Goal: Task Accomplishment & Management: Use online tool/utility

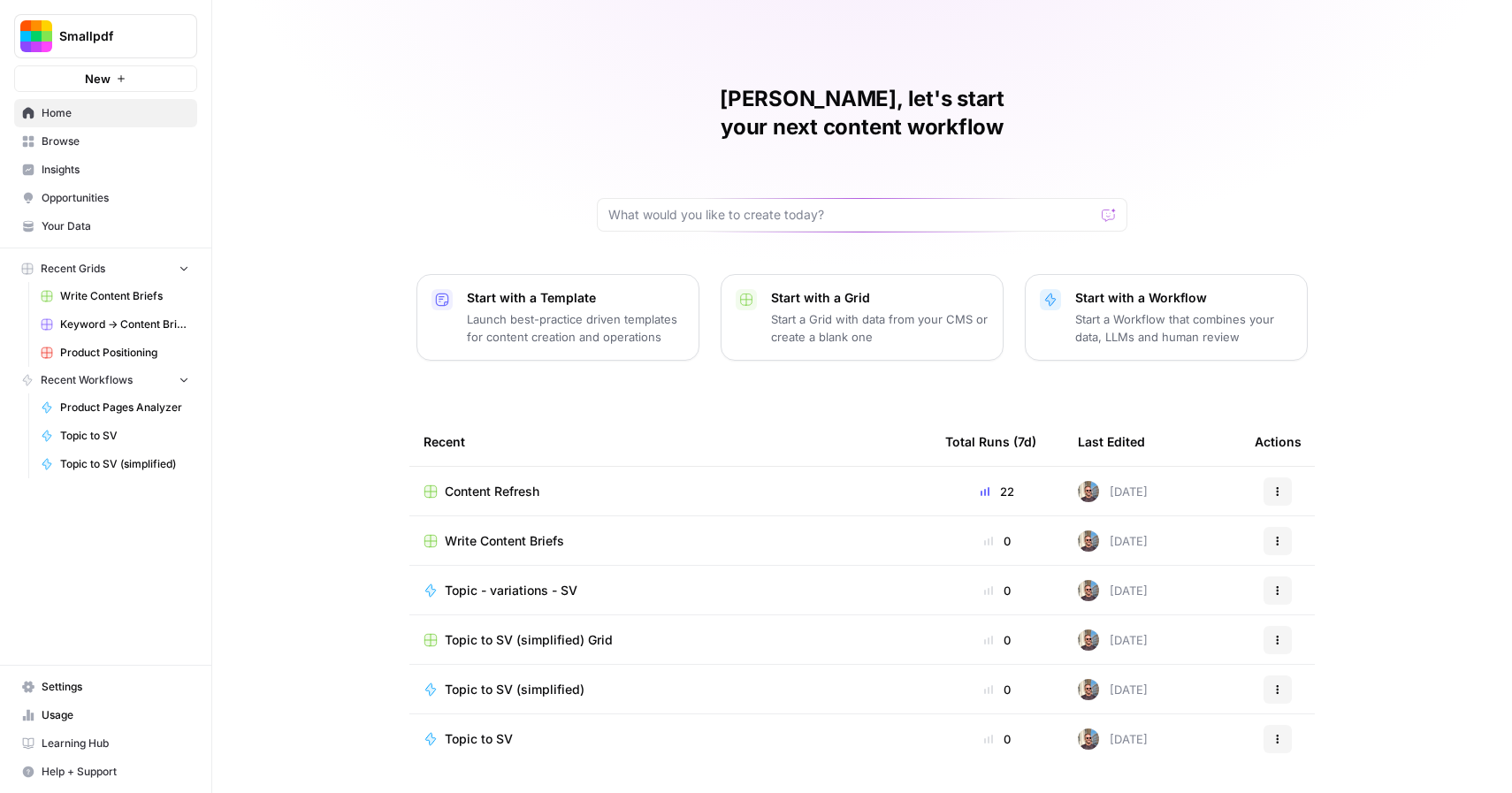
scroll to position [20, 0]
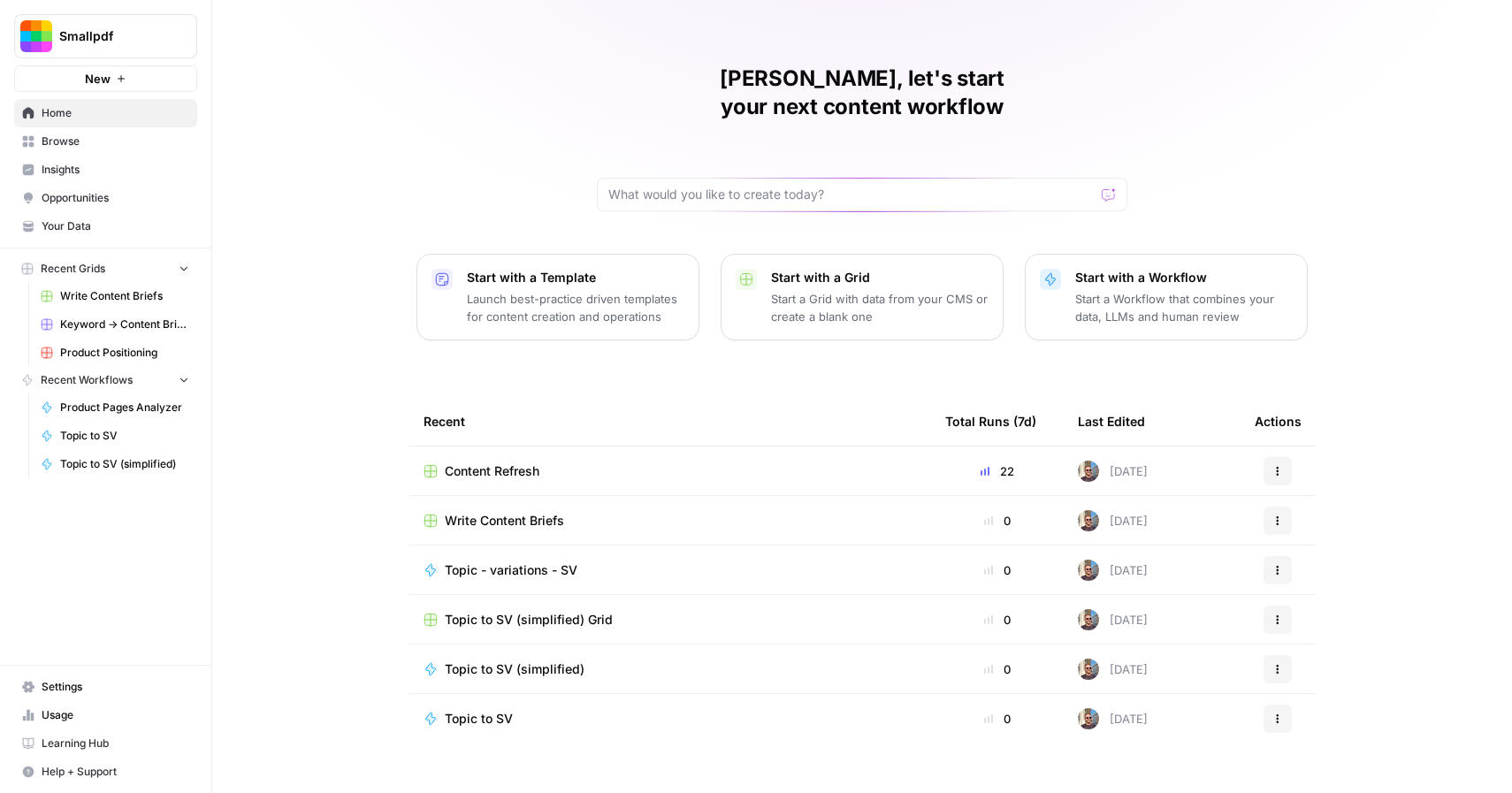
click at [83, 221] on span "Your Data" at bounding box center [115, 227] width 148 height 16
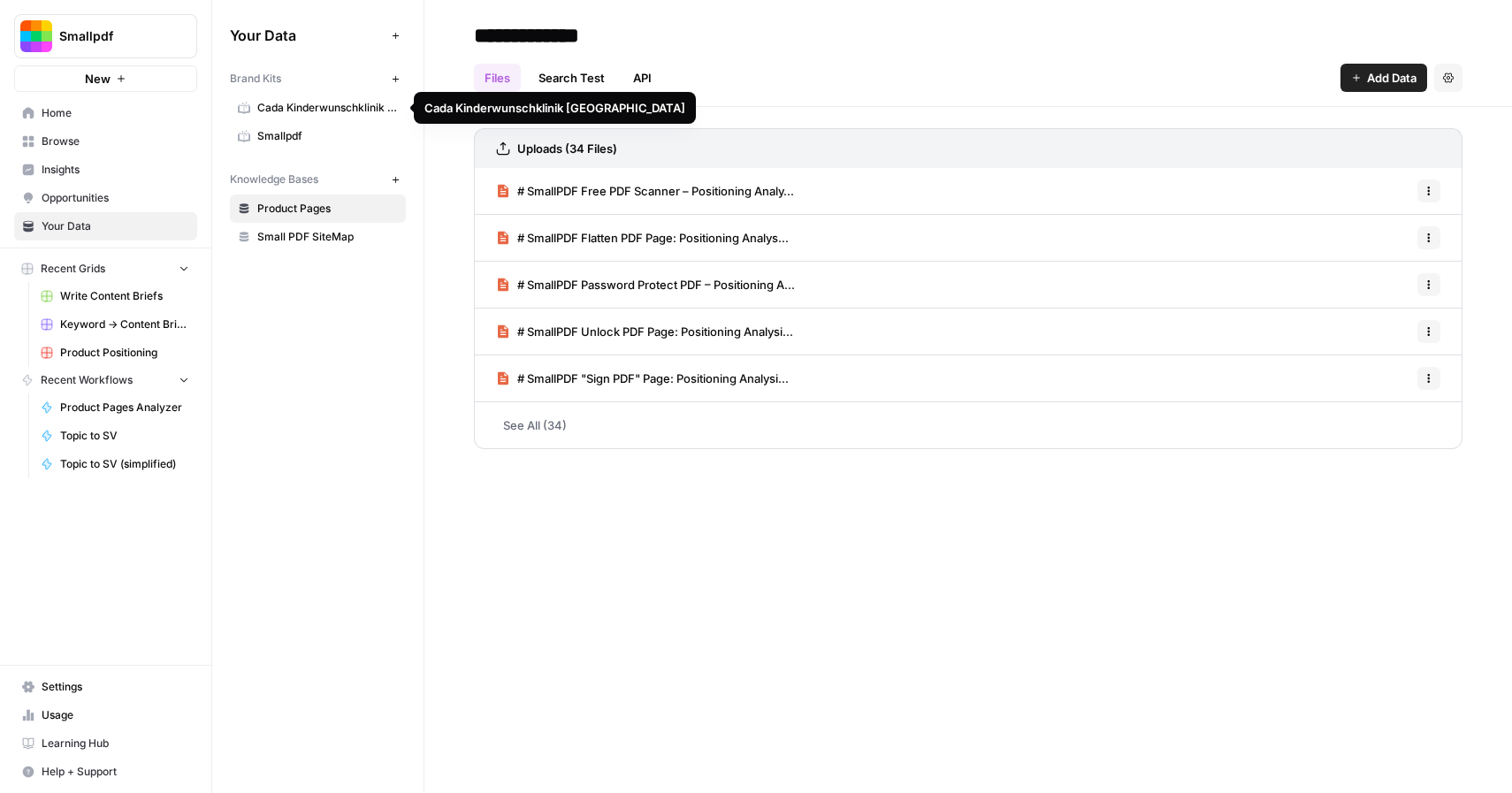
click at [336, 104] on span "Cada Kinderwunschklinik [GEOGRAPHIC_DATA]" at bounding box center [328, 108] width 141 height 16
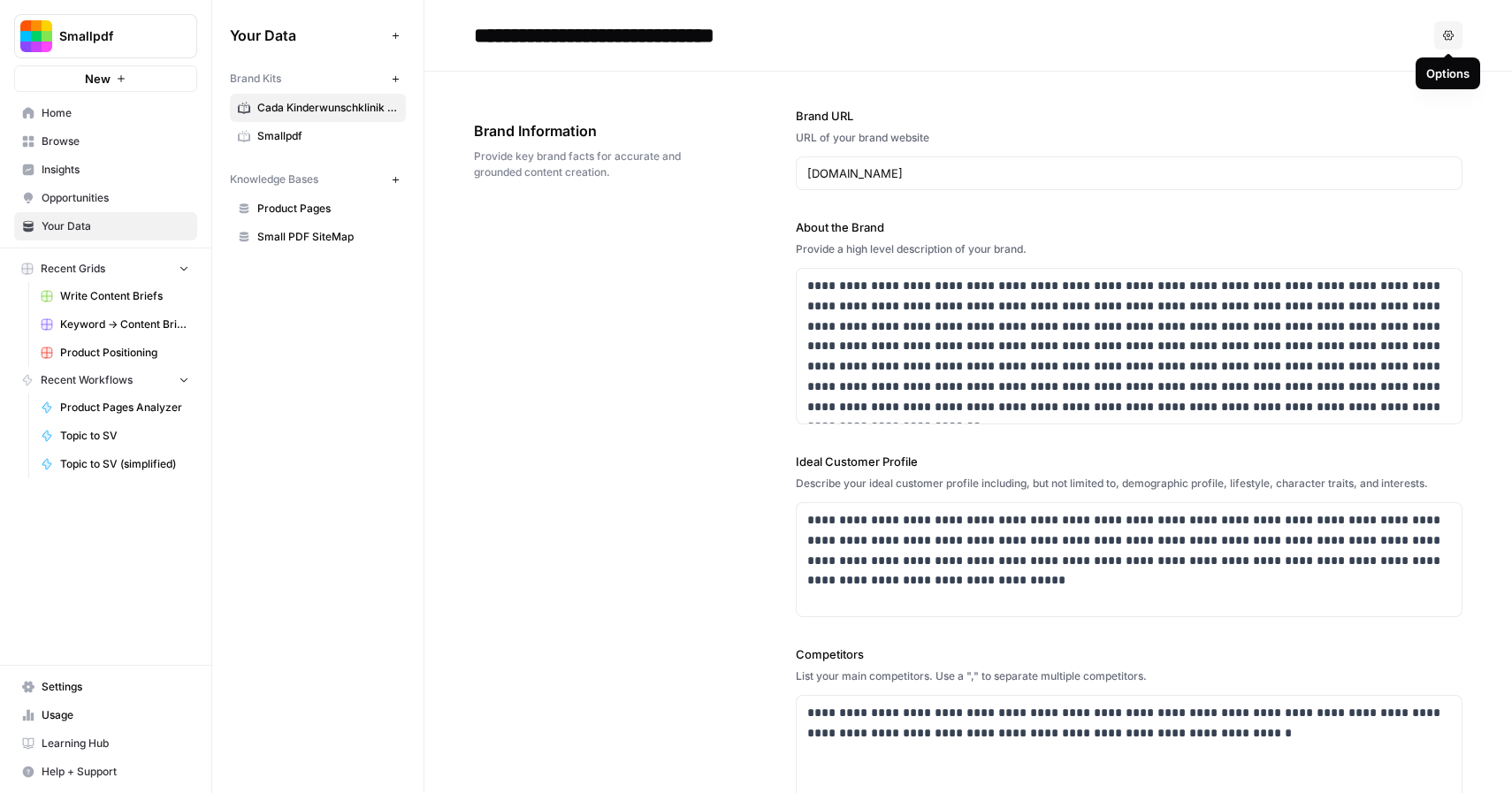
click at [1451, 34] on icon "button" at bounding box center [1447, 35] width 11 height 10
click at [1404, 116] on span "Delete" at bounding box center [1412, 117] width 57 height 18
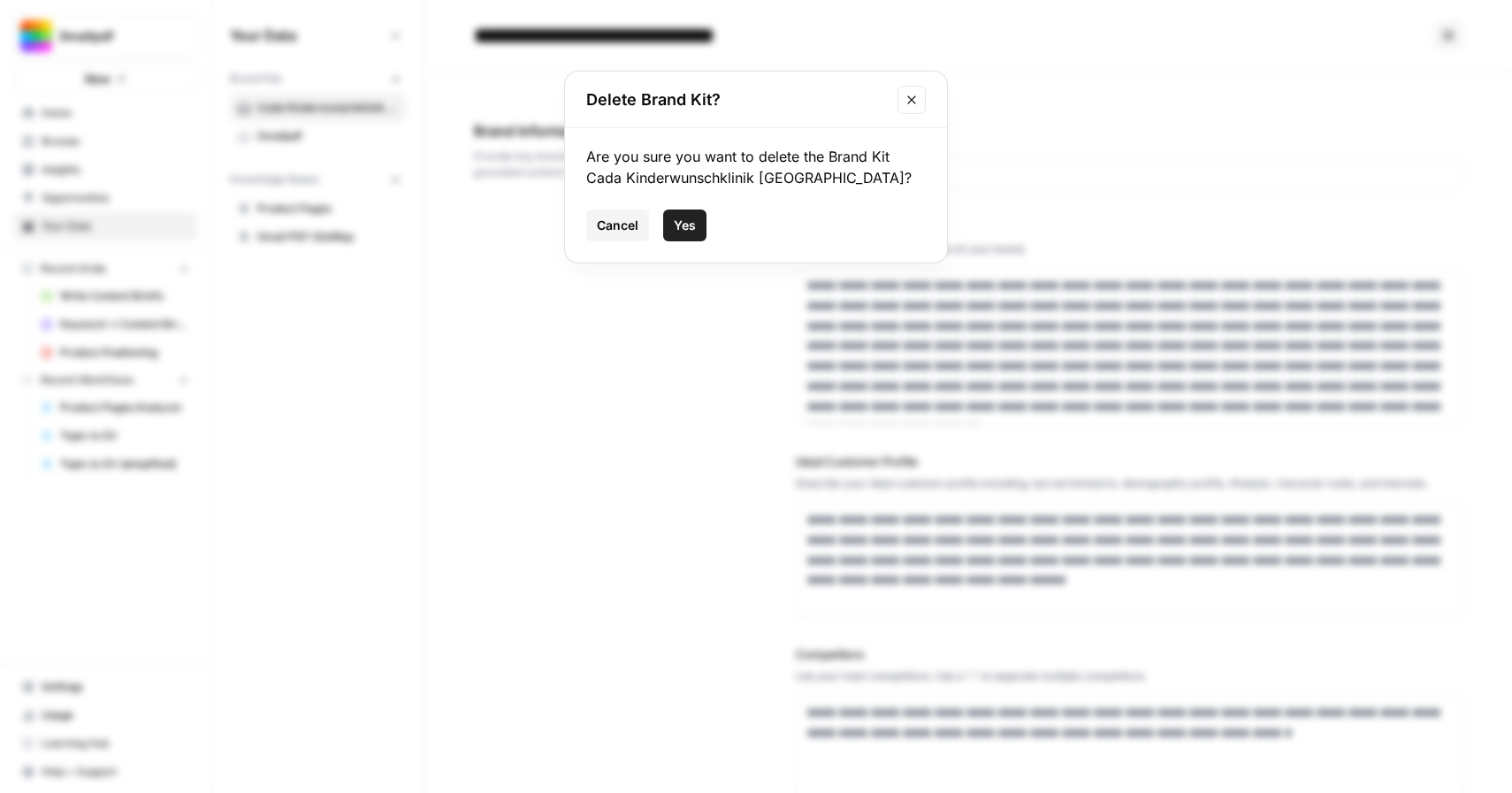
click at [678, 223] on span "Yes" at bounding box center [684, 226] width 22 height 18
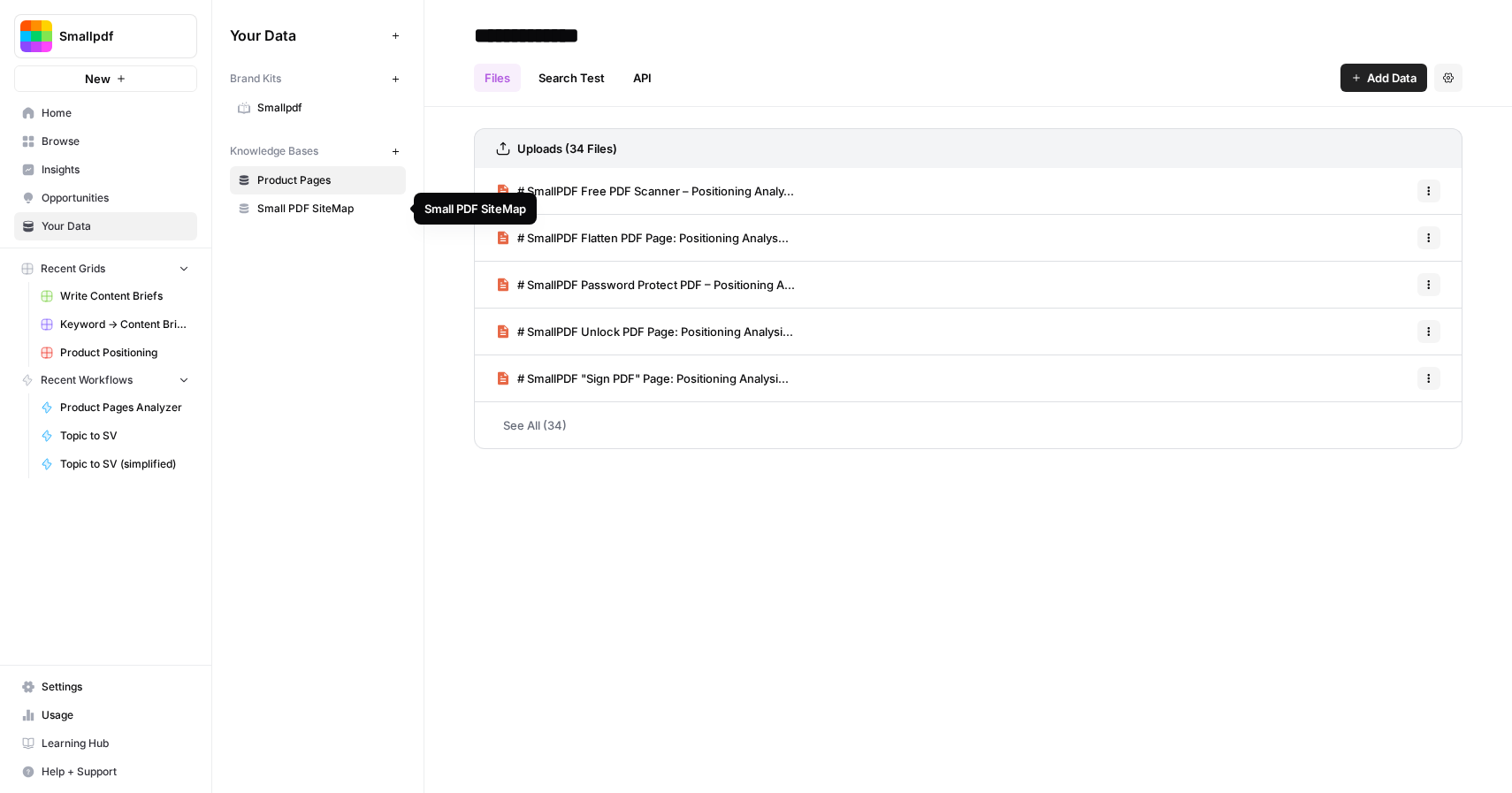
click at [294, 112] on span "Smallpdf" at bounding box center [328, 108] width 141 height 16
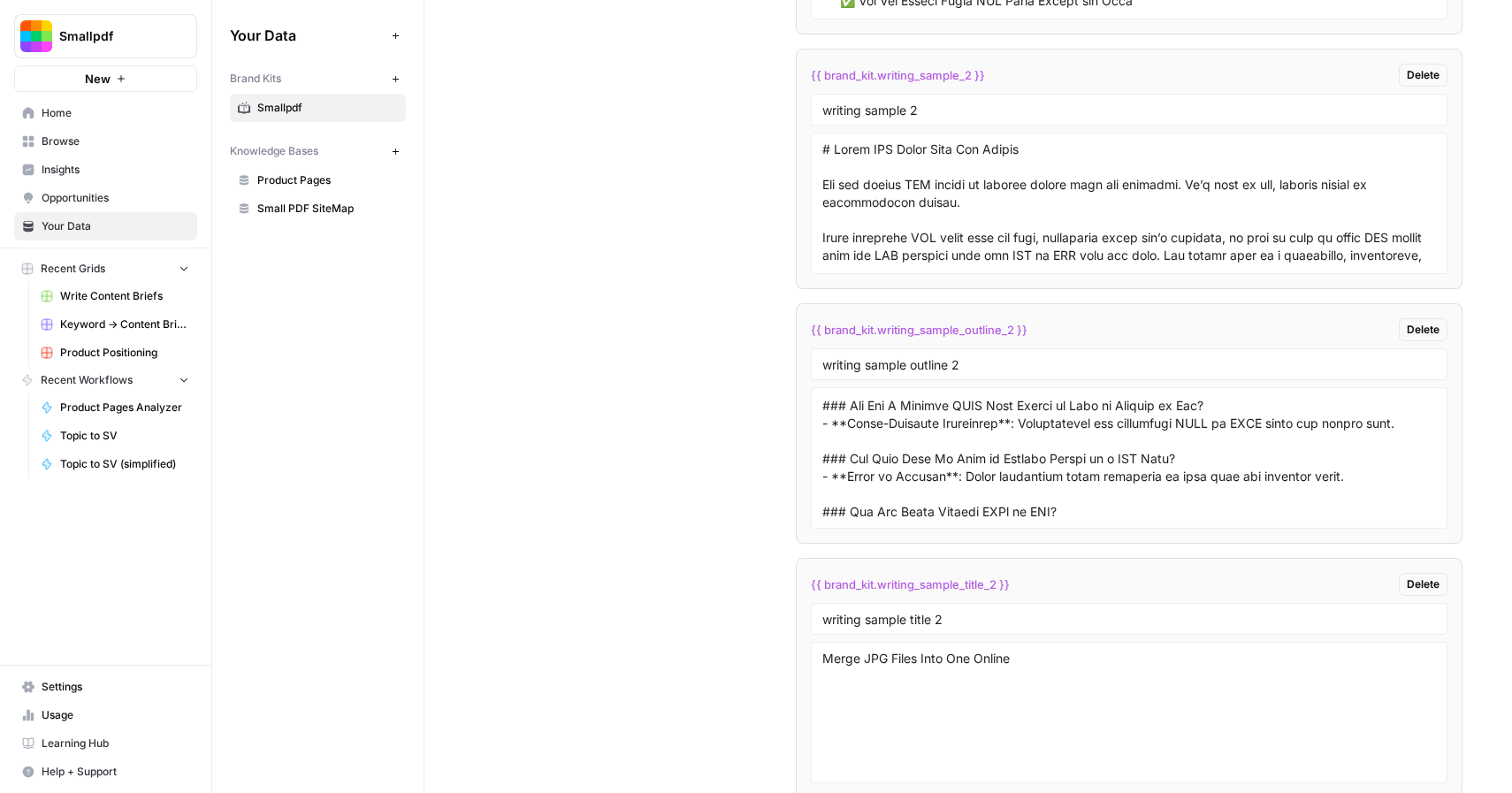
scroll to position [4179, 0]
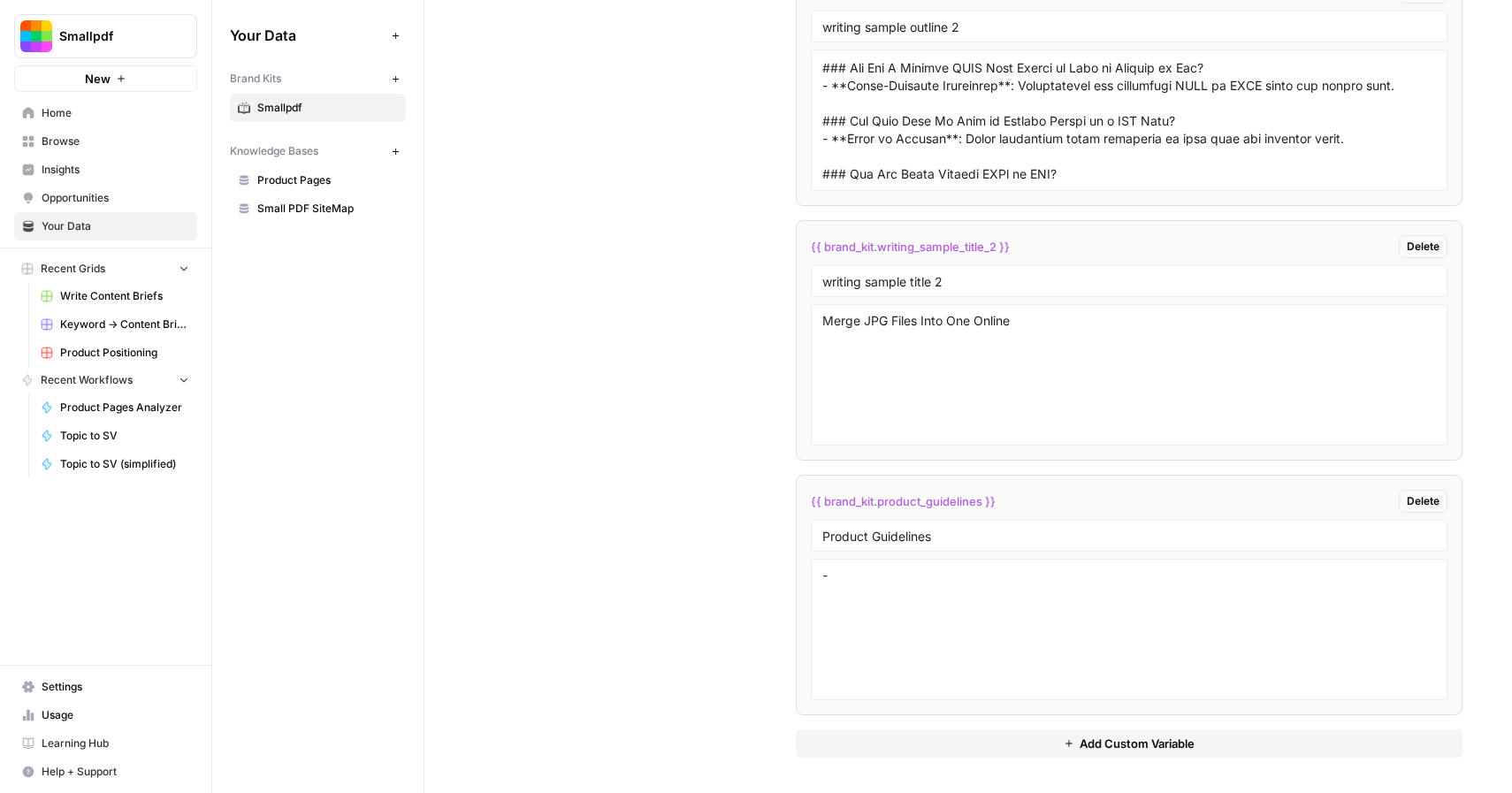
click at [67, 118] on span "Home" at bounding box center [115, 113] width 148 height 16
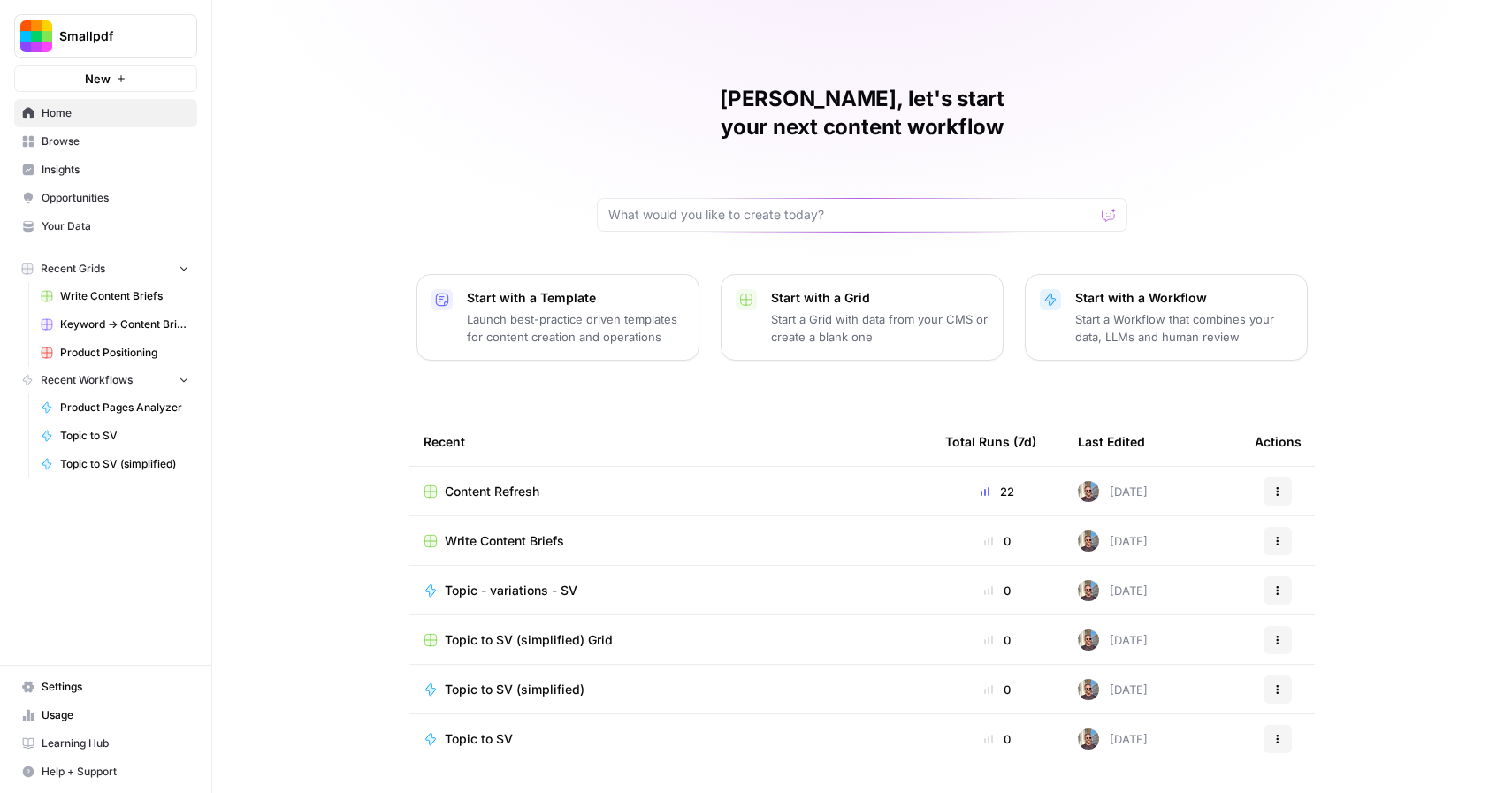
click at [82, 142] on span "Browse" at bounding box center [115, 141] width 148 height 16
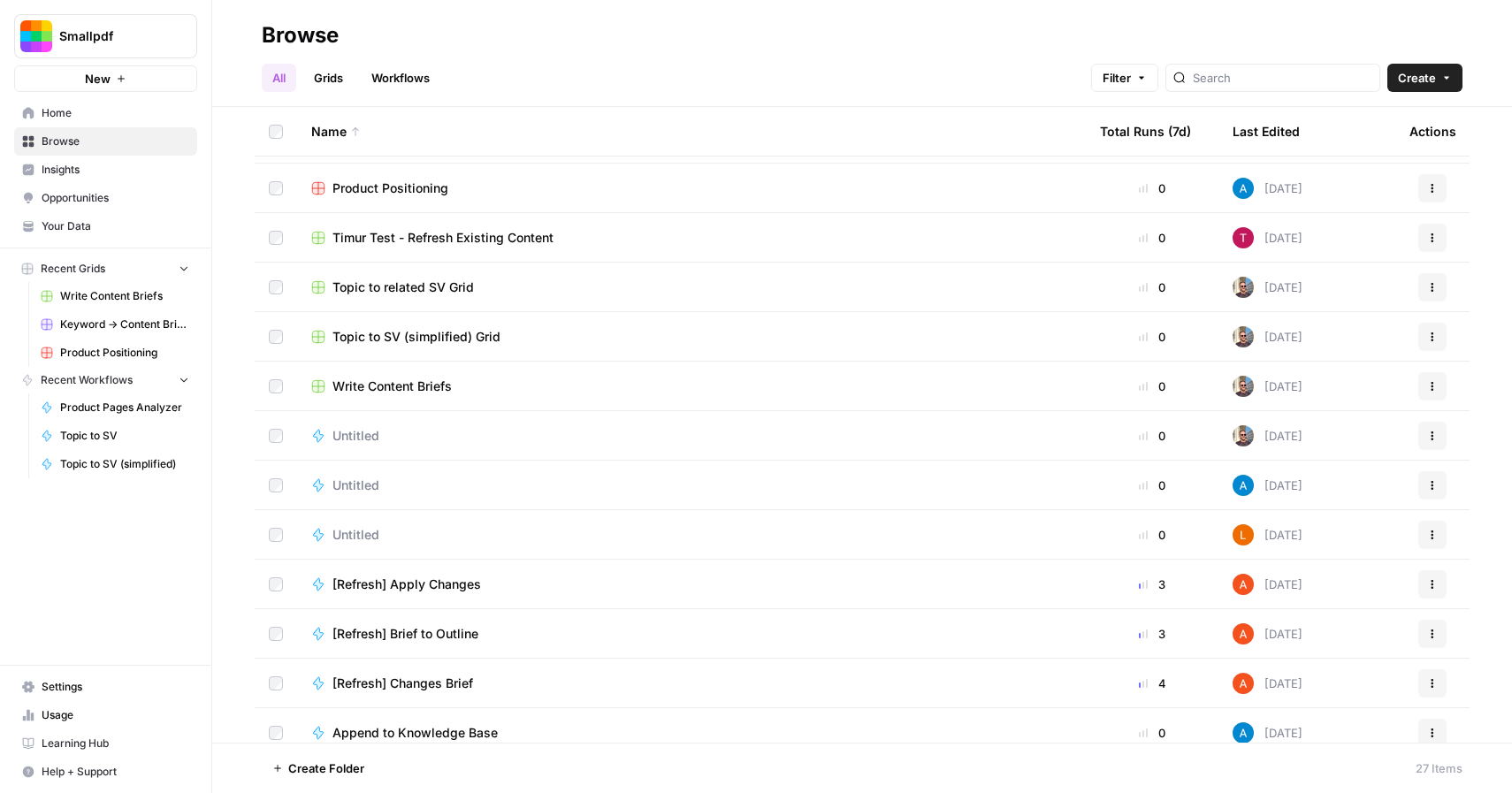
scroll to position [260, 0]
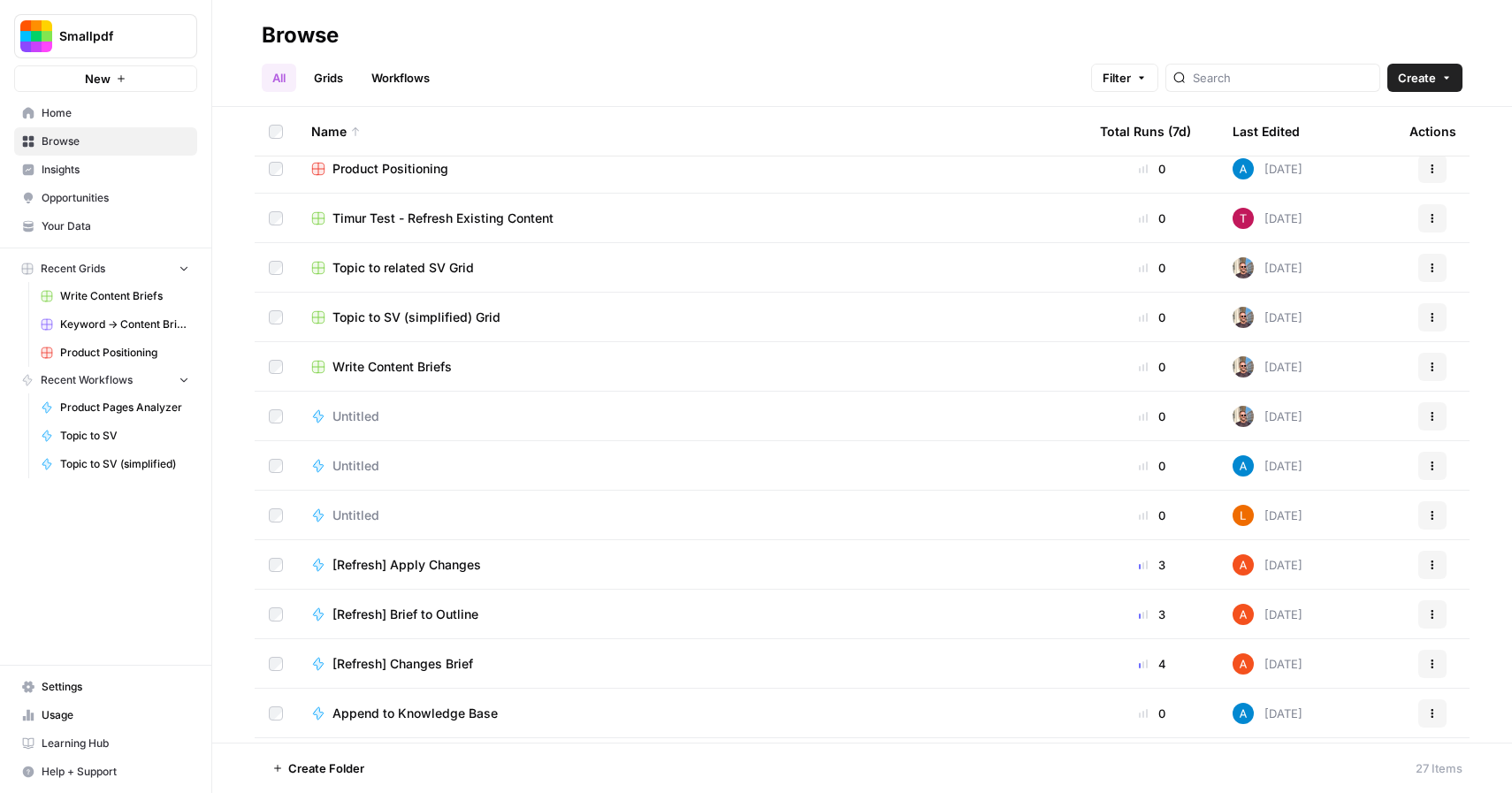
click at [355, 511] on span "Untitled" at bounding box center [356, 516] width 47 height 18
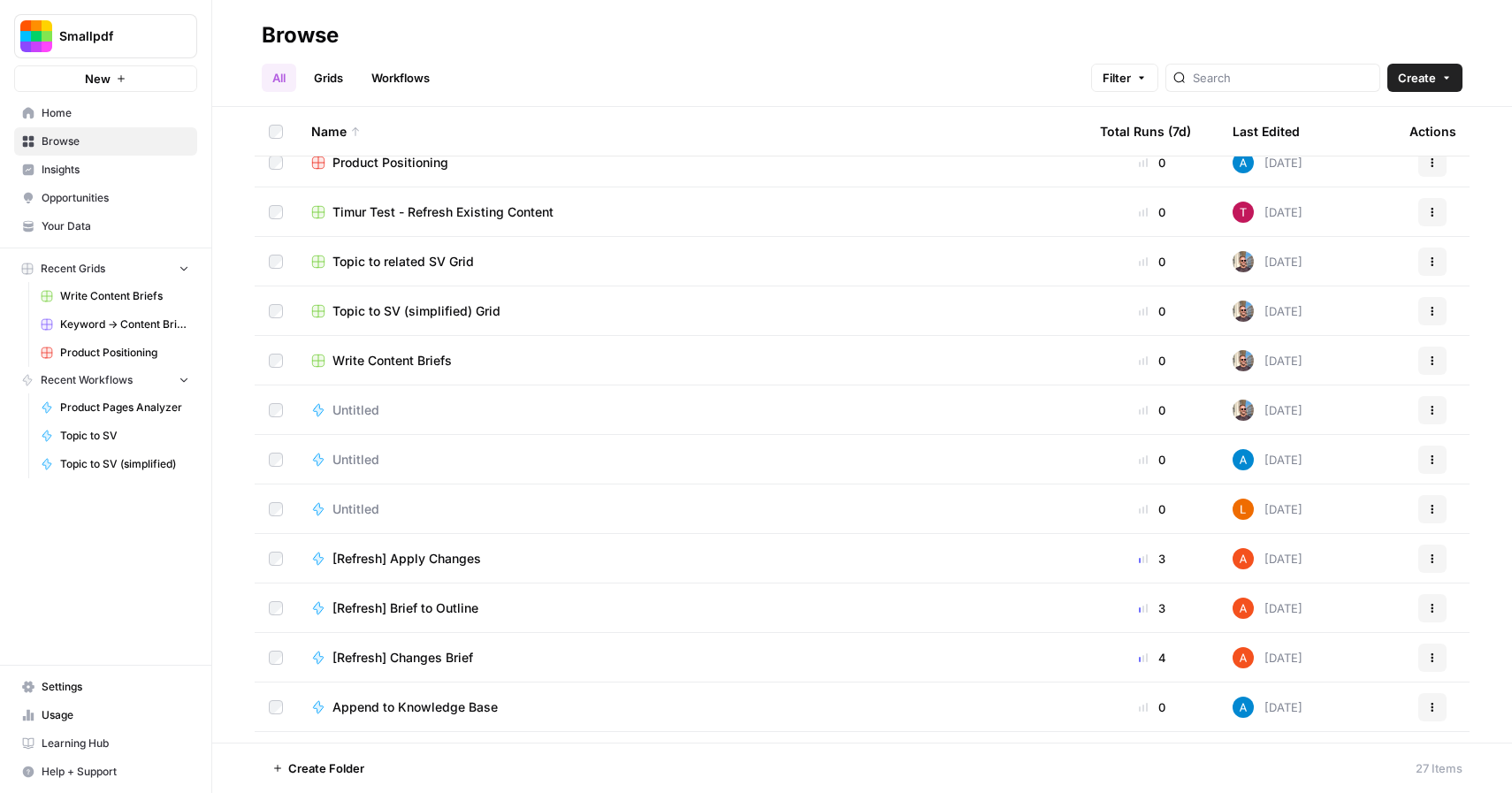
scroll to position [332, 0]
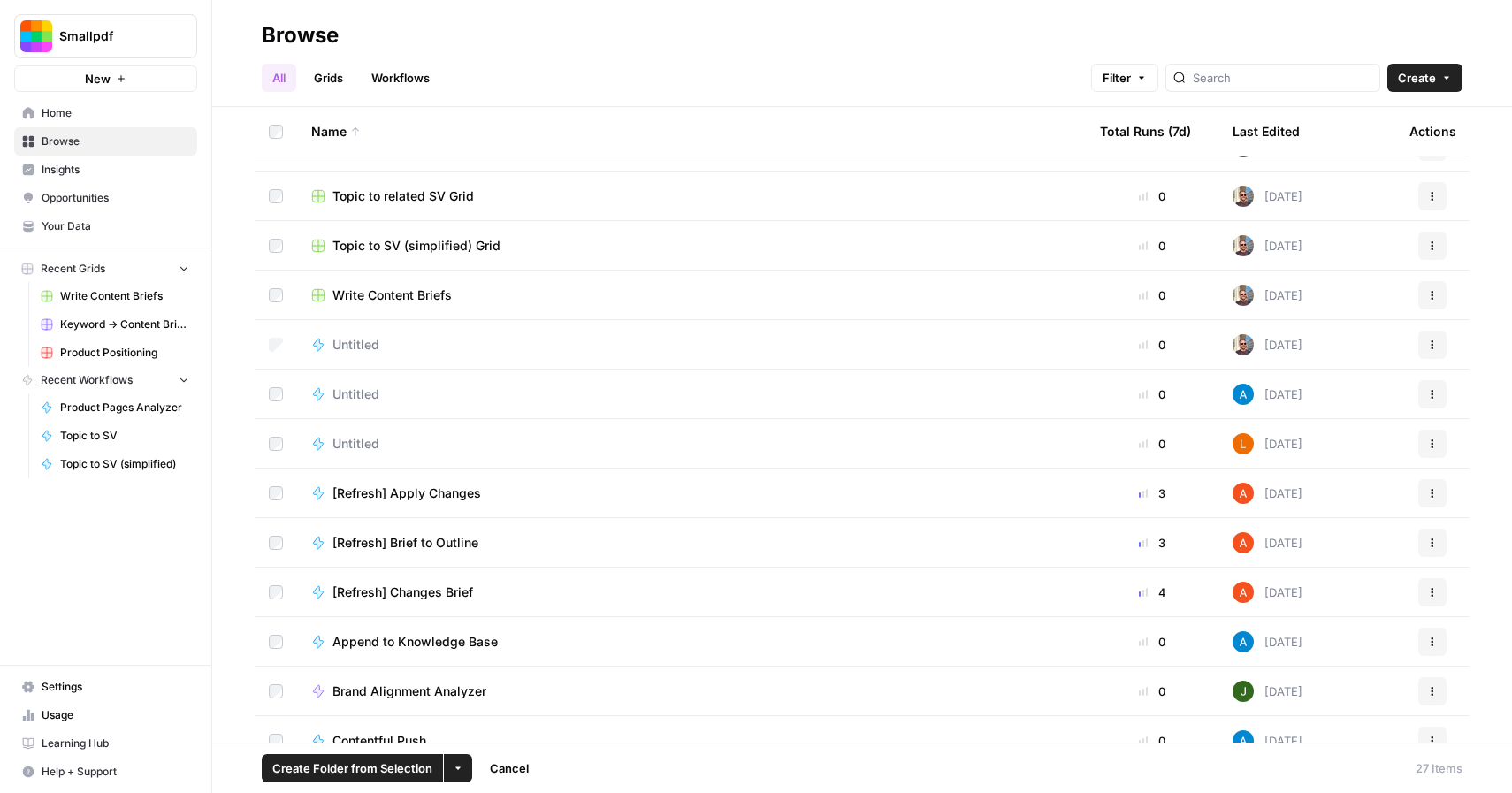
click at [454, 772] on icon "button" at bounding box center [458, 768] width 11 height 11
click at [487, 726] on span "Delete" at bounding box center [500, 727] width 44 height 18
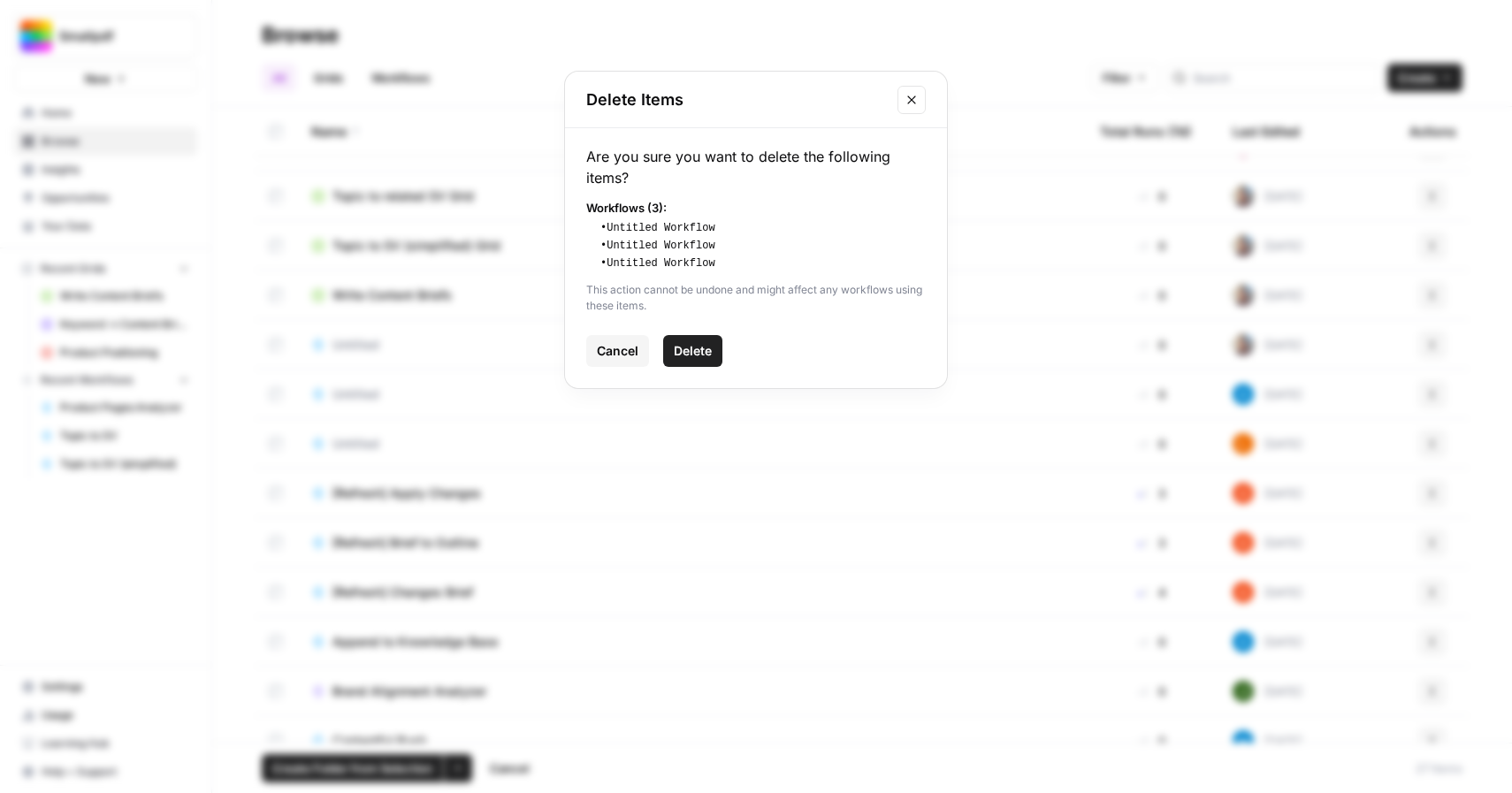
click at [707, 343] on span "Delete" at bounding box center [692, 351] width 38 height 18
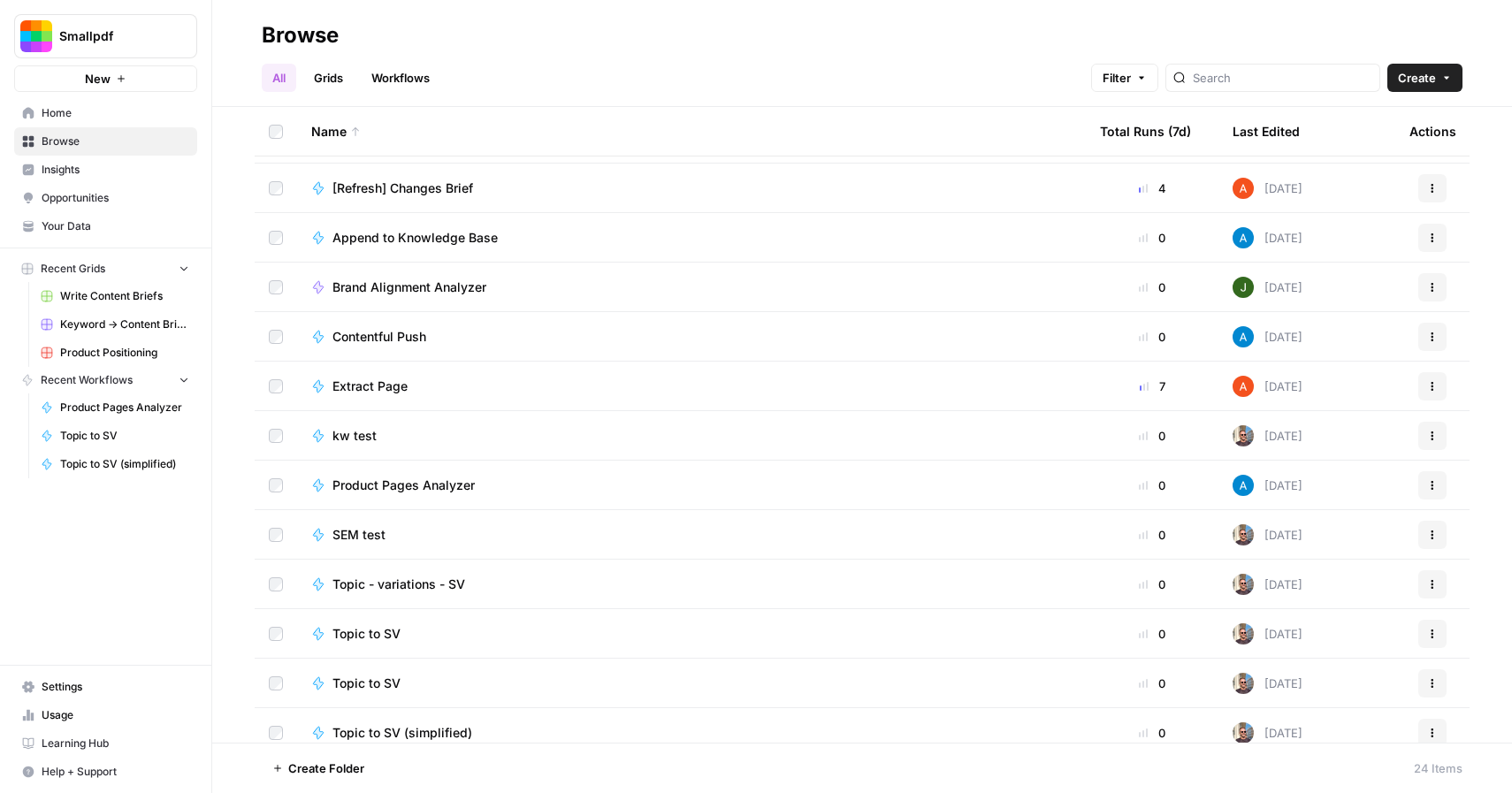
scroll to position [602, 0]
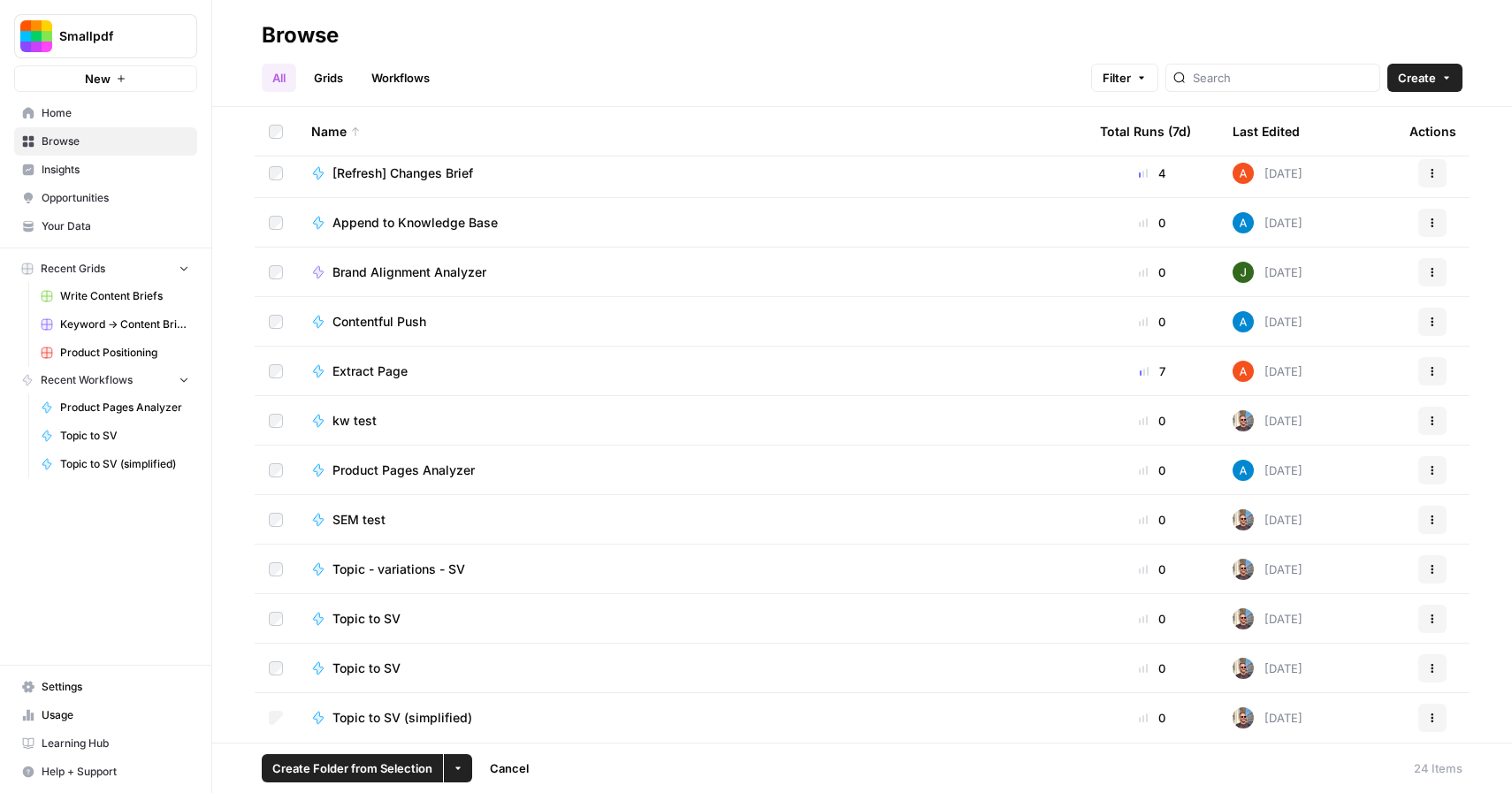
click at [460, 768] on icon "button" at bounding box center [458, 768] width 11 height 11
click at [511, 730] on span "Delete" at bounding box center [500, 727] width 44 height 18
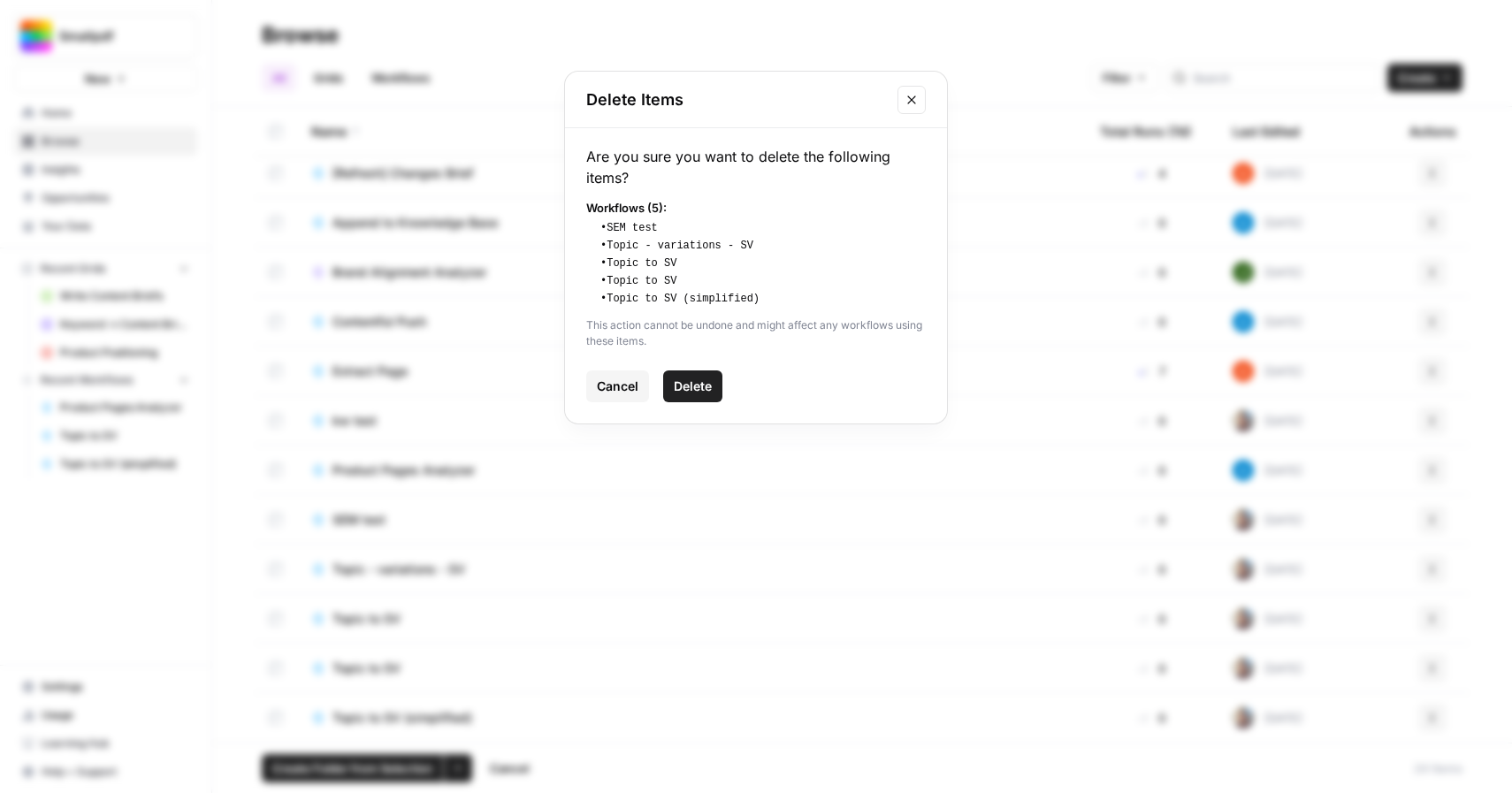
click at [699, 378] on span "Delete" at bounding box center [692, 387] width 38 height 18
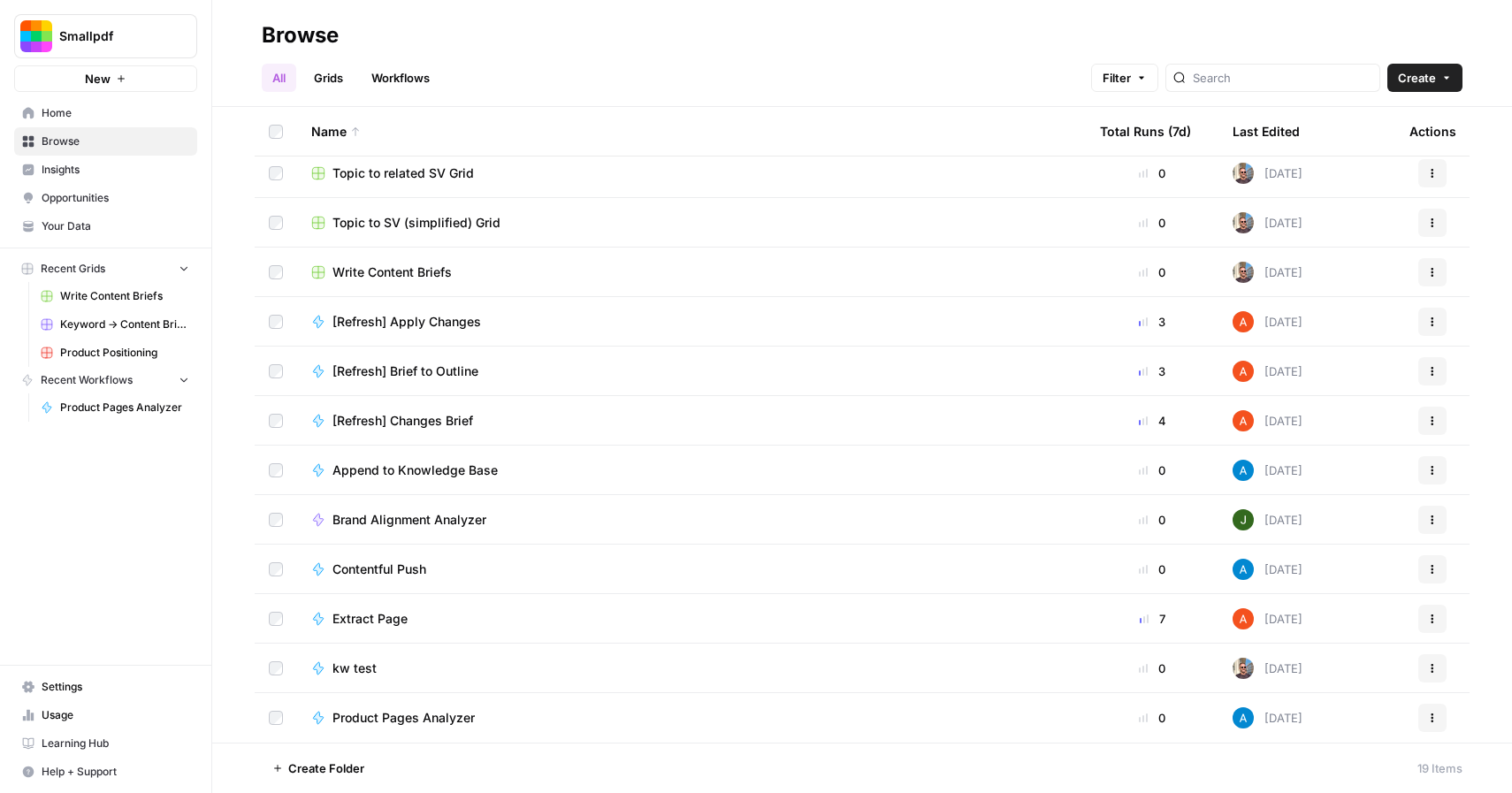
scroll to position [355, 0]
click at [461, 775] on button "More Options" at bounding box center [458, 768] width 28 height 28
click at [509, 720] on span "Delete" at bounding box center [500, 727] width 44 height 18
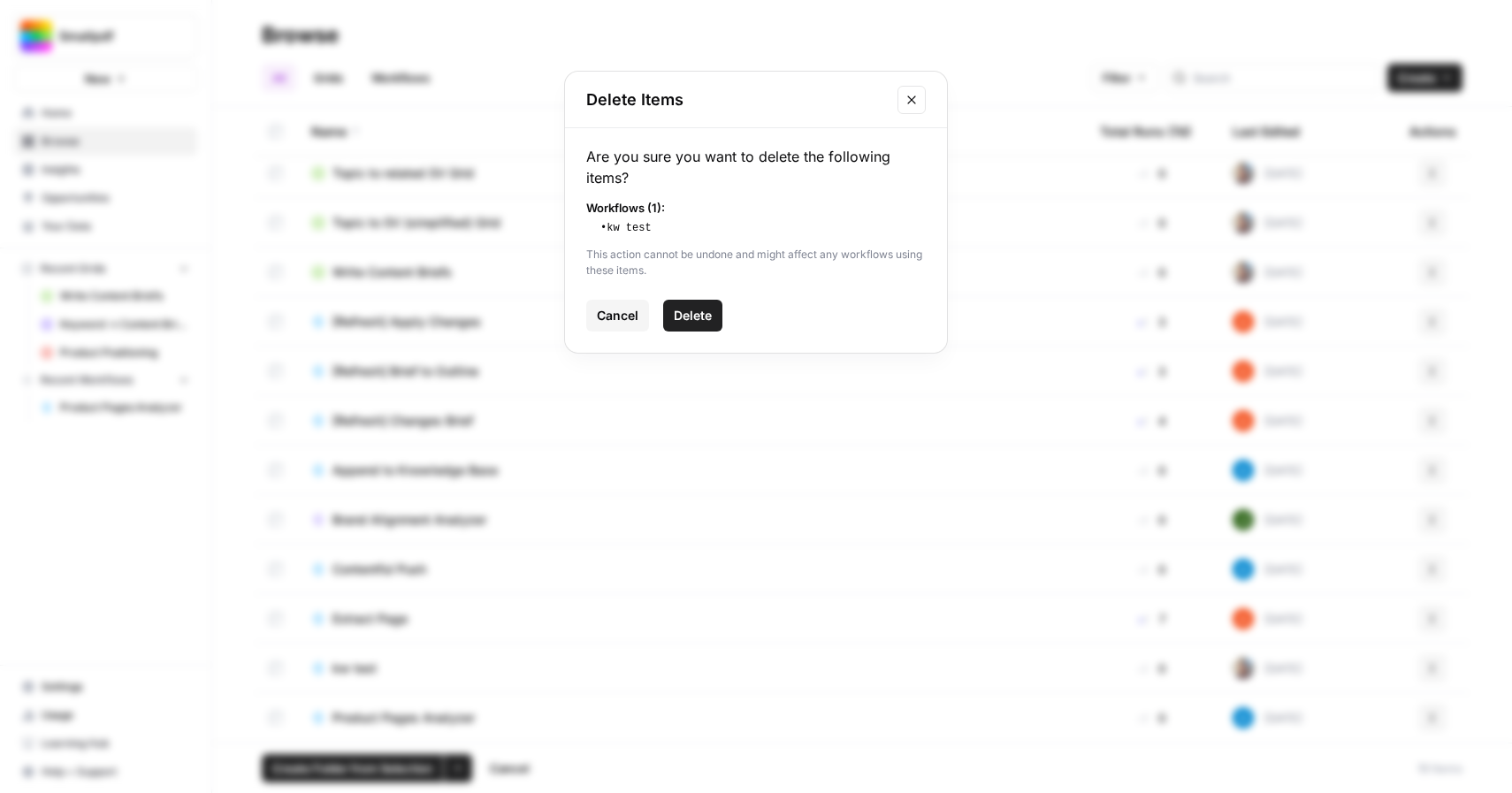
click at [701, 309] on span "Delete" at bounding box center [692, 316] width 38 height 18
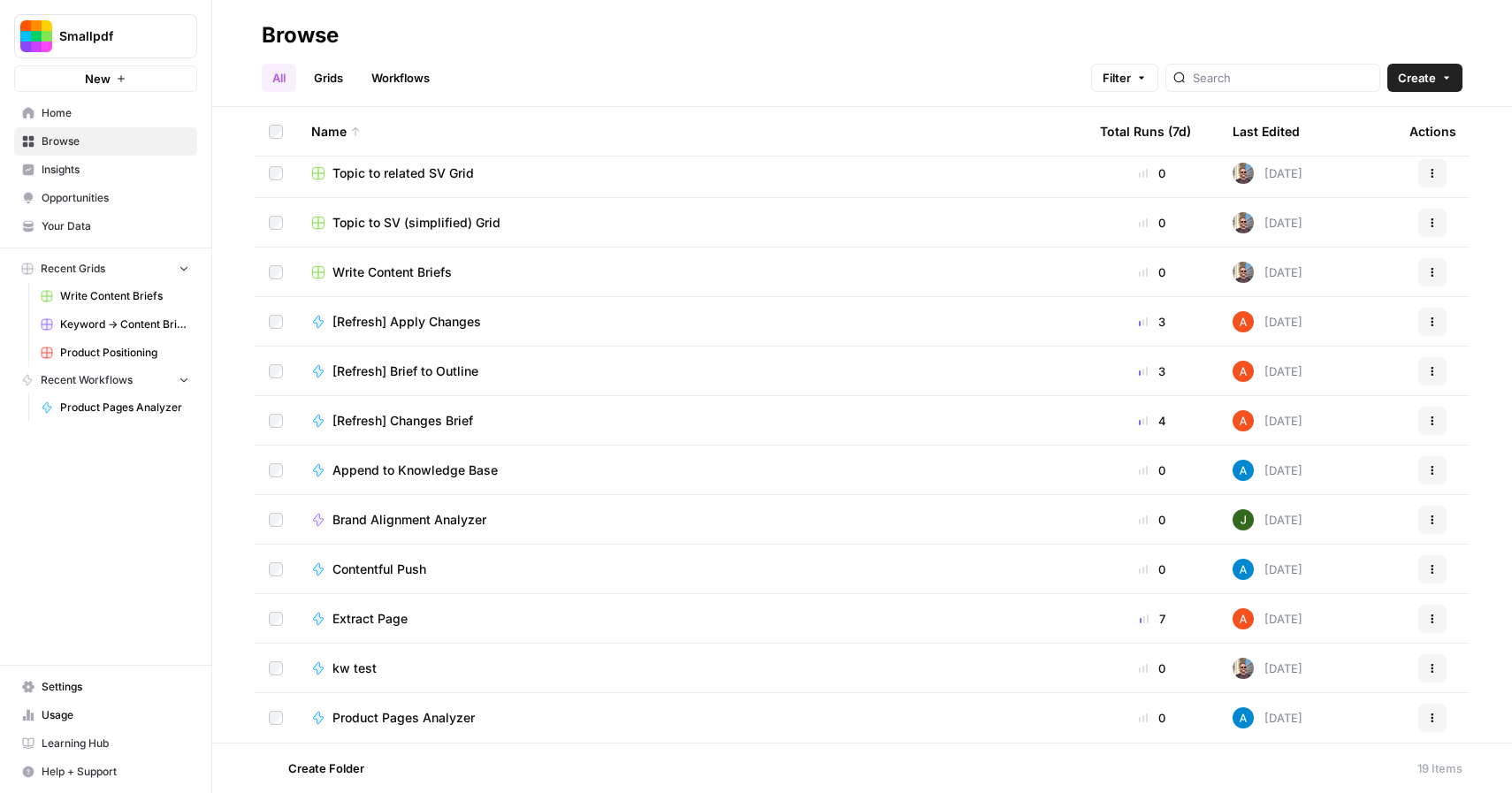
scroll to position [305, 0]
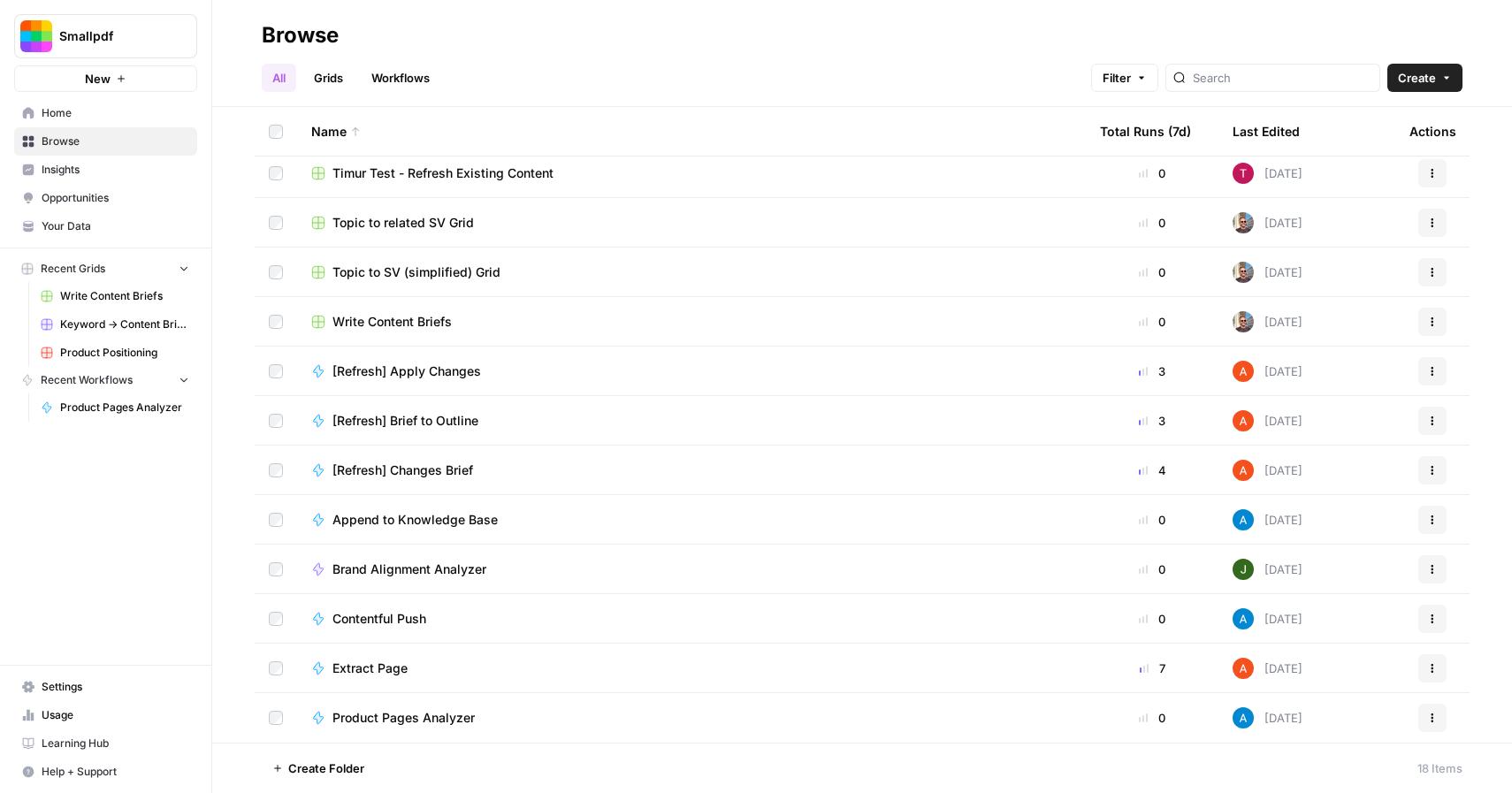
click at [405, 620] on span "Contentful Push" at bounding box center [379, 619] width 93 height 18
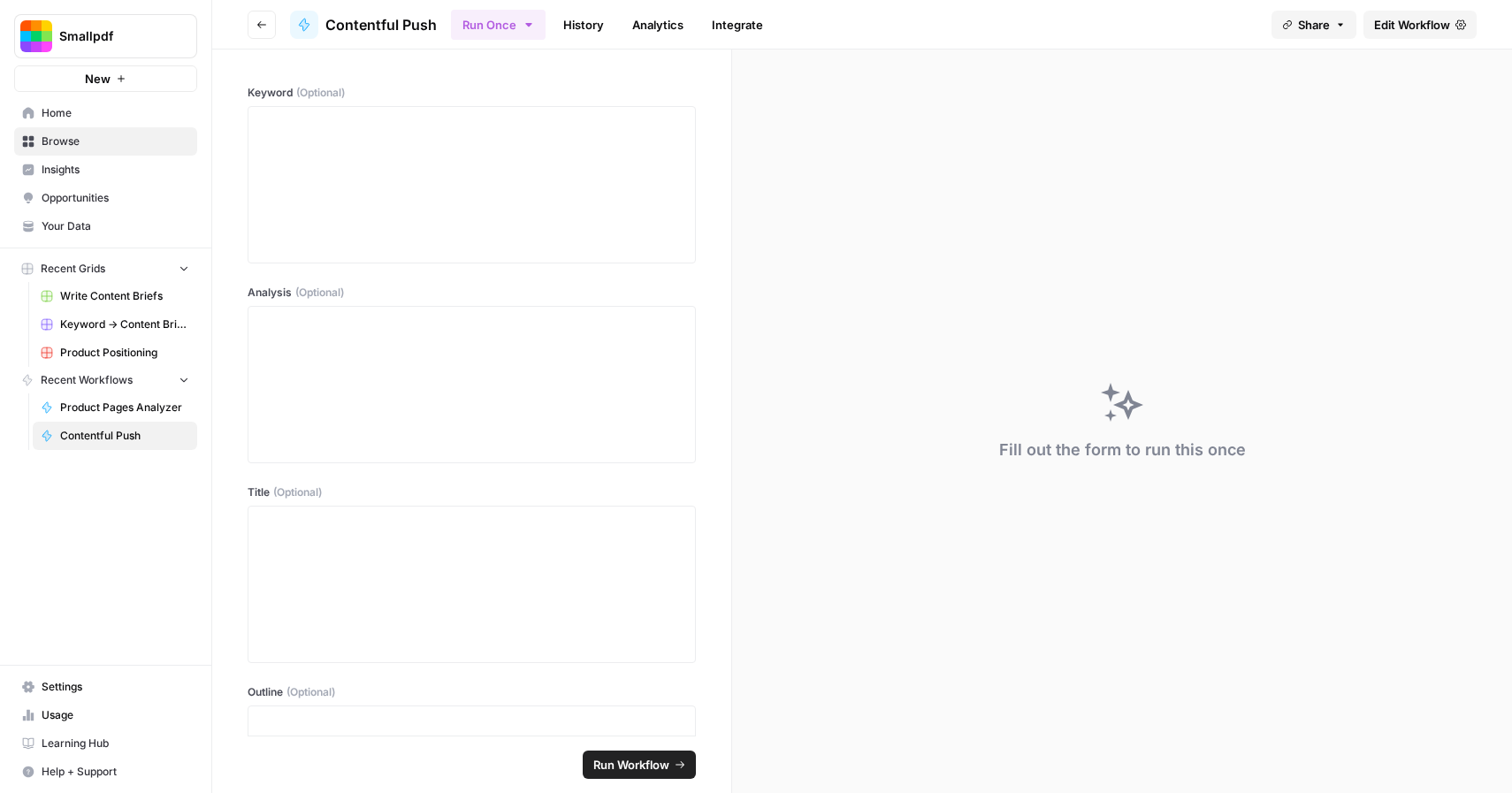
click at [1424, 21] on span "Edit Workflow" at bounding box center [1412, 25] width 76 height 18
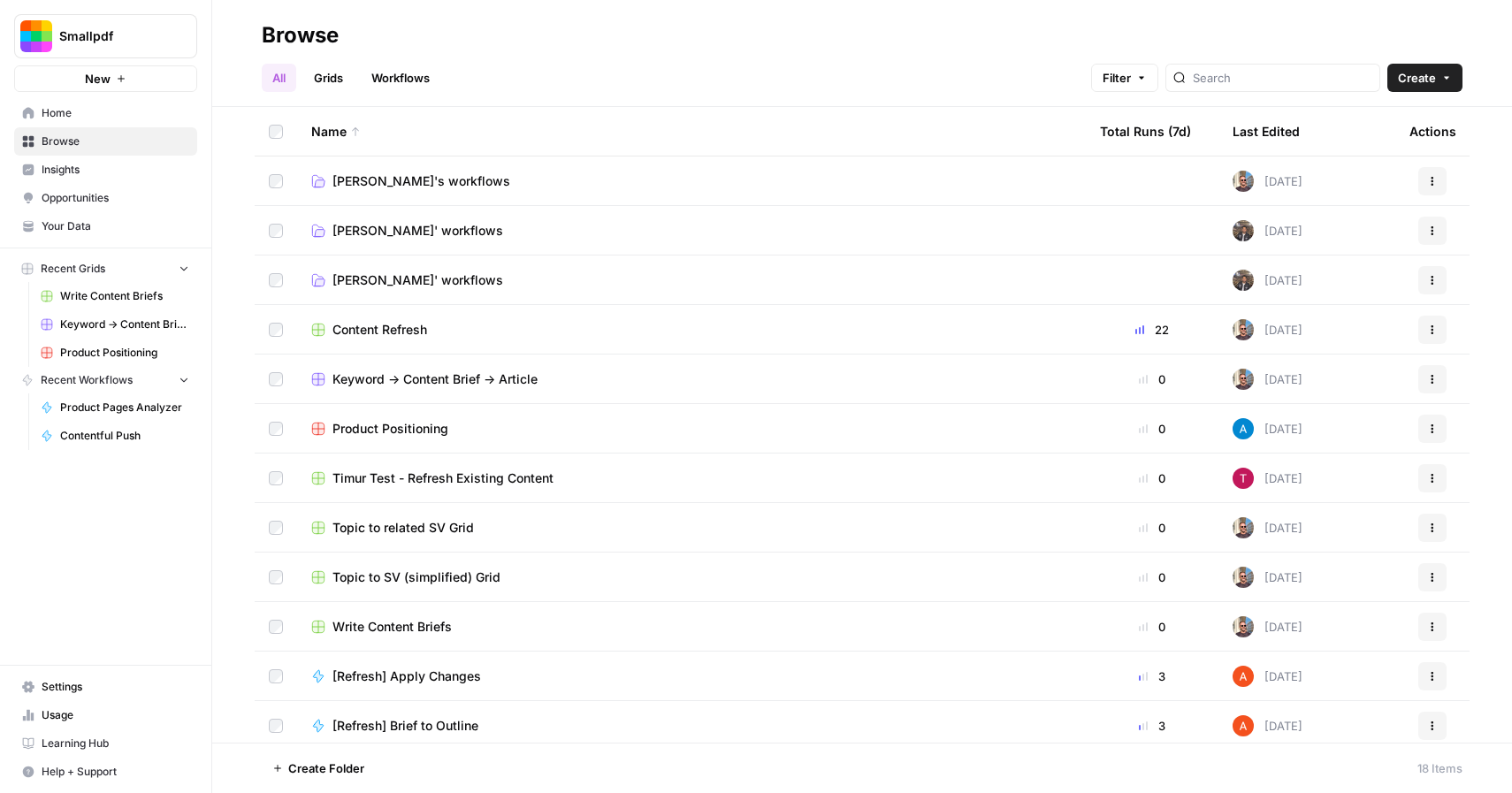
scroll to position [305, 0]
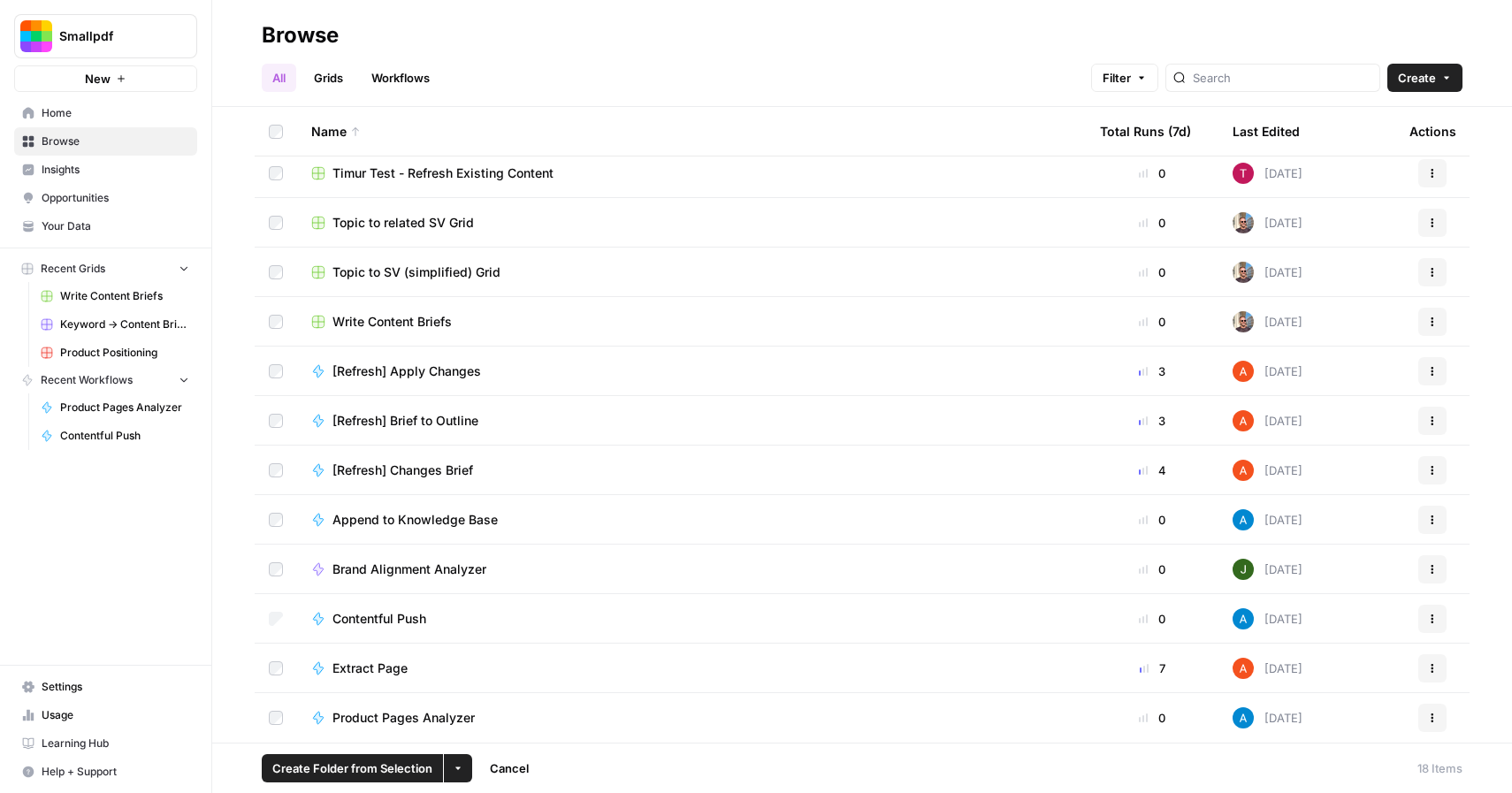
click at [462, 766] on button "More Options" at bounding box center [458, 768] width 28 height 28
click at [507, 727] on span "Delete" at bounding box center [500, 727] width 44 height 18
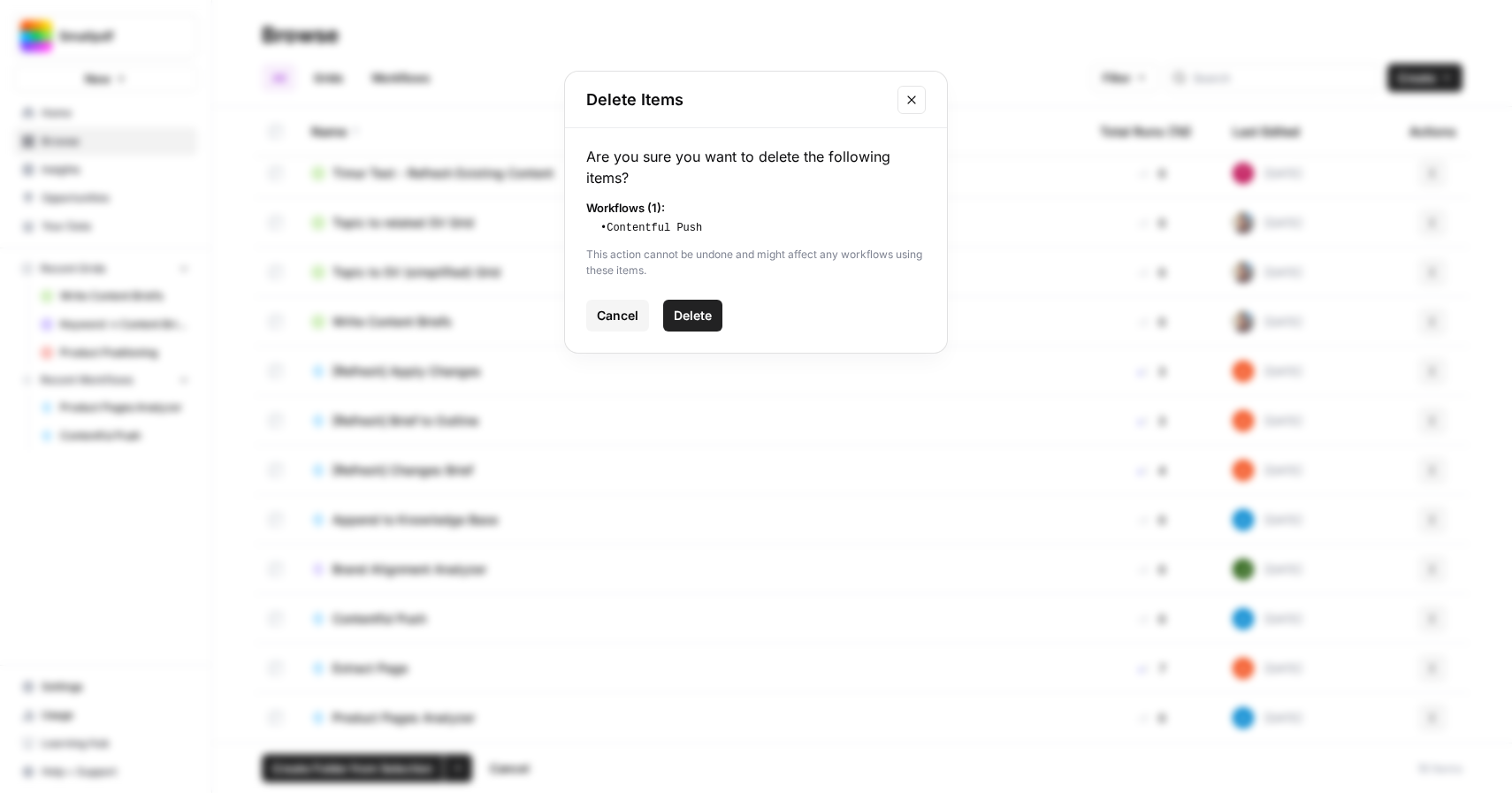
click at [694, 312] on span "Delete" at bounding box center [692, 316] width 38 height 18
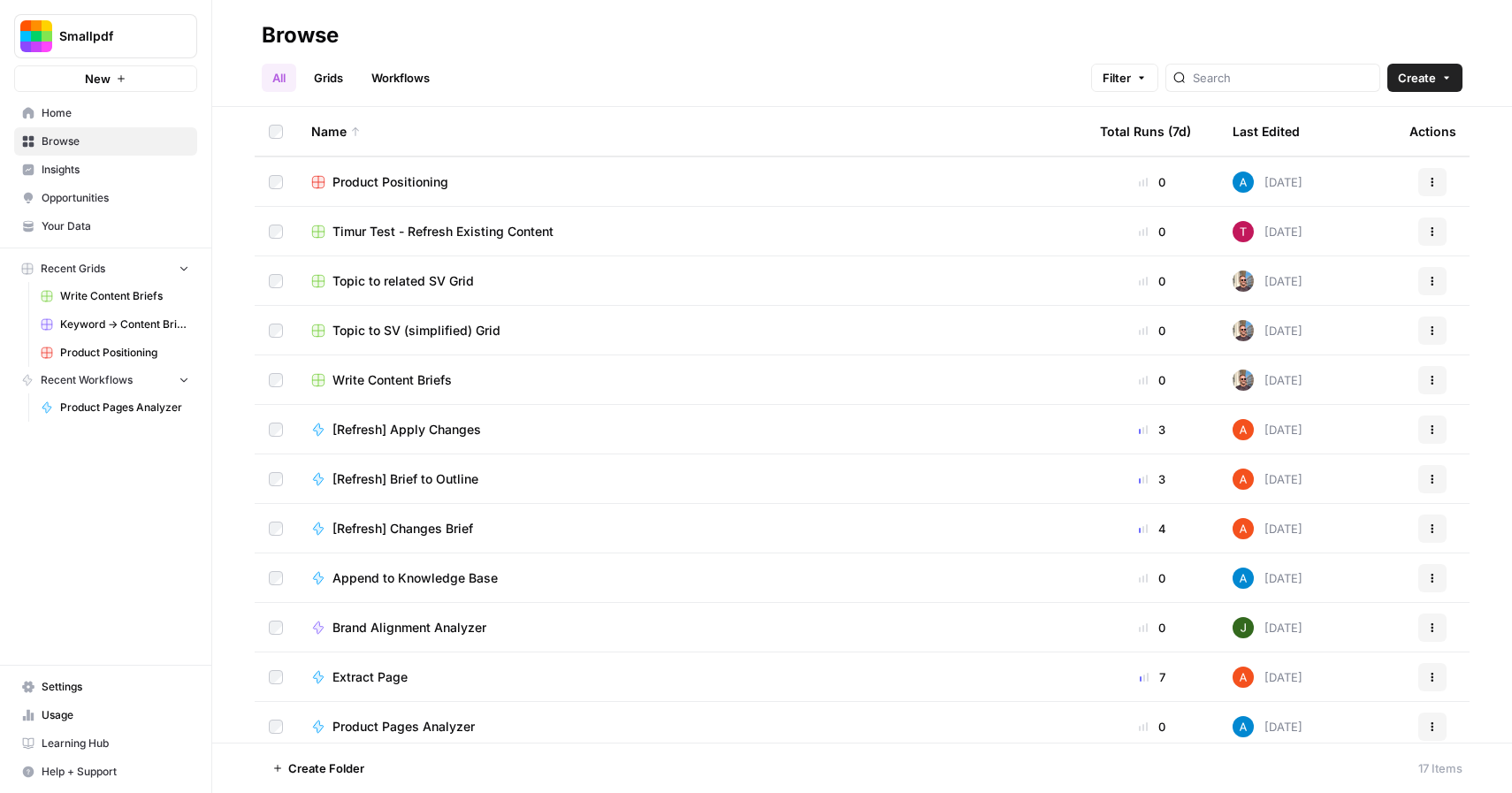
scroll to position [239, 0]
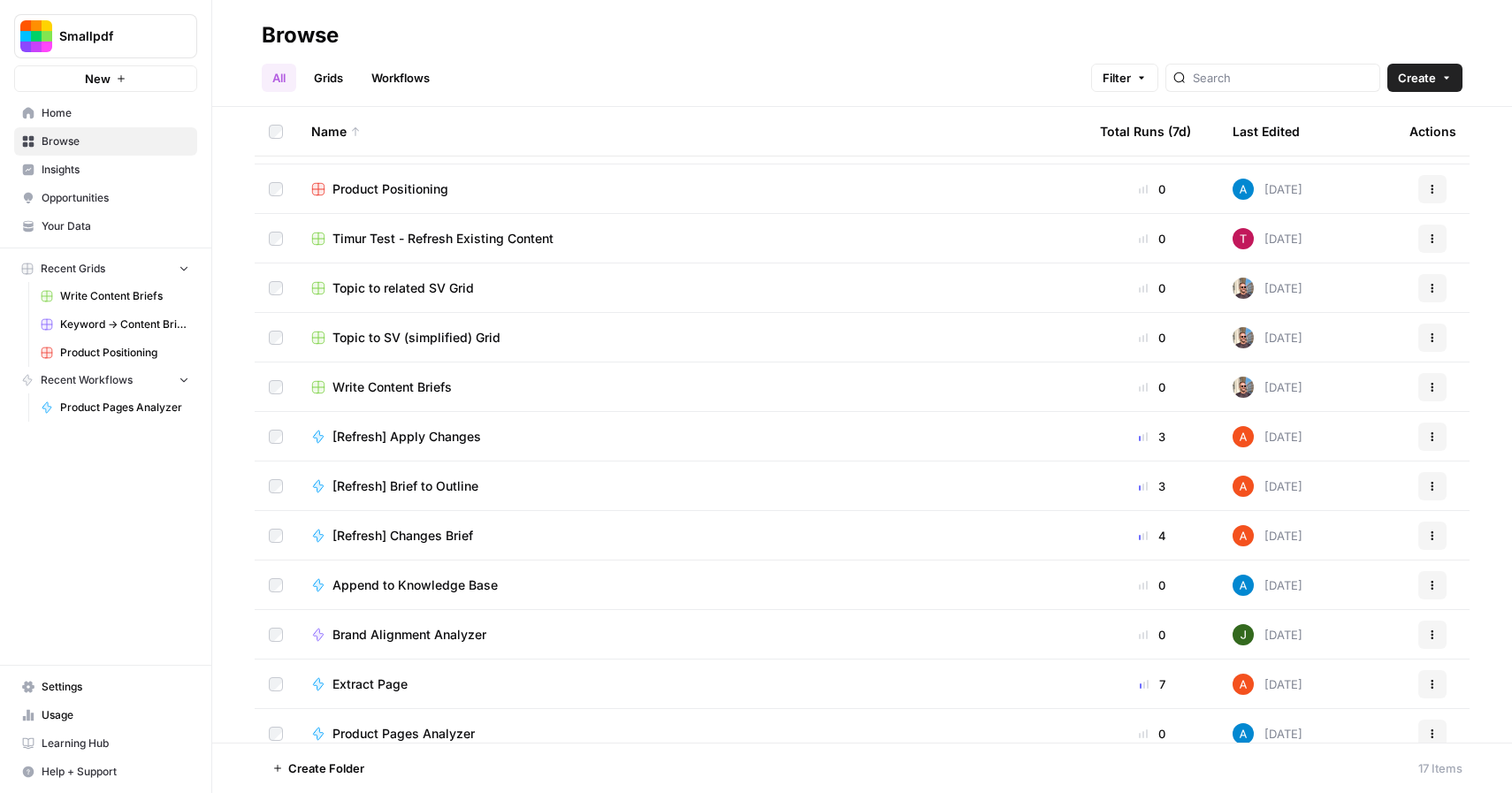
click at [414, 387] on span "Write Content Briefs" at bounding box center [392, 388] width 119 height 18
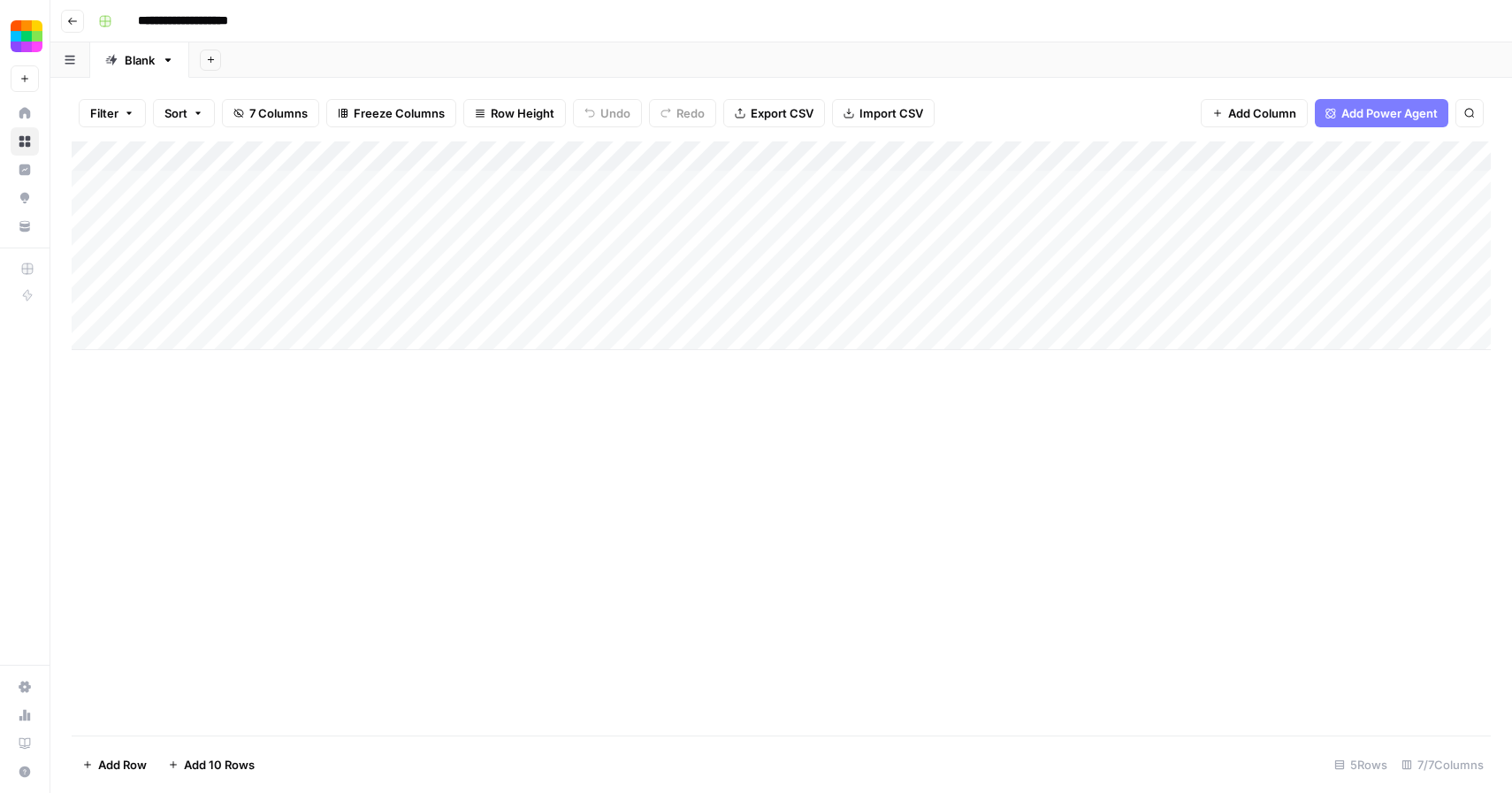
scroll to position [0, 116]
click at [67, 19] on button "Go back" at bounding box center [72, 21] width 23 height 23
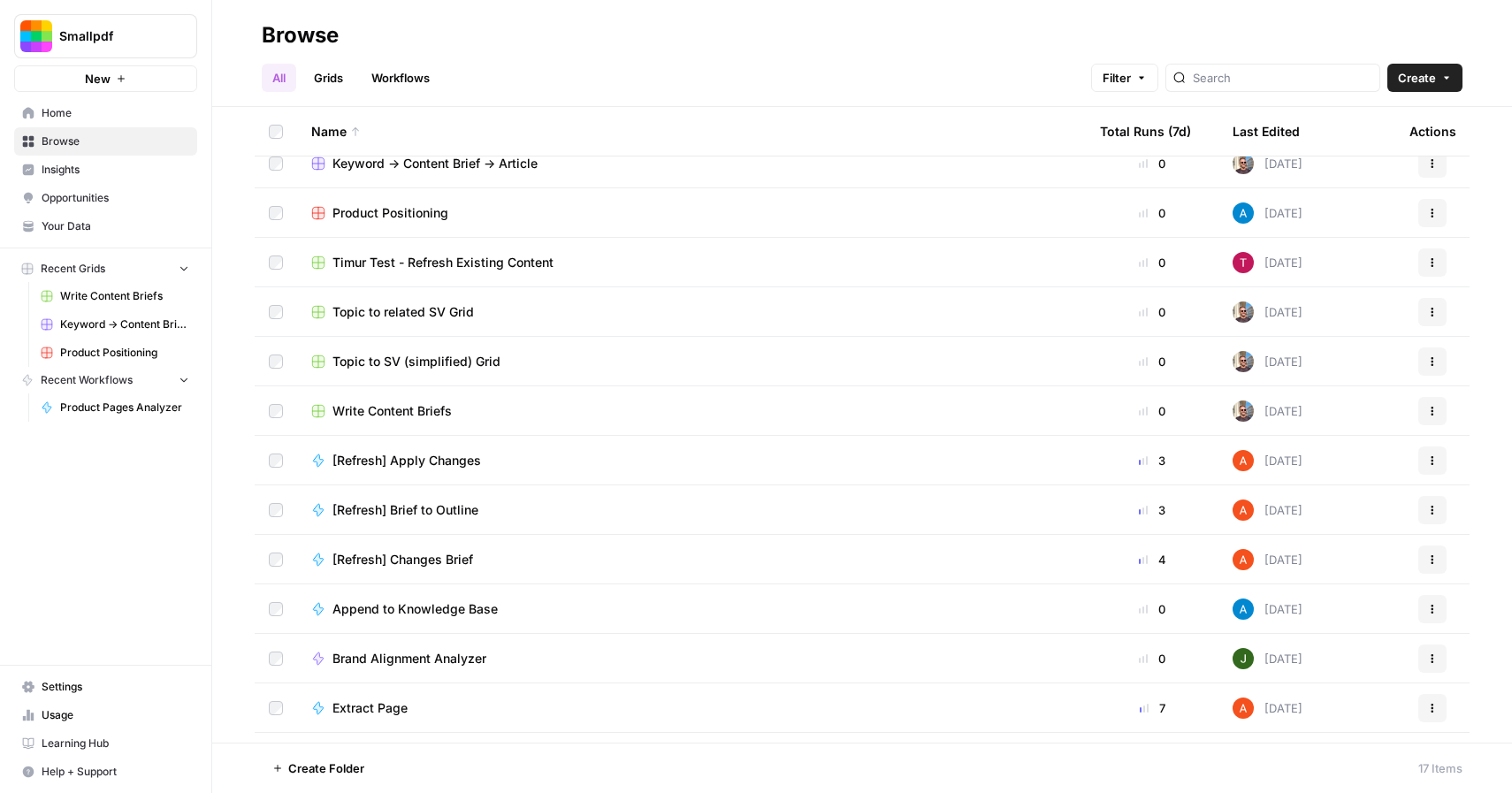
scroll to position [255, 0]
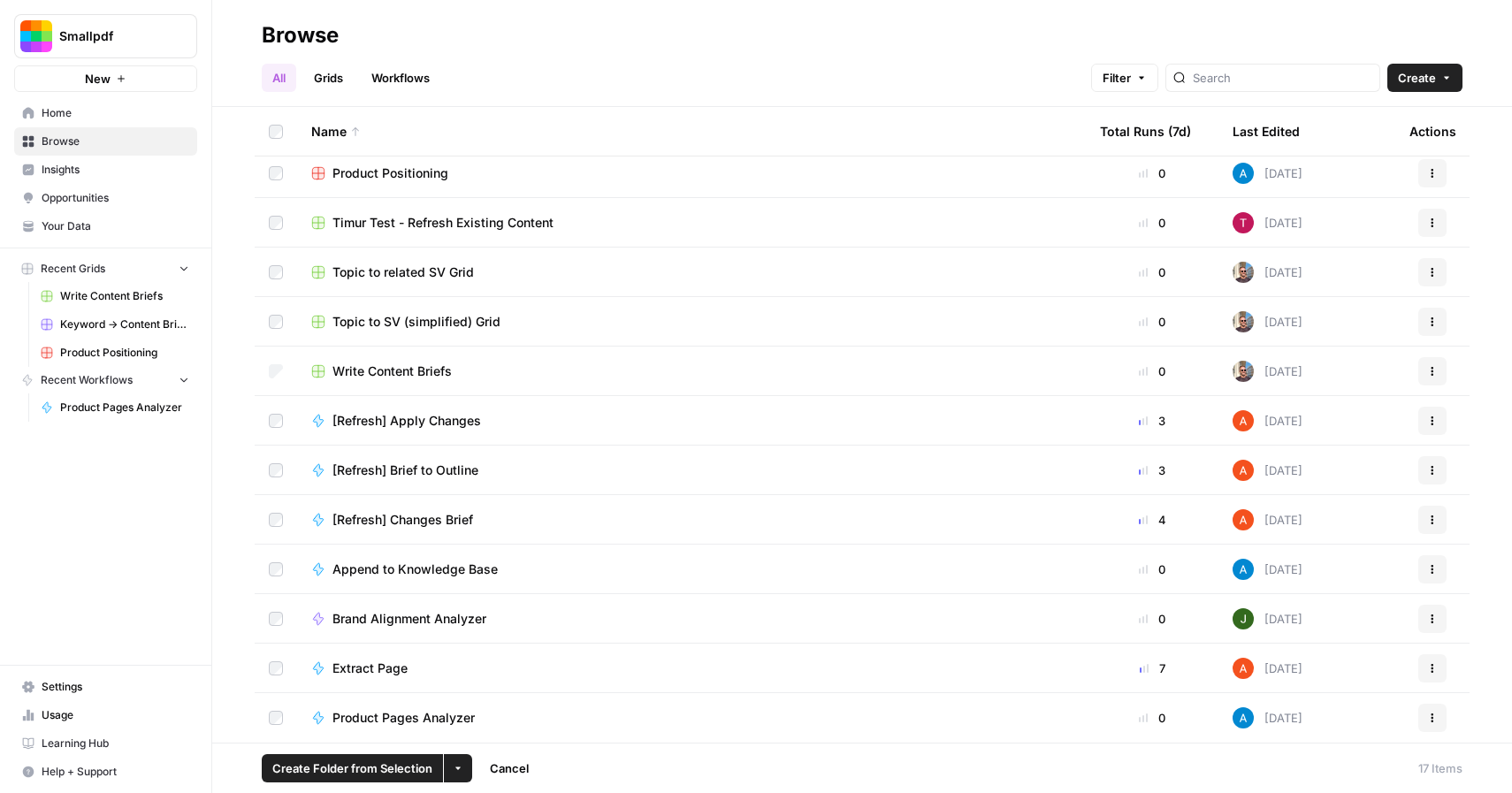
click at [457, 768] on icon "button" at bounding box center [457, 768] width 5 height 3
click at [462, 771] on button "More Options" at bounding box center [458, 768] width 28 height 28
click at [495, 715] on button "Delete" at bounding box center [493, 726] width 84 height 25
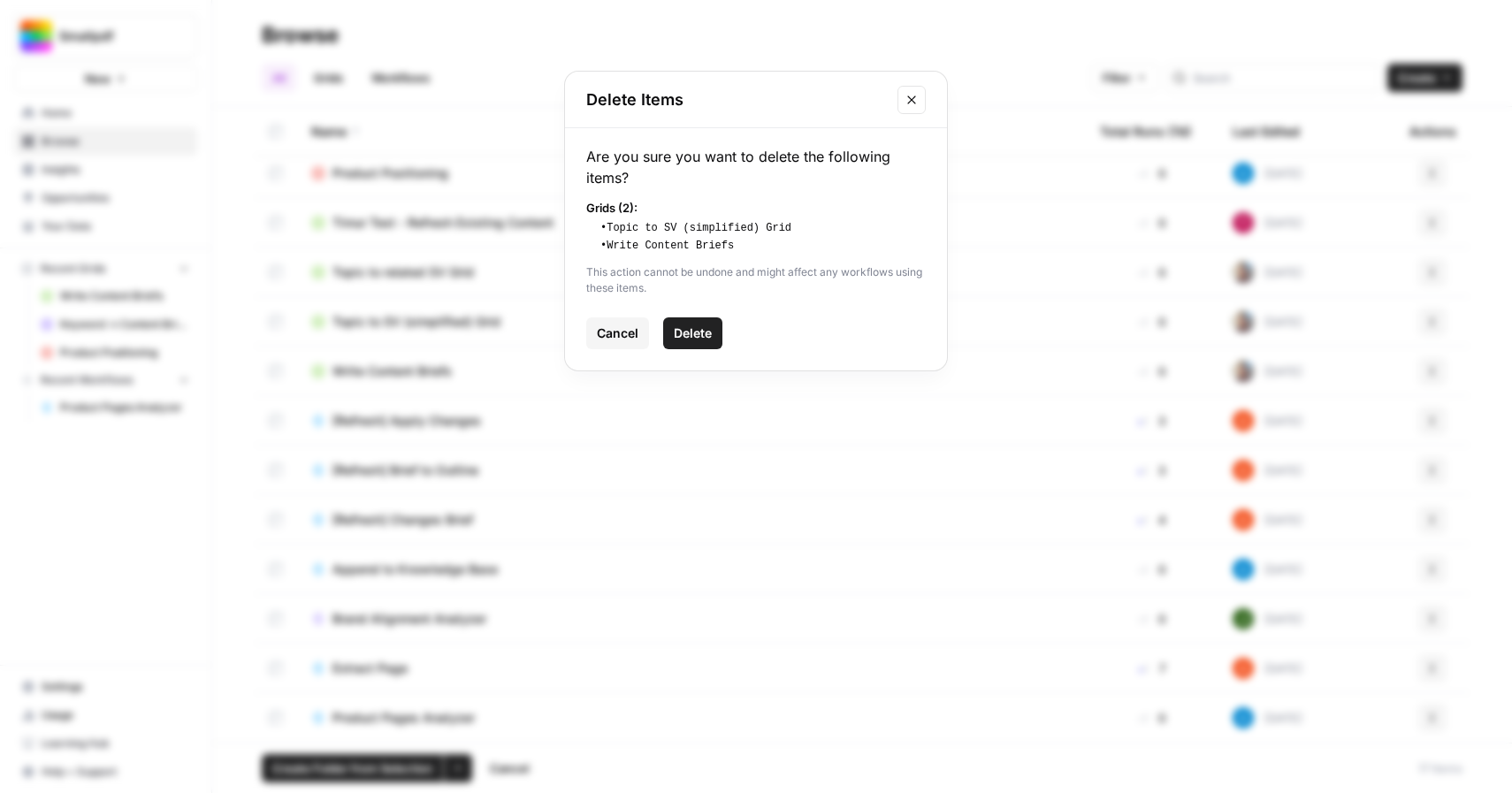
click at [695, 331] on span "Delete" at bounding box center [692, 334] width 38 height 18
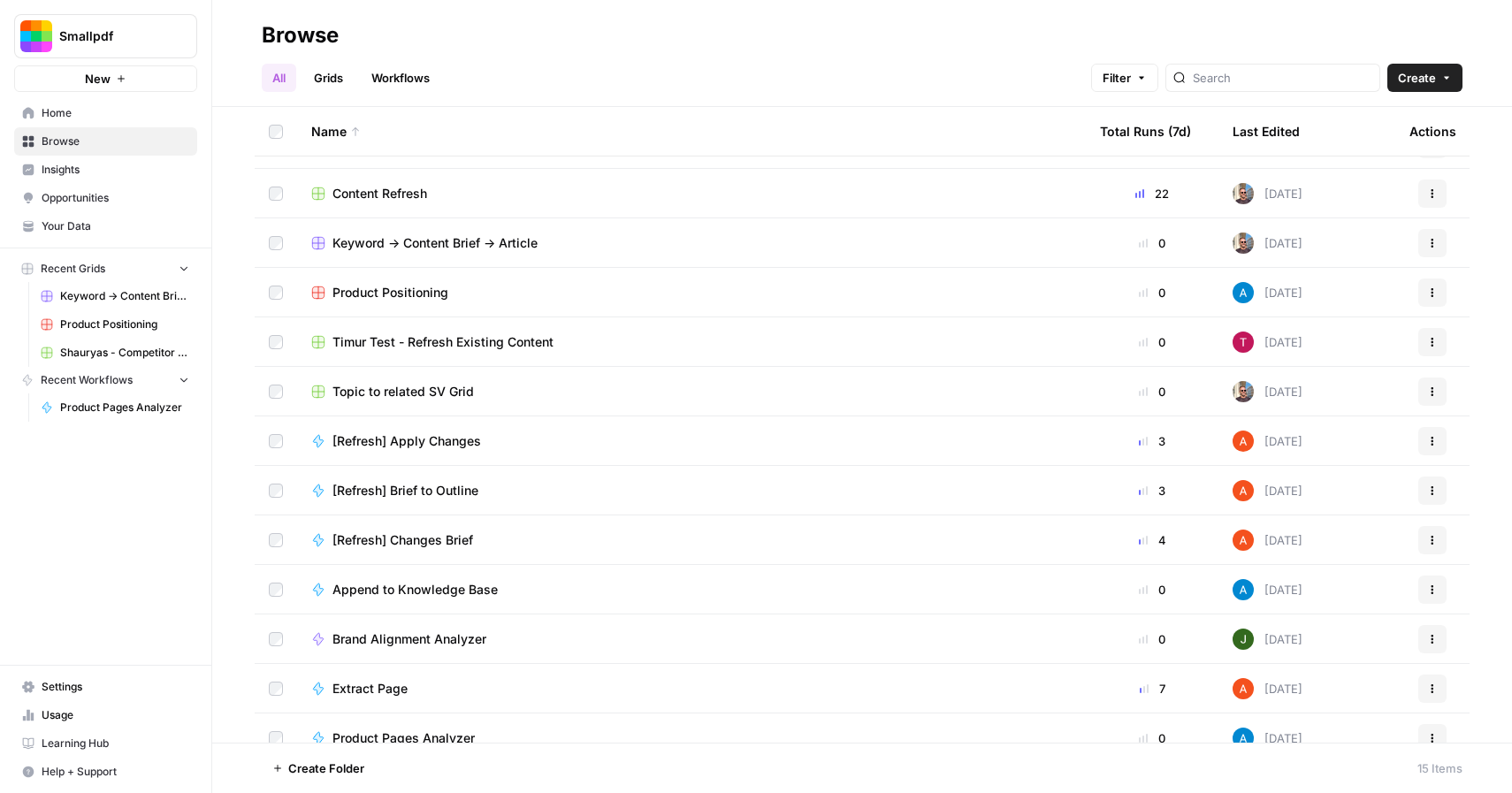
scroll to position [128, 0]
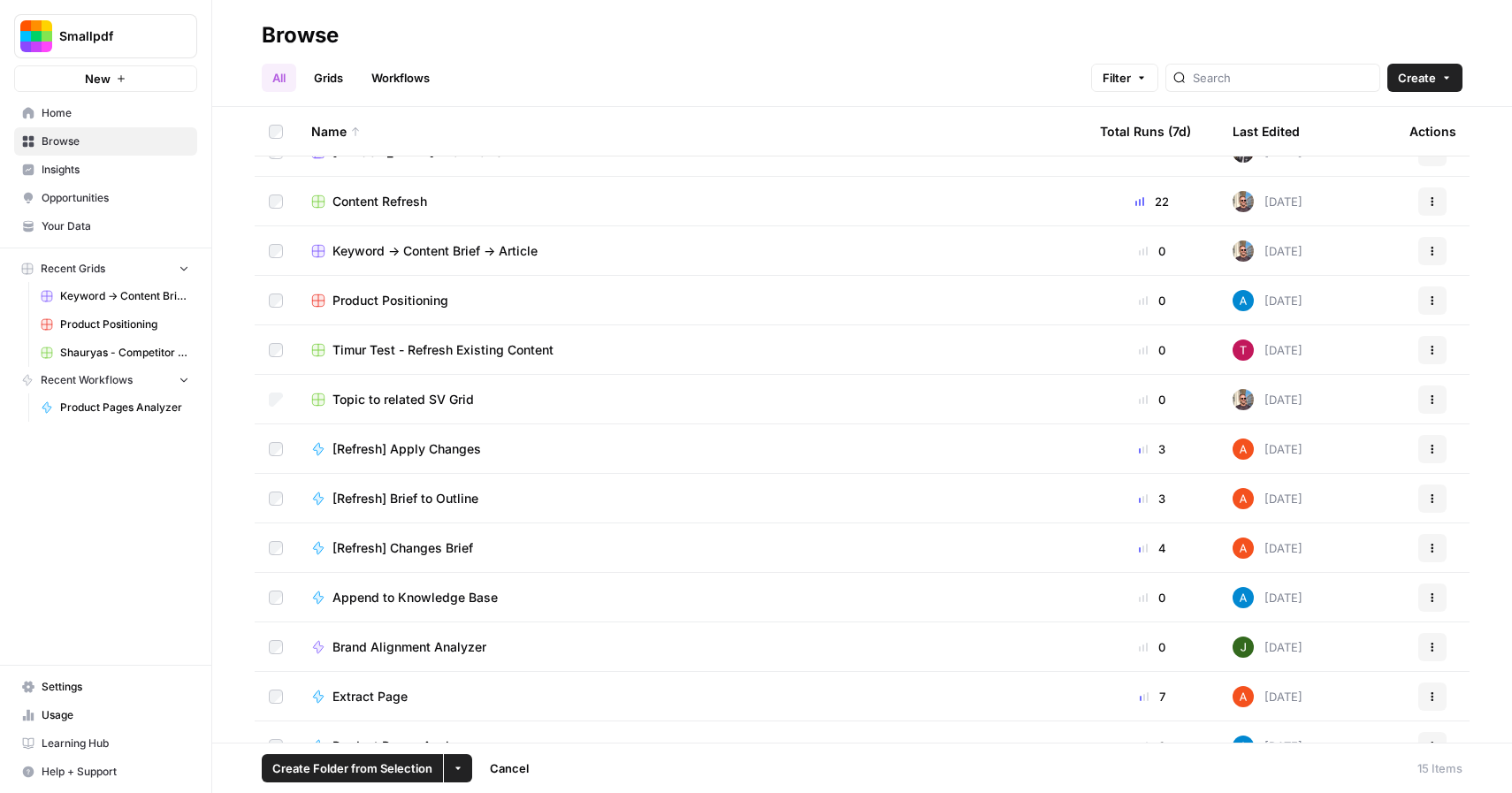
click at [453, 773] on icon "button" at bounding box center [458, 768] width 11 height 11
click at [491, 732] on span "Delete" at bounding box center [500, 727] width 44 height 18
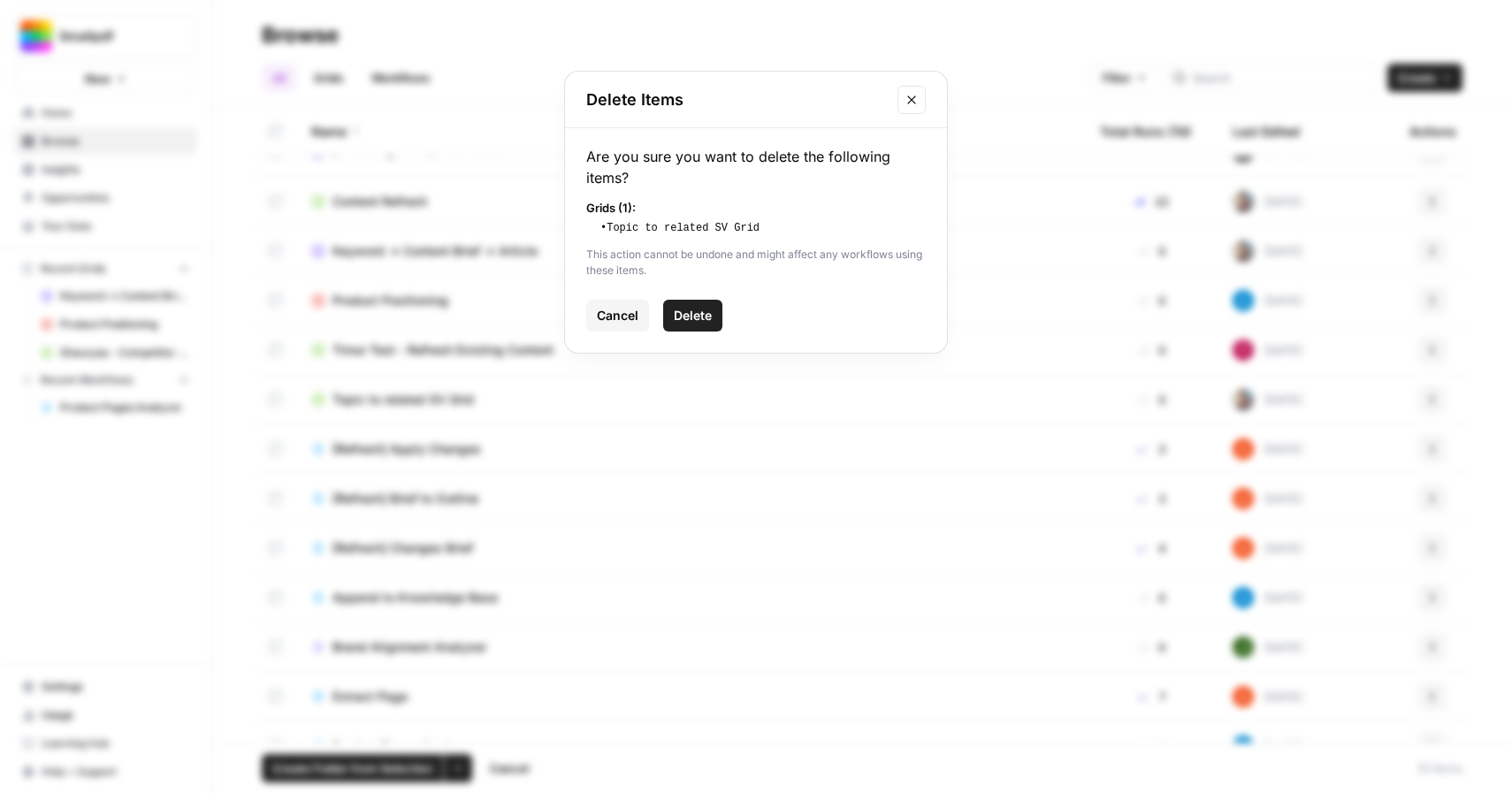
click at [704, 323] on span "Delete" at bounding box center [692, 316] width 38 height 18
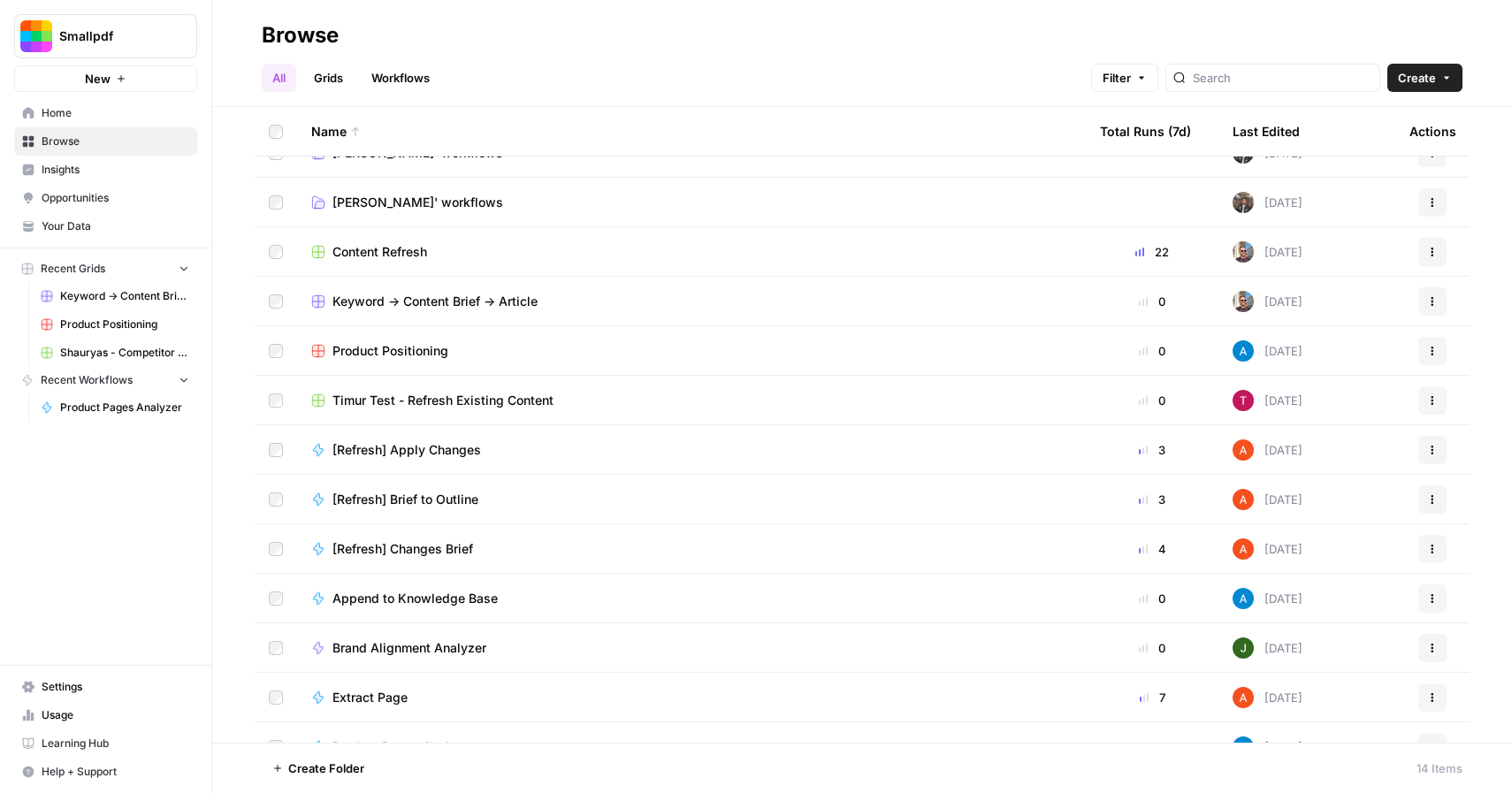
scroll to position [0, 0]
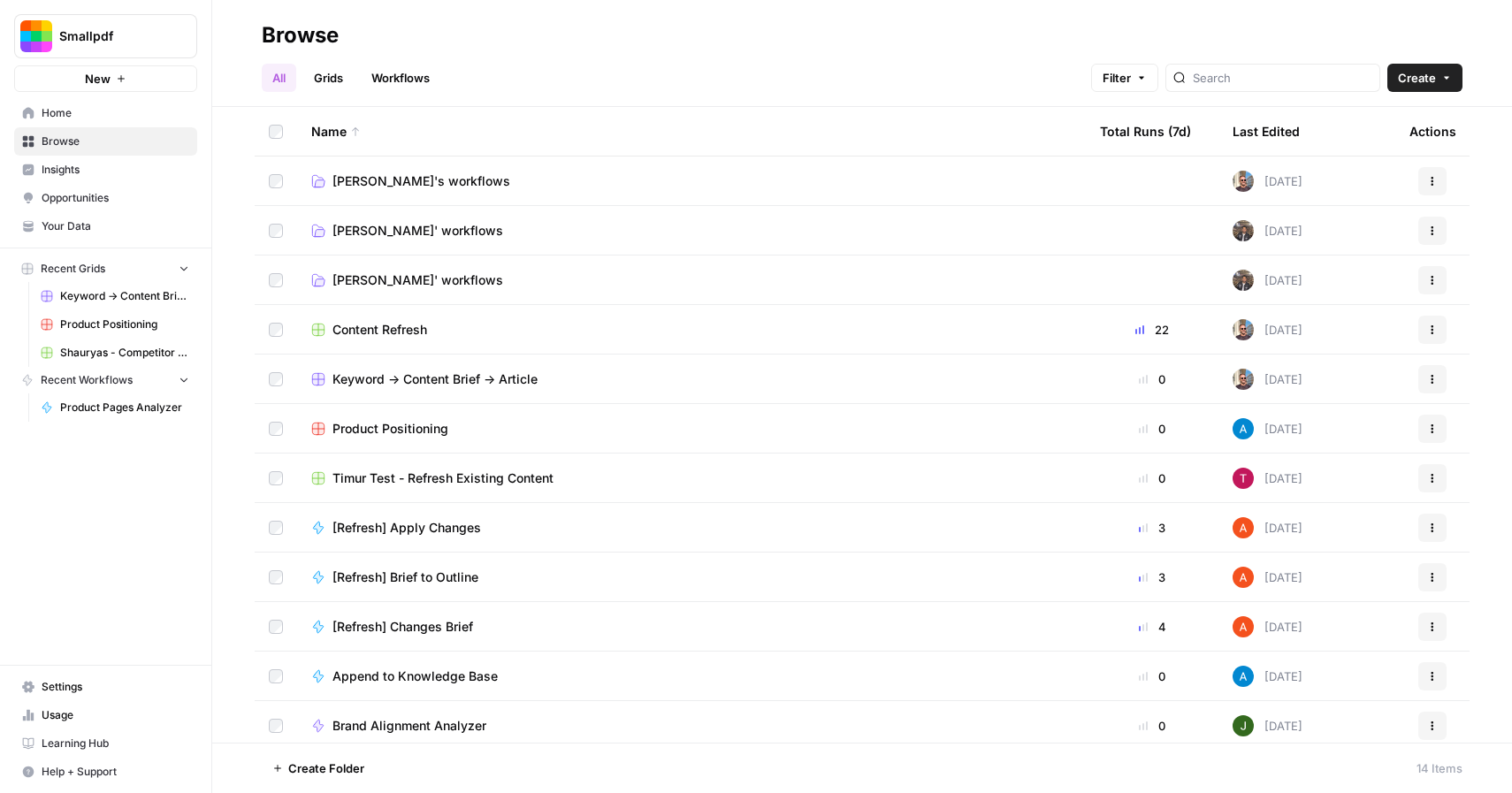
click at [1425, 85] on span "Create" at bounding box center [1417, 78] width 38 height 18
click at [1370, 142] on span "Grid" at bounding box center [1391, 144] width 99 height 18
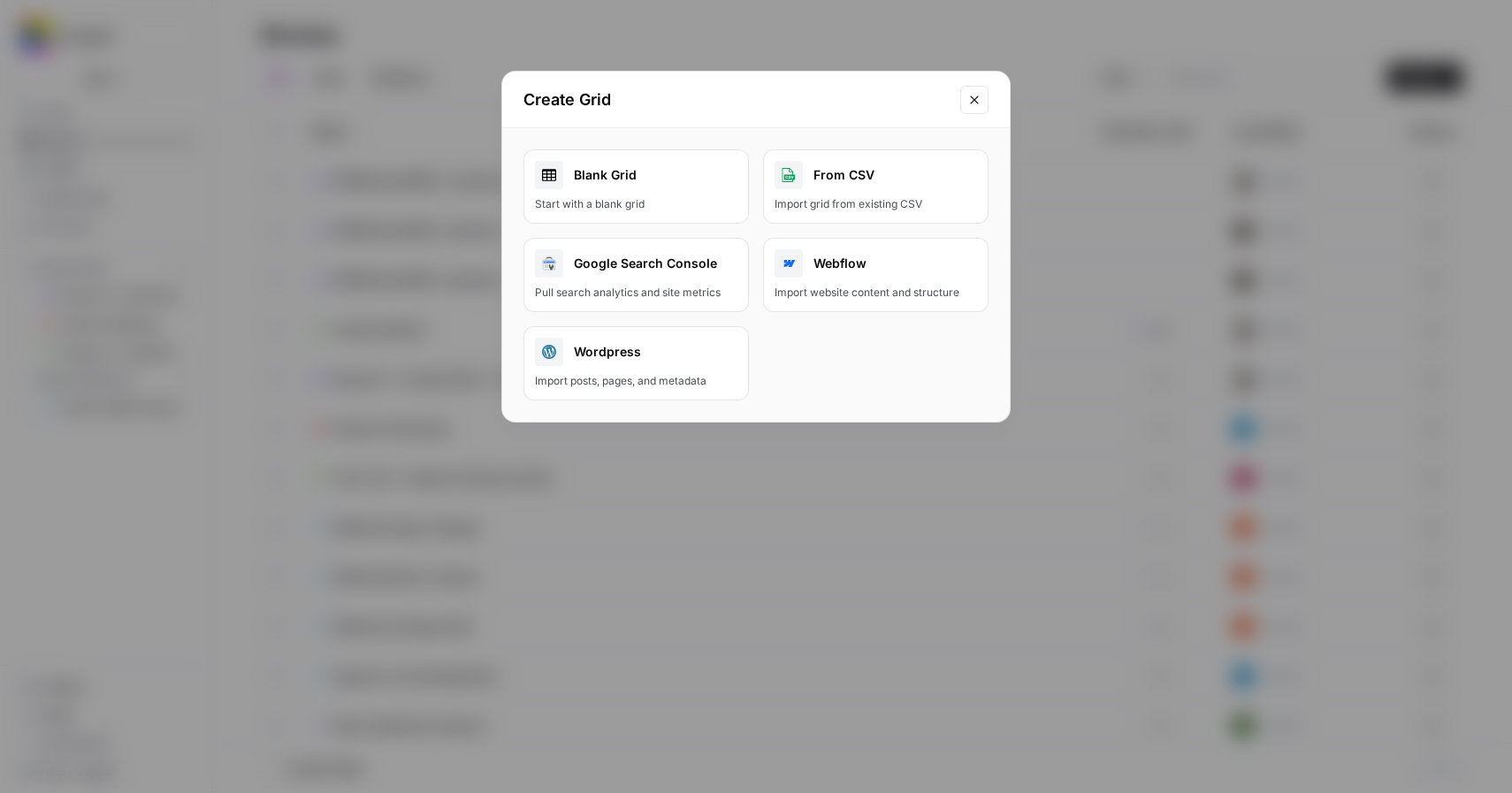
click at [975, 107] on button "Close modal" at bounding box center [975, 99] width 28 height 28
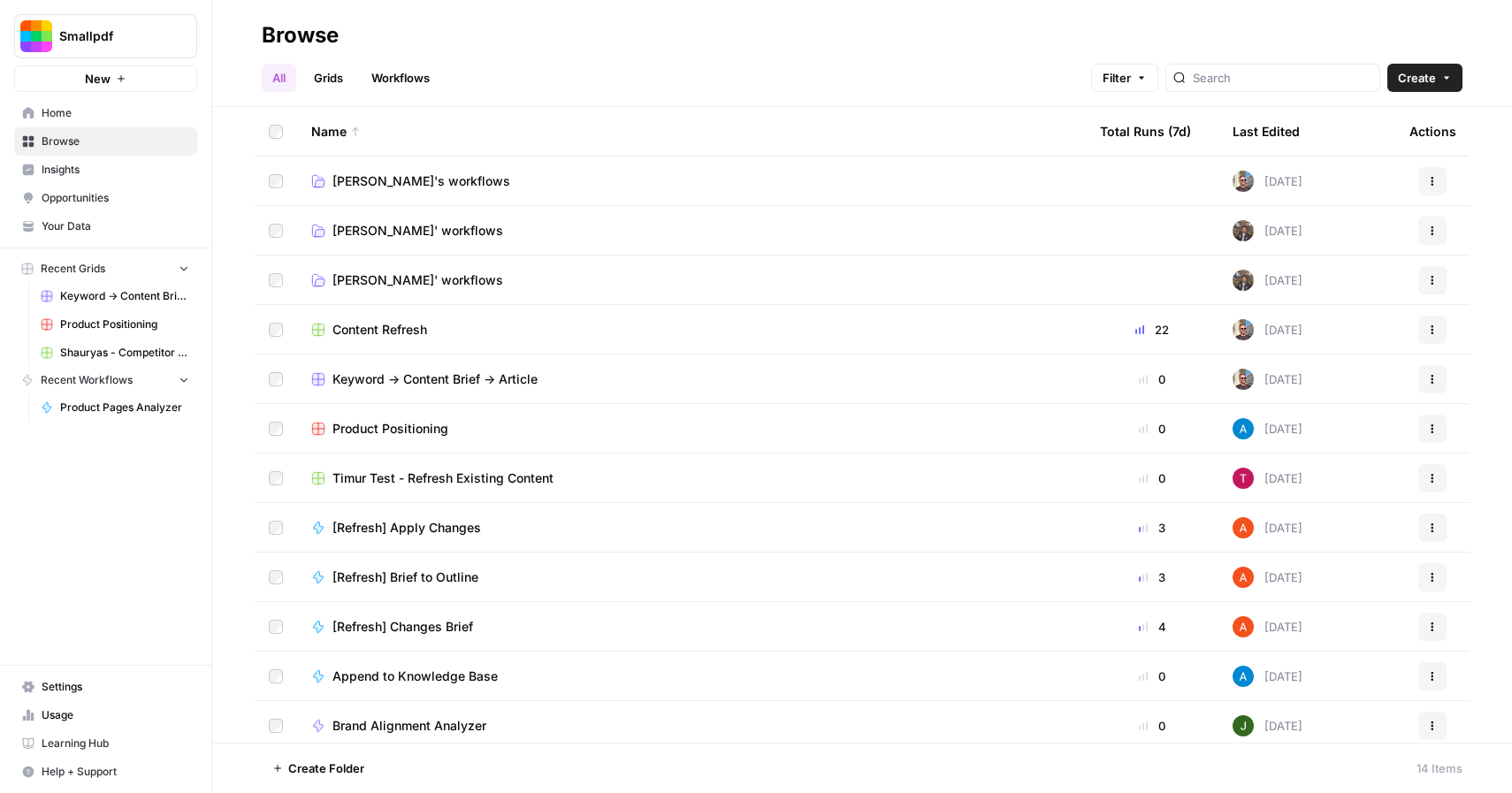
click at [332, 85] on link "Grids" at bounding box center [328, 78] width 51 height 28
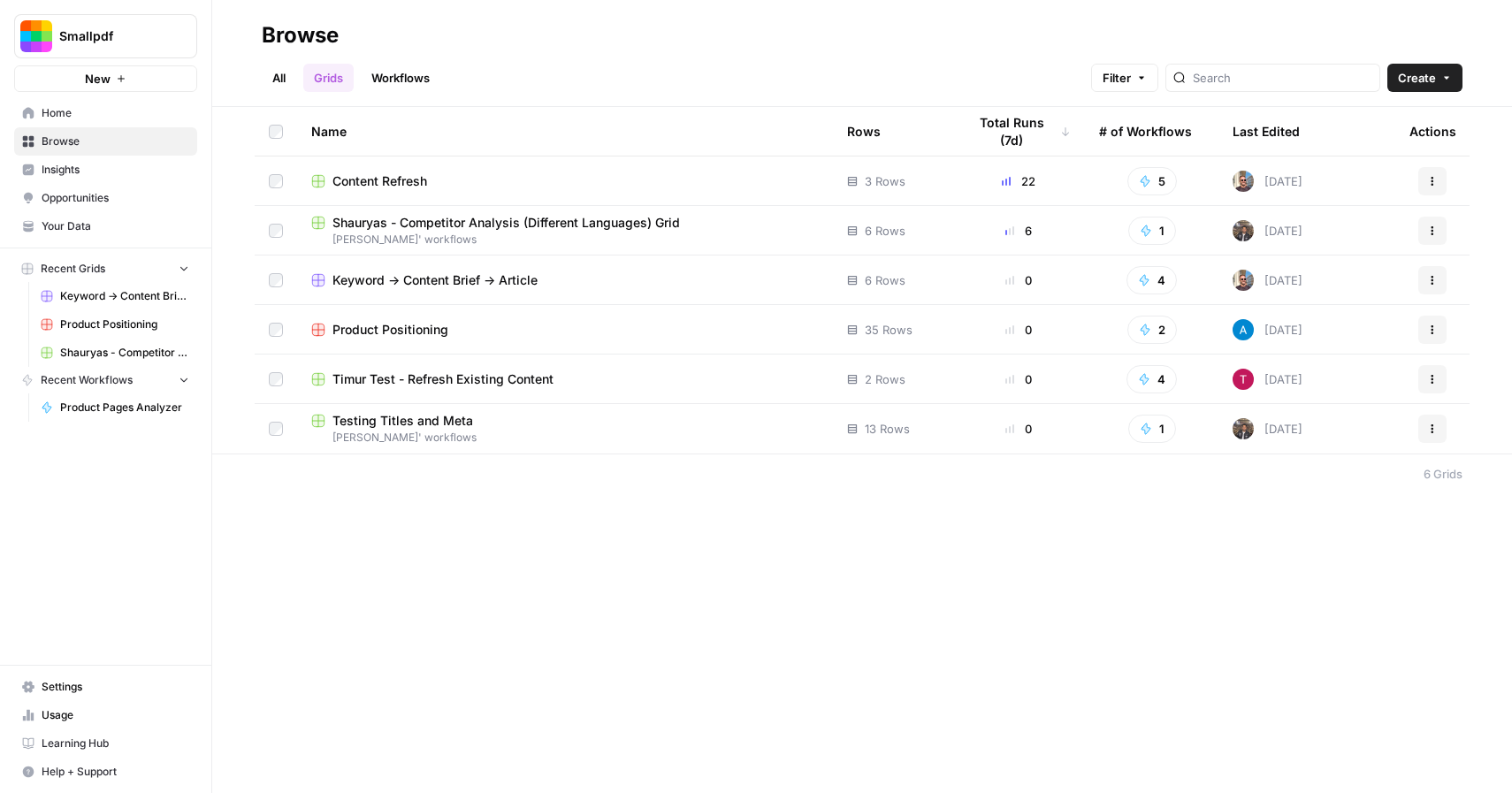
click at [1436, 77] on button "Create" at bounding box center [1425, 78] width 76 height 28
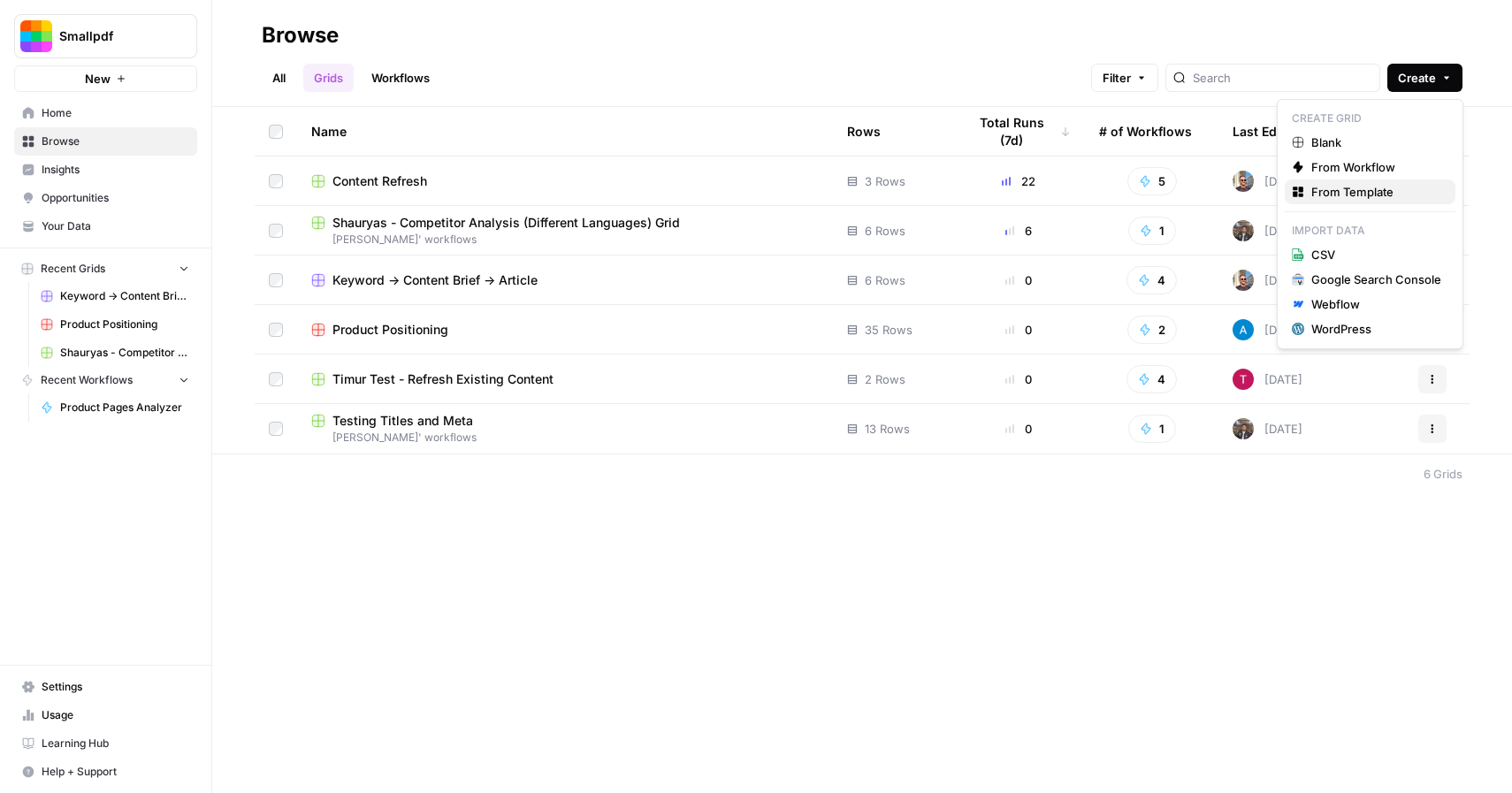
click at [1369, 188] on span "From Template" at bounding box center [1376, 192] width 130 height 18
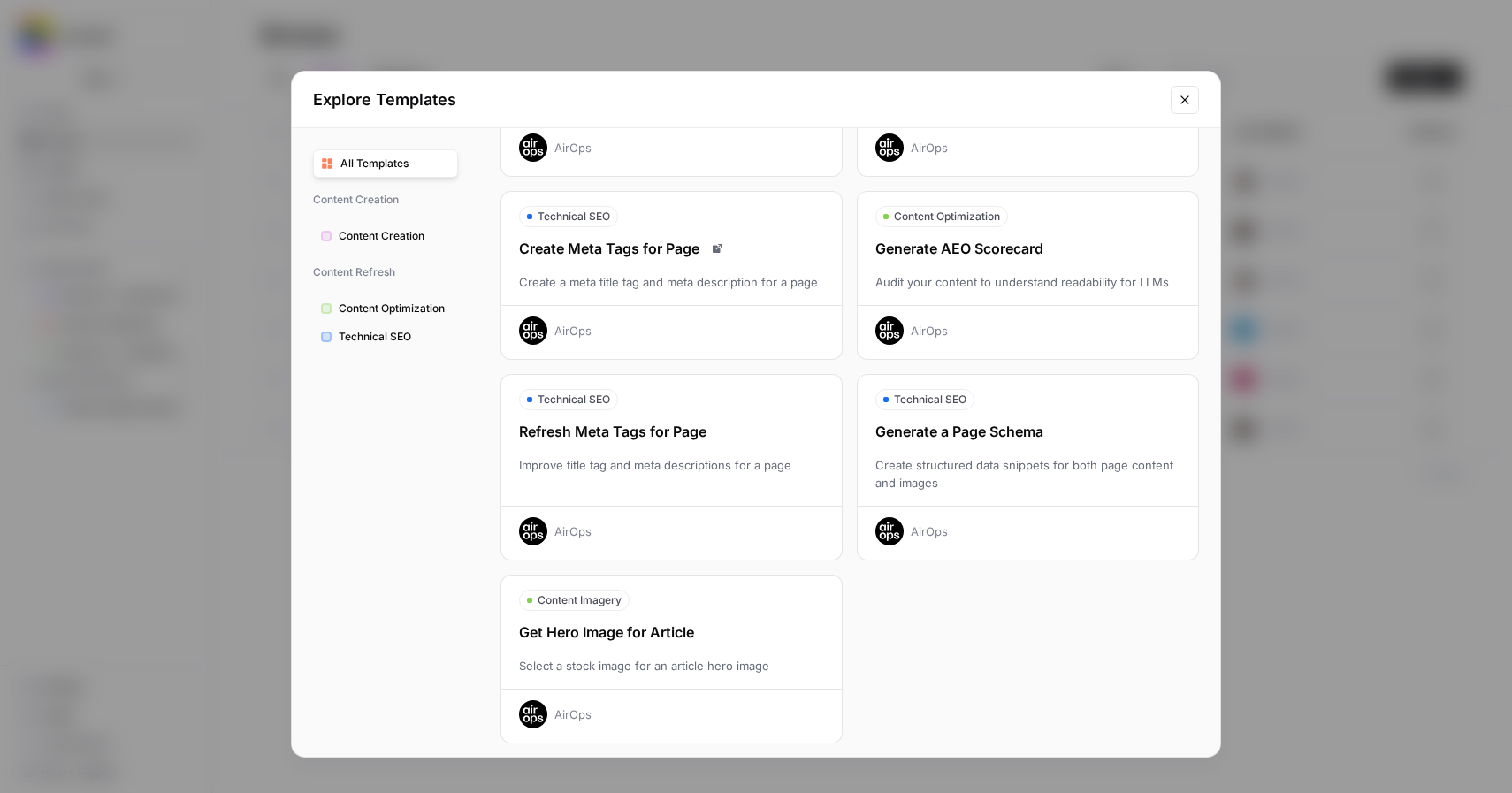
scroll to position [417, 0]
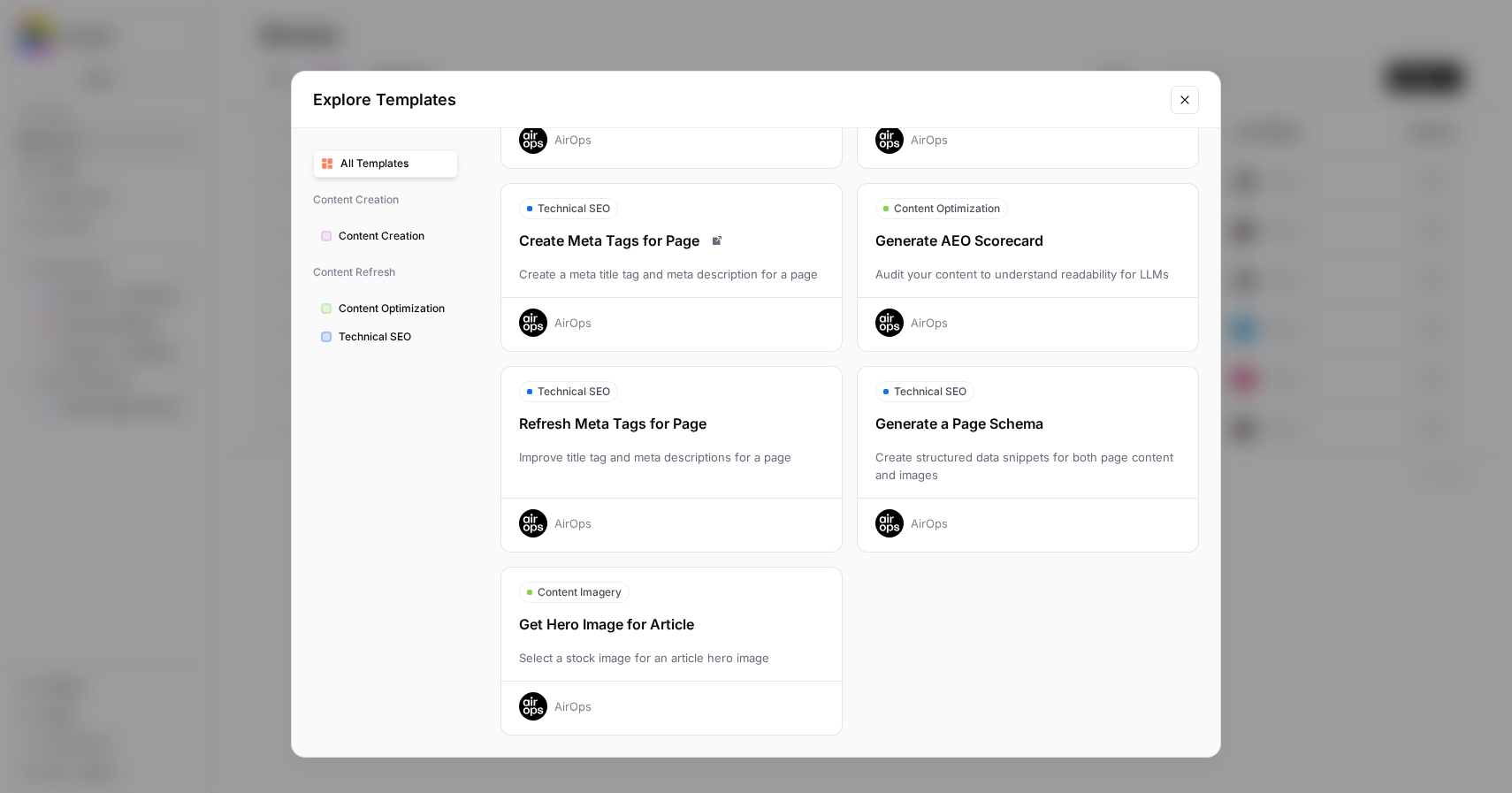
click at [1177, 104] on icon "Close modal" at bounding box center [1184, 99] width 14 height 14
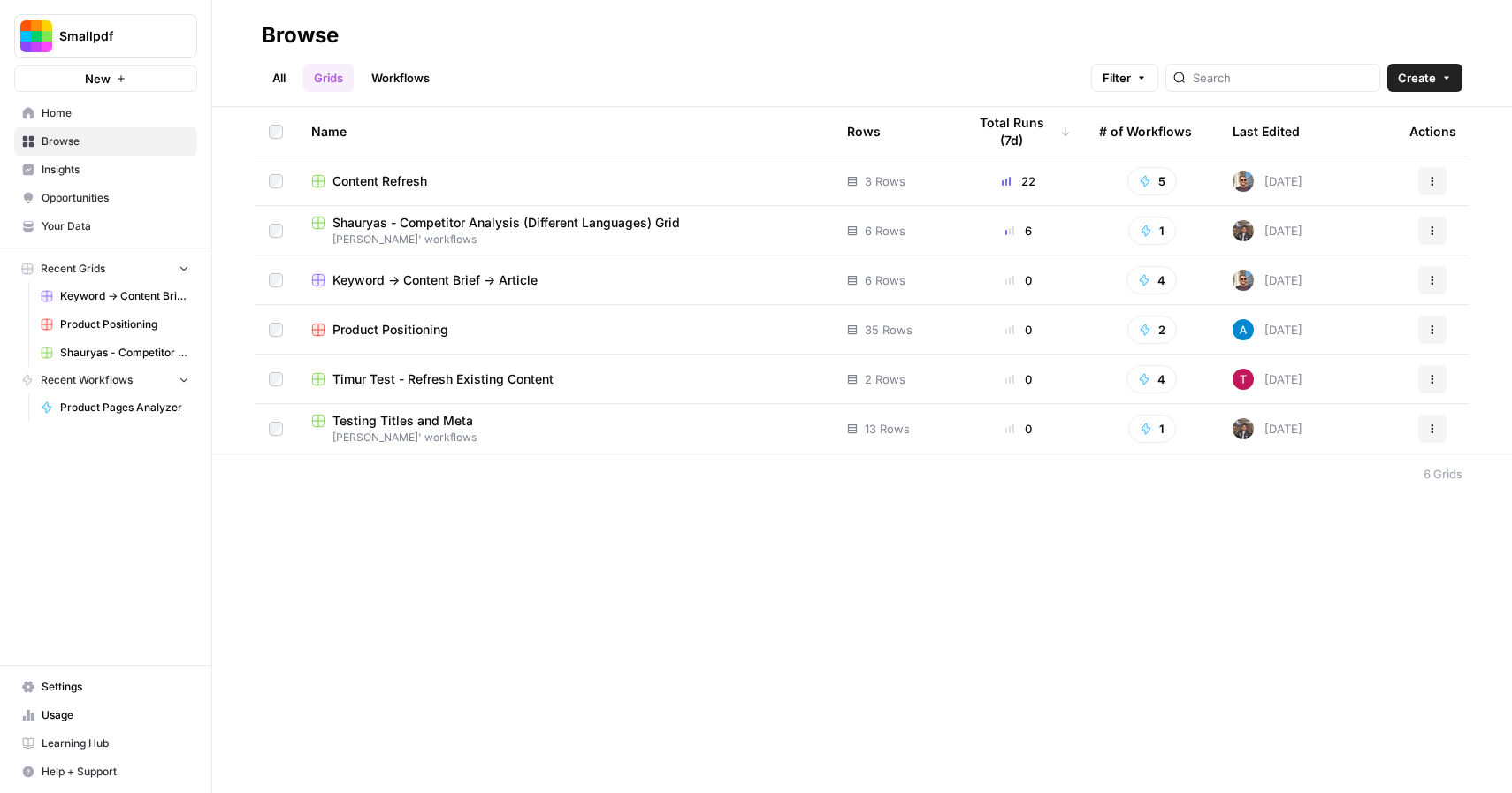
click at [274, 76] on link "All" at bounding box center [278, 78] width 35 height 28
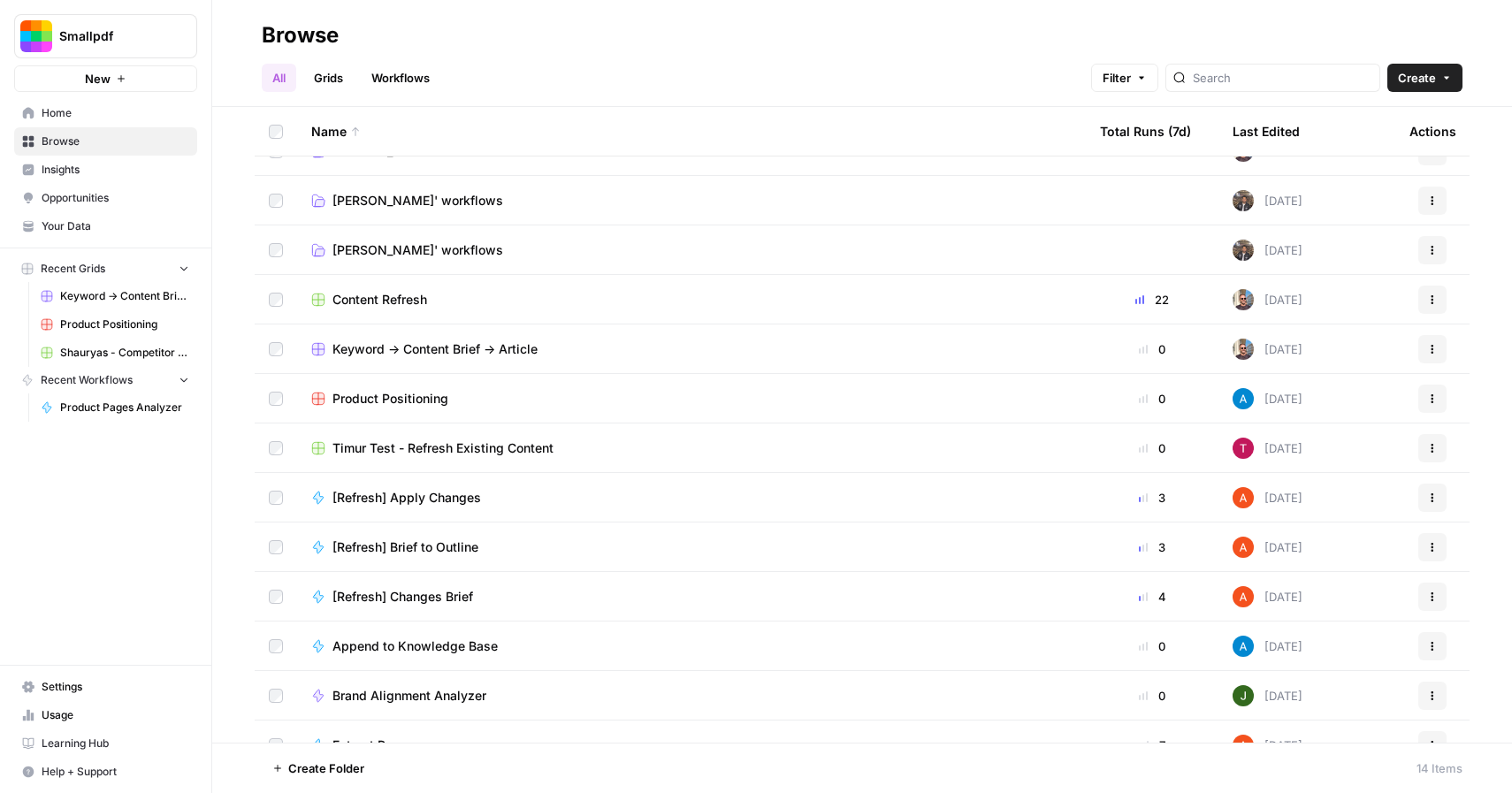
scroll to position [29, 0]
click at [459, 768] on icon "button" at bounding box center [458, 768] width 11 height 11
click at [531, 729] on button "Delete" at bounding box center [493, 726] width 84 height 25
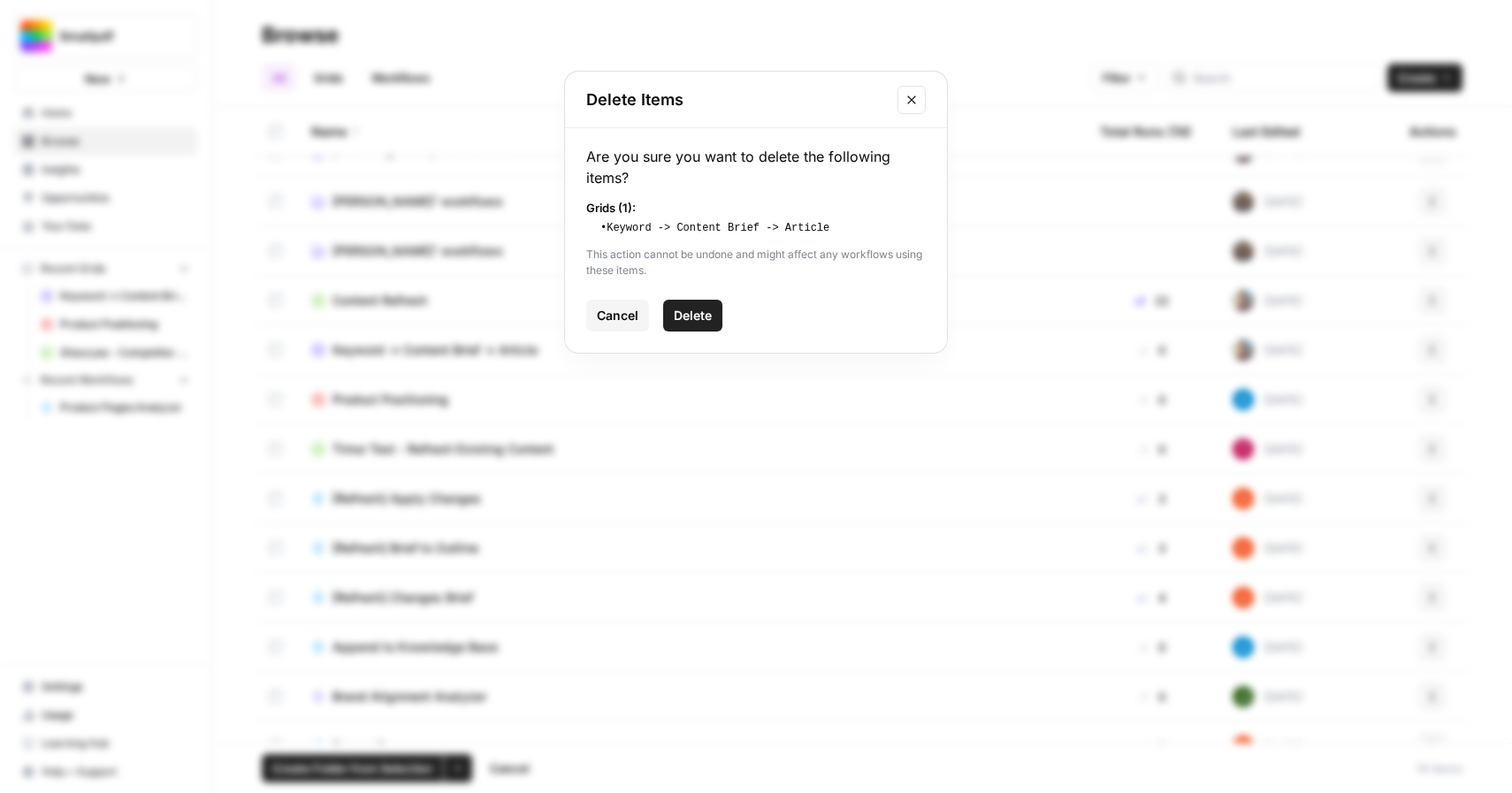
click at [699, 301] on button "Delete" at bounding box center [692, 316] width 60 height 32
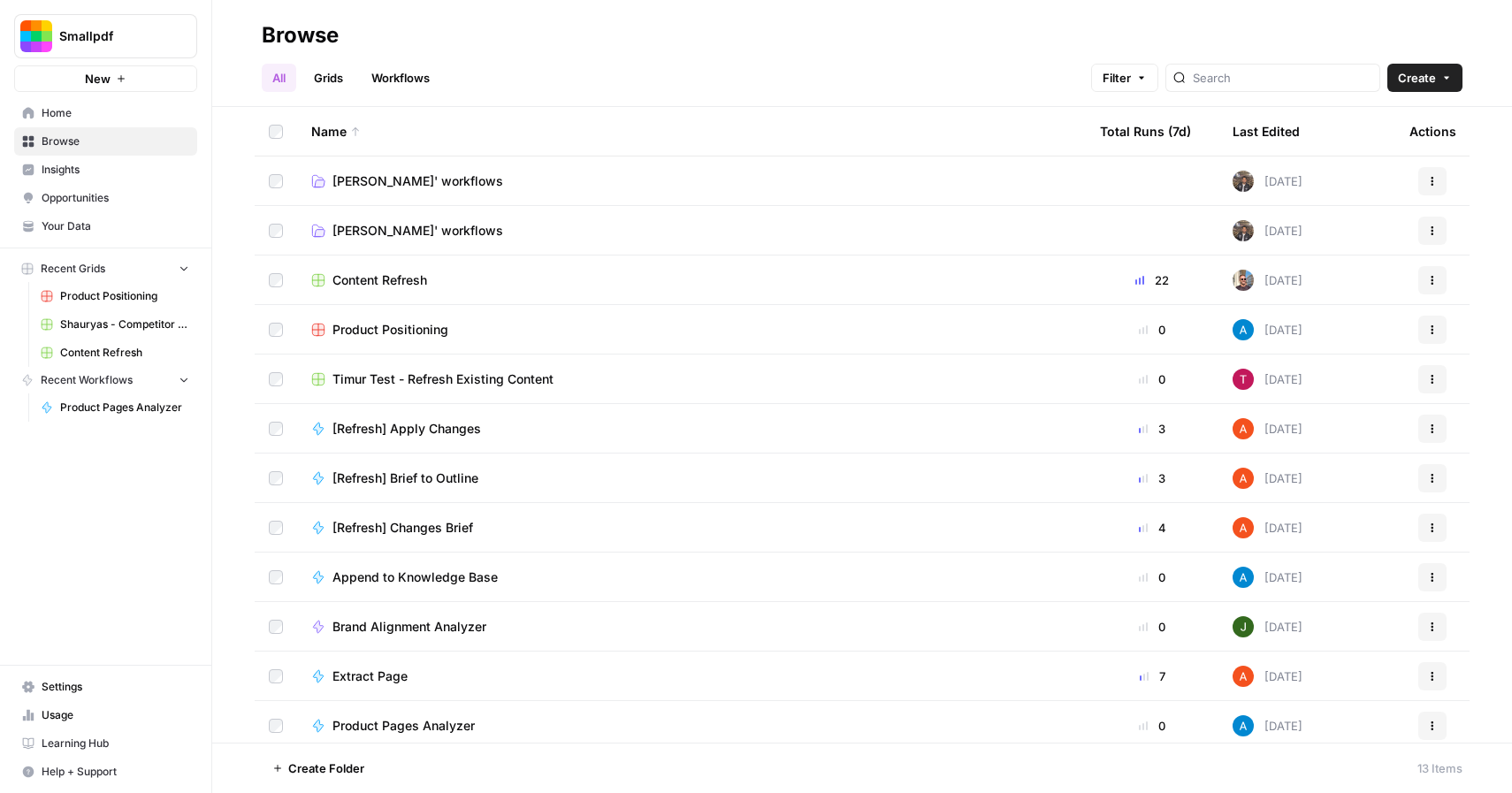
scroll to position [58, 0]
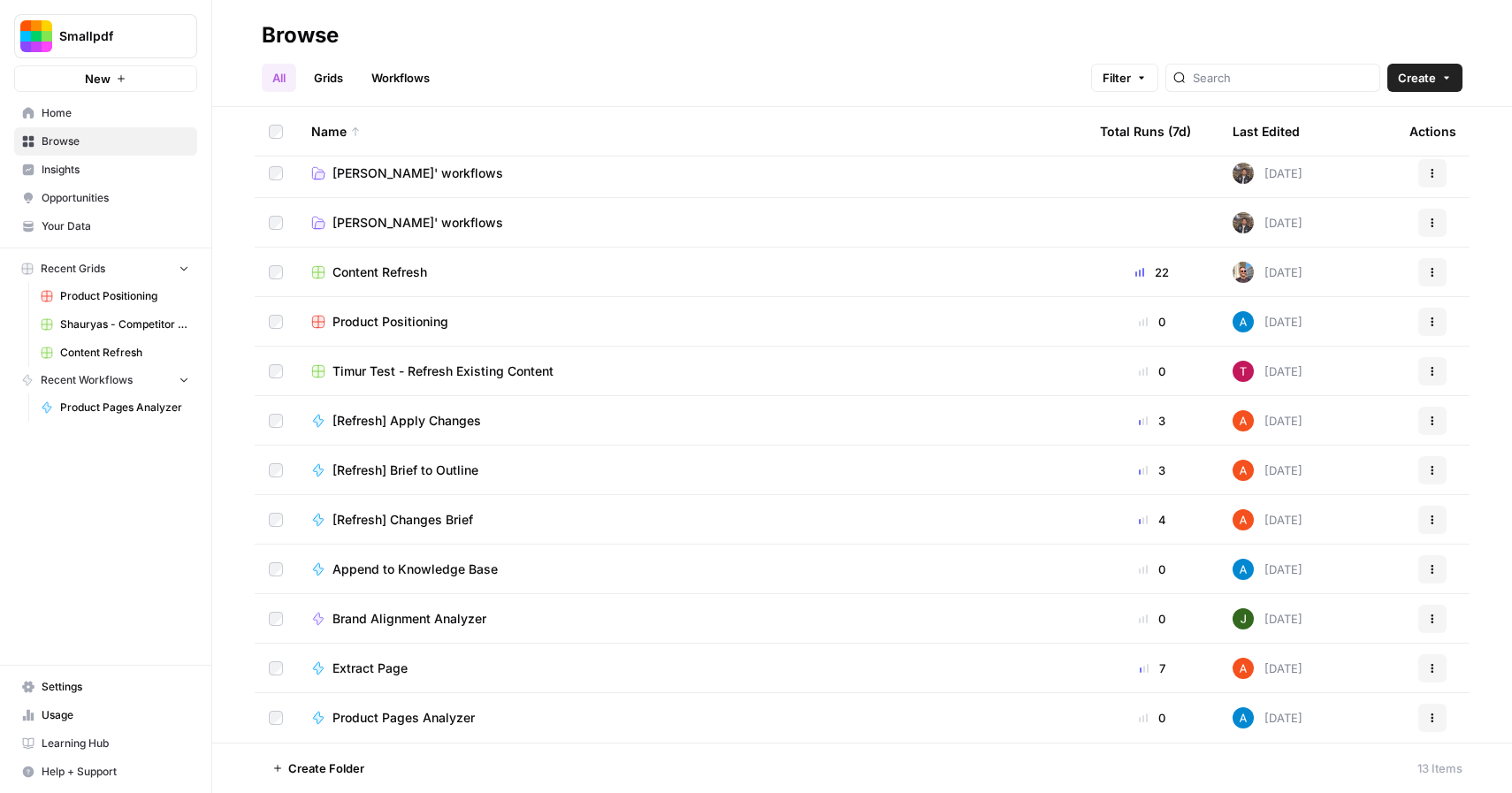
click at [427, 617] on span "Brand Alignment Analyzer" at bounding box center [409, 619] width 154 height 18
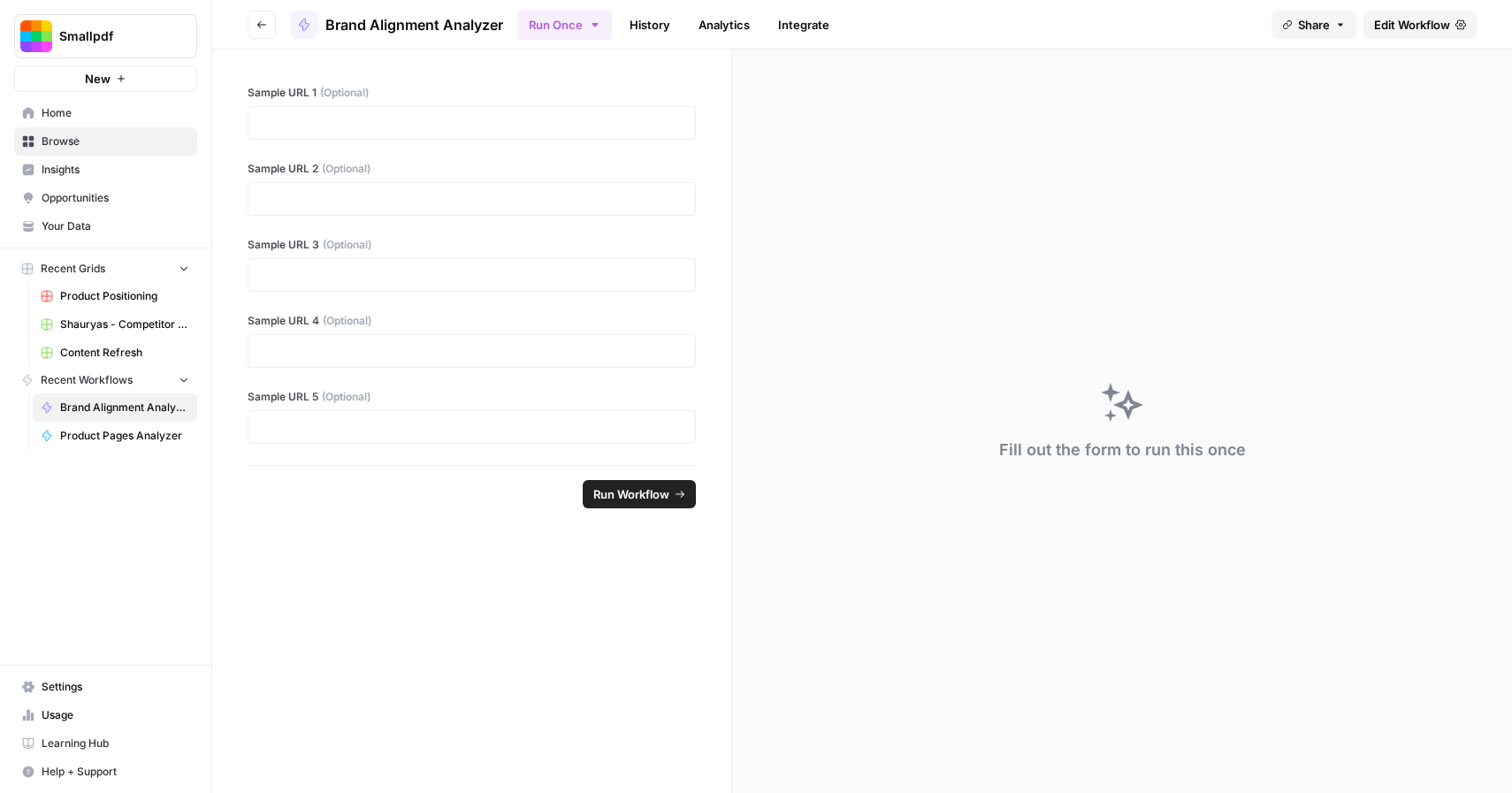
click at [1412, 32] on span "Edit Workflow" at bounding box center [1412, 25] width 76 height 18
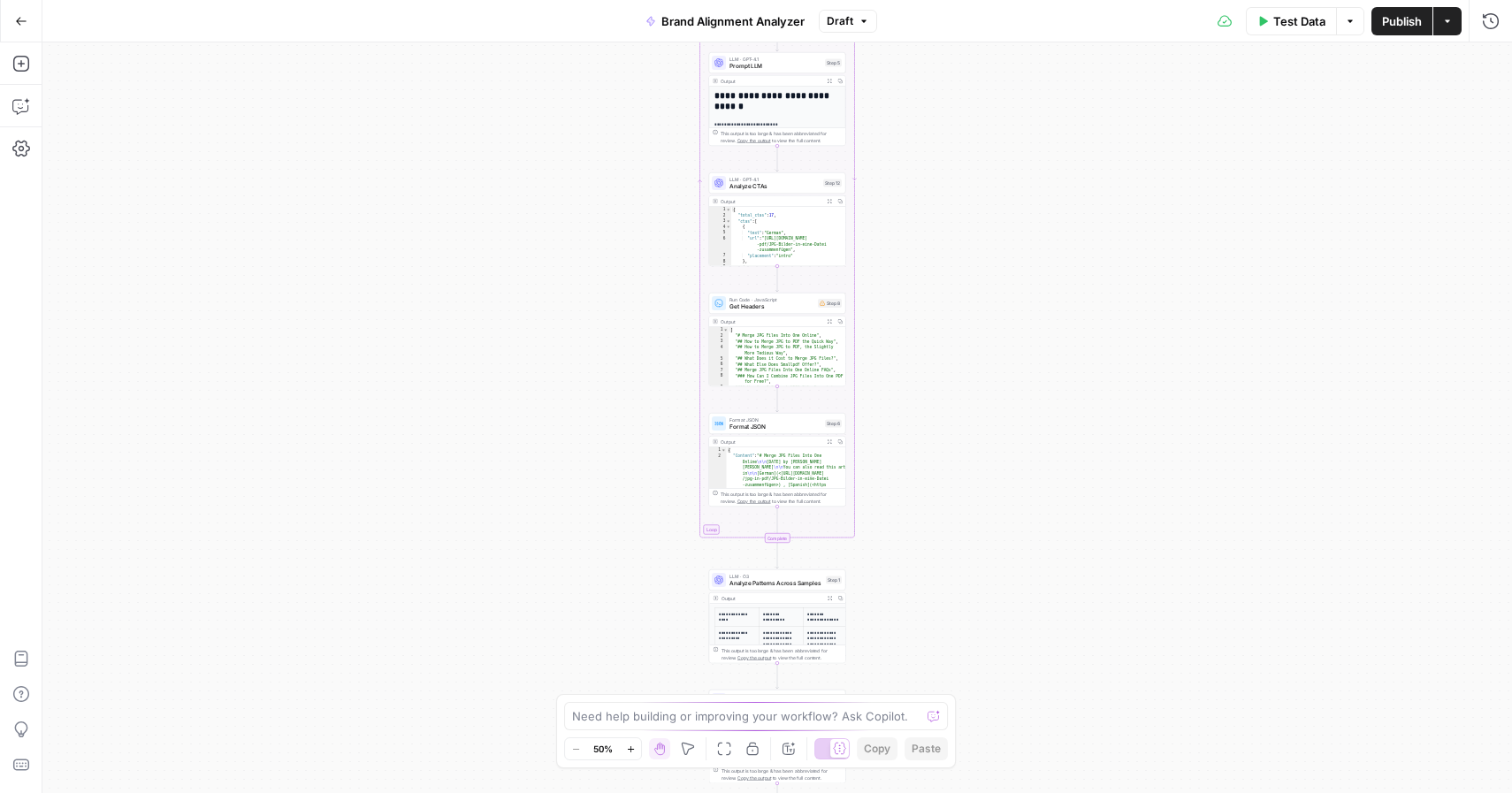
click at [33, 20] on button "Go Back" at bounding box center [21, 21] width 32 height 32
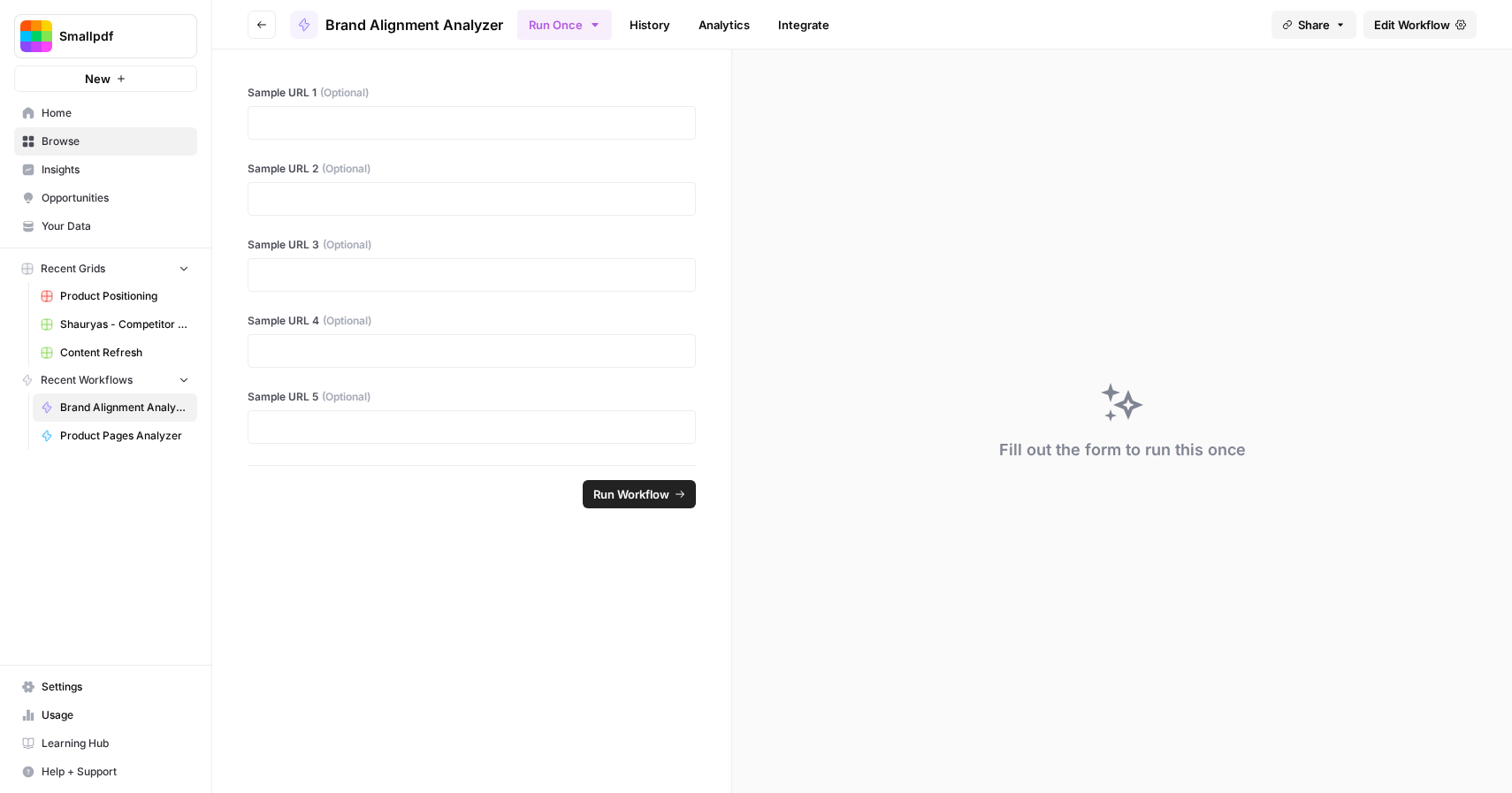
click at [254, 21] on button "Go back" at bounding box center [261, 25] width 28 height 28
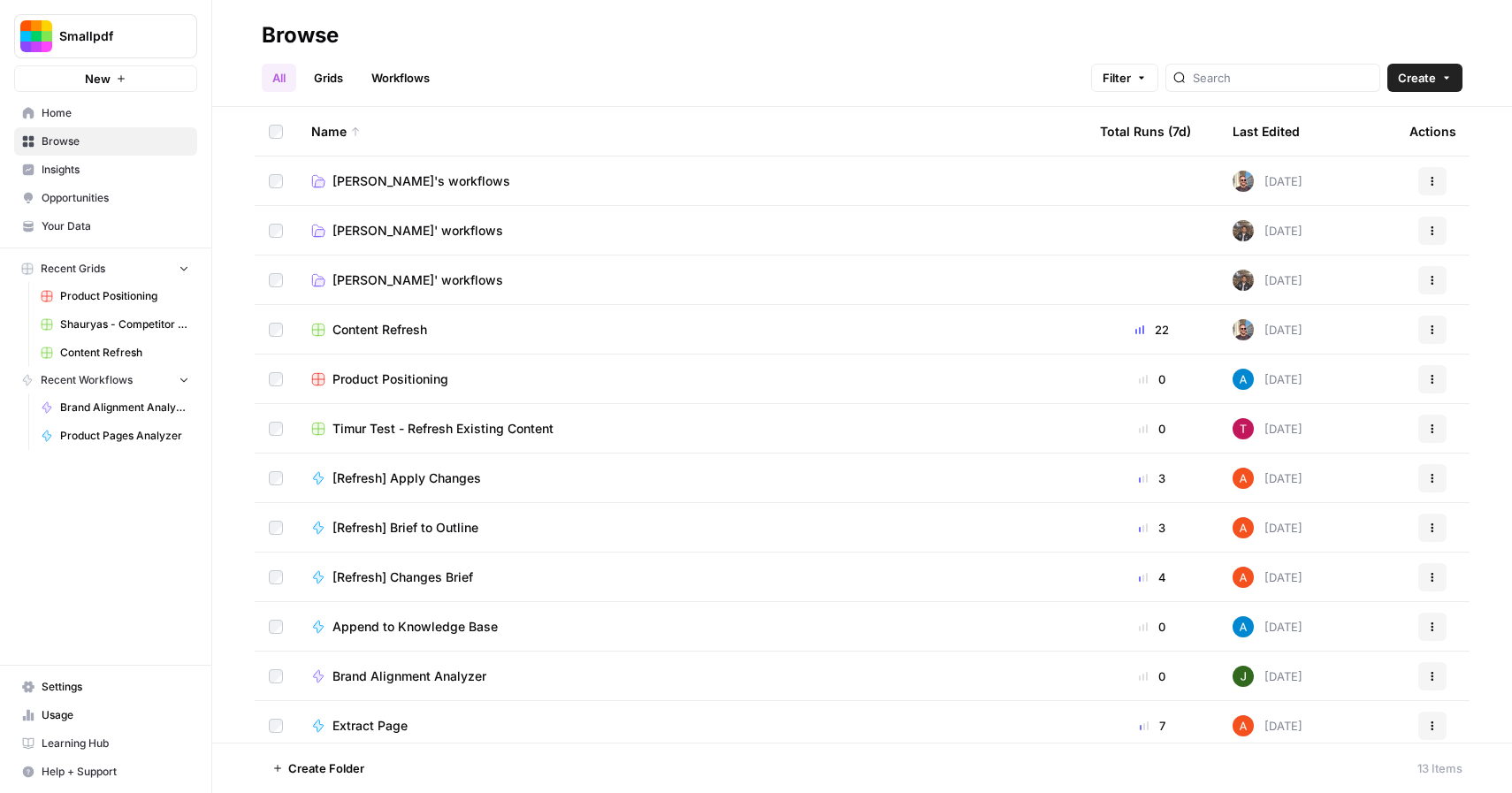
click at [408, 173] on span "[PERSON_NAME]'s workflows" at bounding box center [421, 182] width 178 height 18
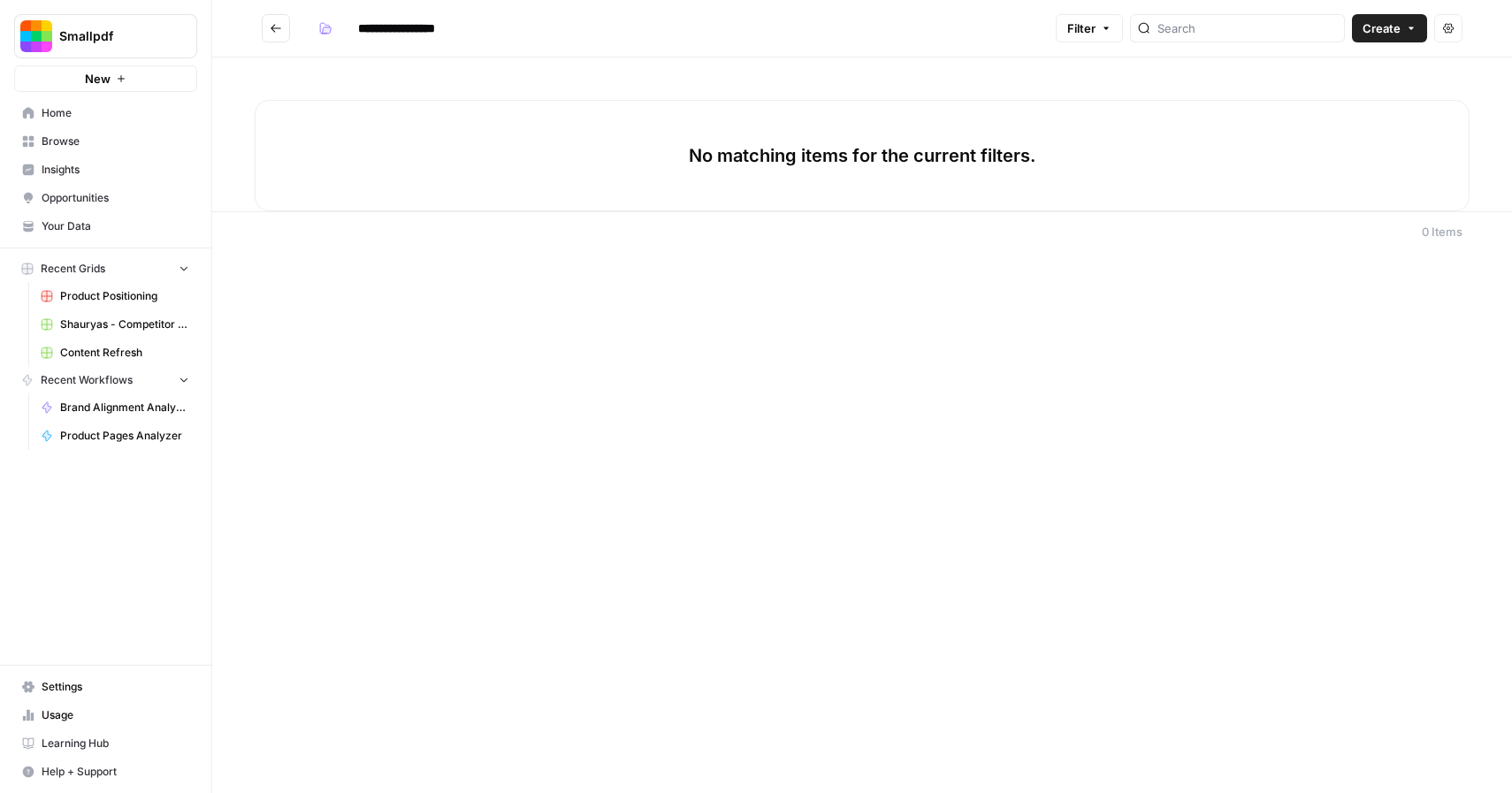
click at [270, 23] on icon "Go back" at bounding box center [275, 28] width 12 height 12
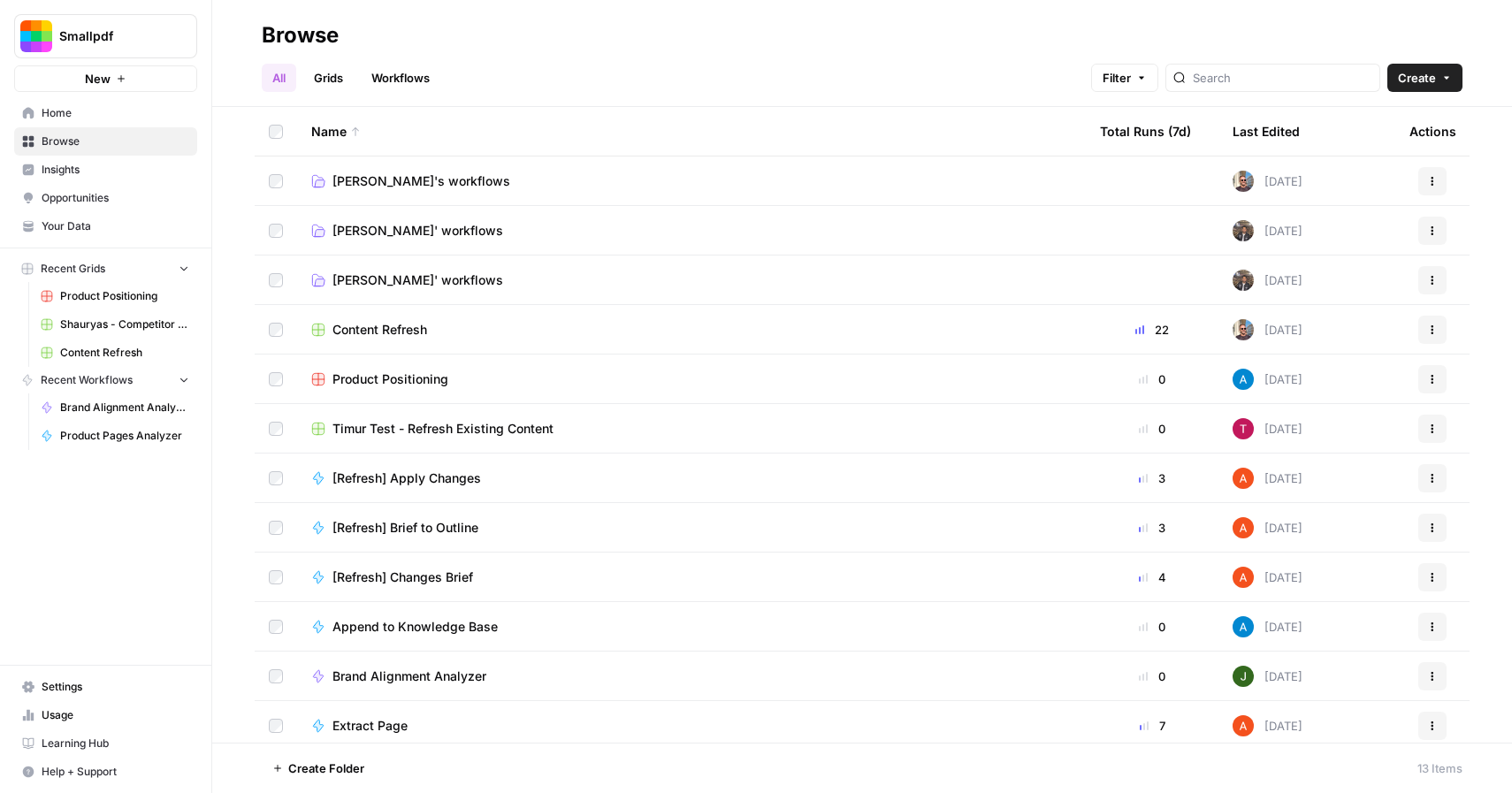
click at [384, 278] on span "[PERSON_NAME]' workflows" at bounding box center [418, 280] width 171 height 18
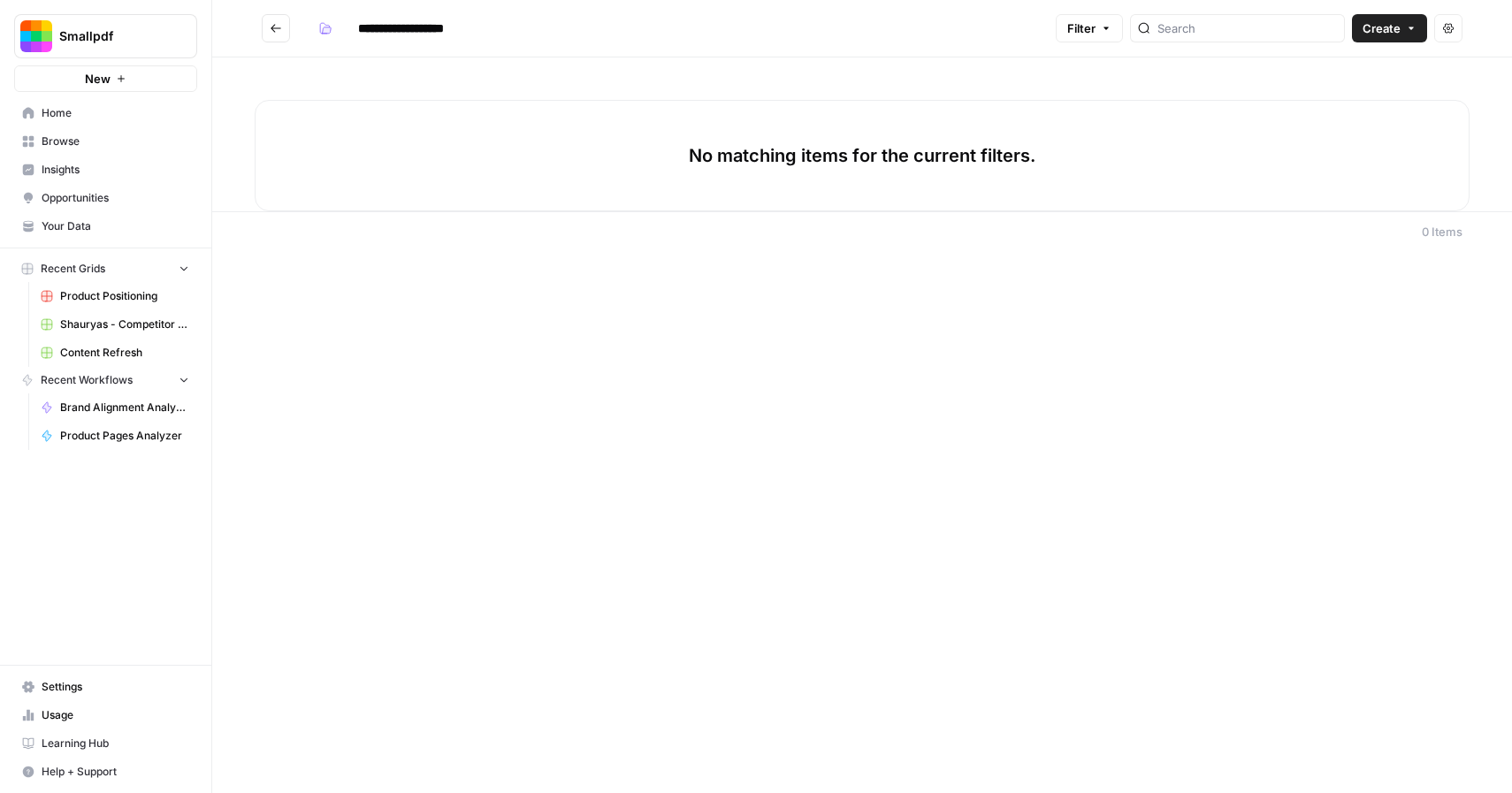
click at [277, 25] on icon "Go back" at bounding box center [275, 28] width 12 height 12
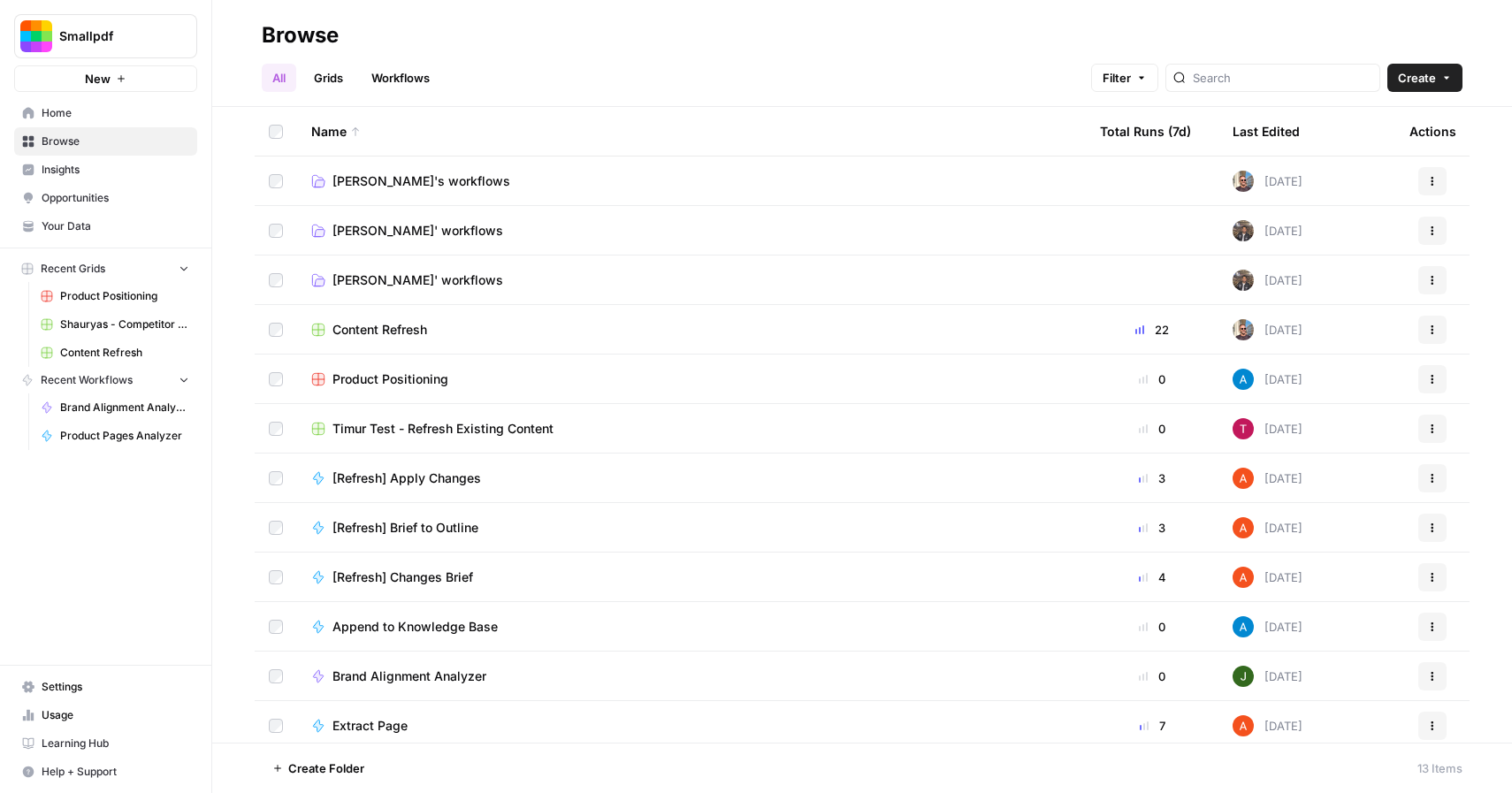
click at [374, 329] on span "Content Refresh" at bounding box center [379, 330] width 94 height 18
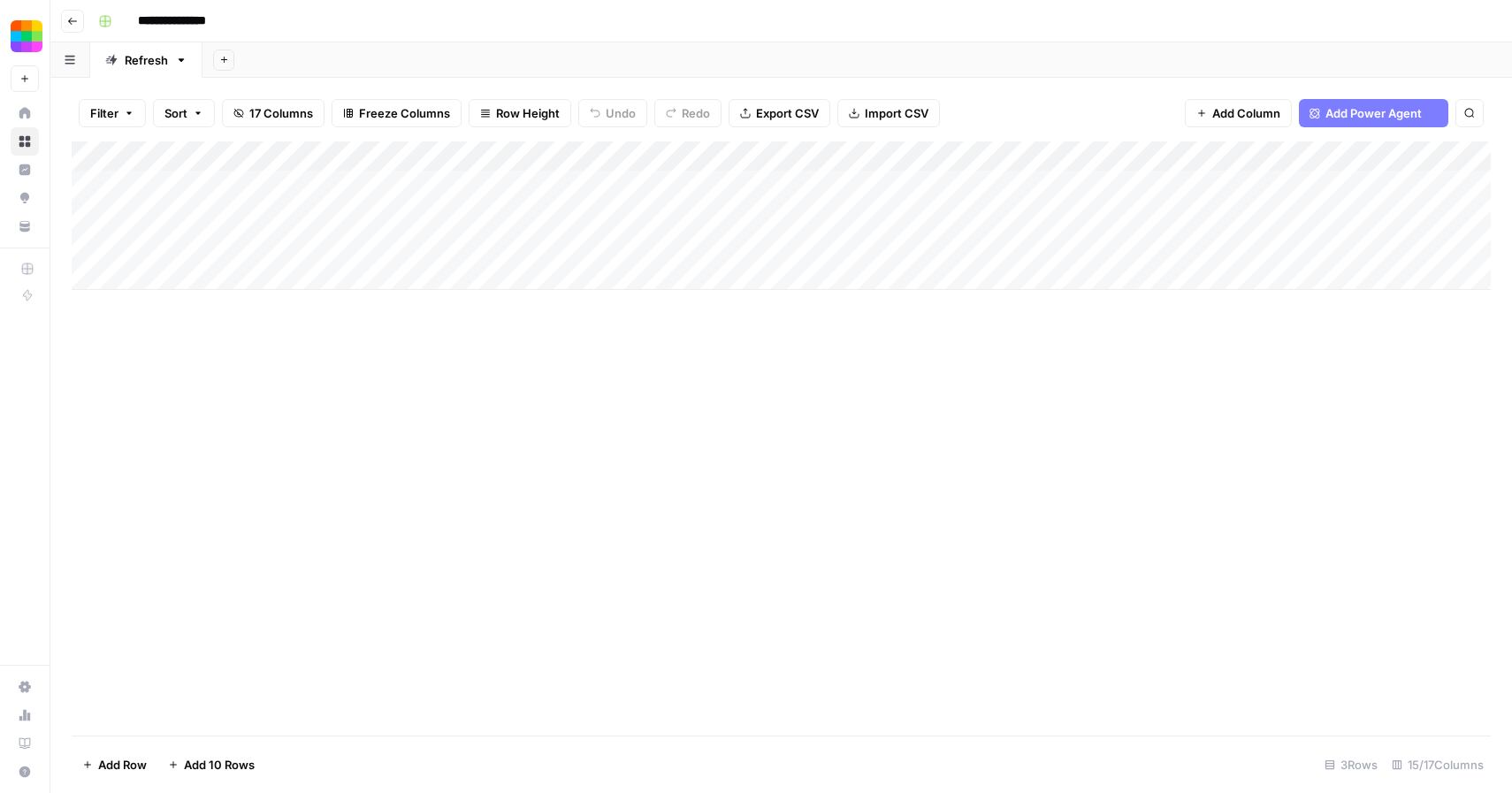
click at [148, 21] on input "**********" at bounding box center [187, 21] width 113 height 28
type input "**********"
click at [280, 343] on div "Add Column" at bounding box center [781, 438] width 1419 height 594
click at [70, 20] on icon "button" at bounding box center [73, 21] width 11 height 11
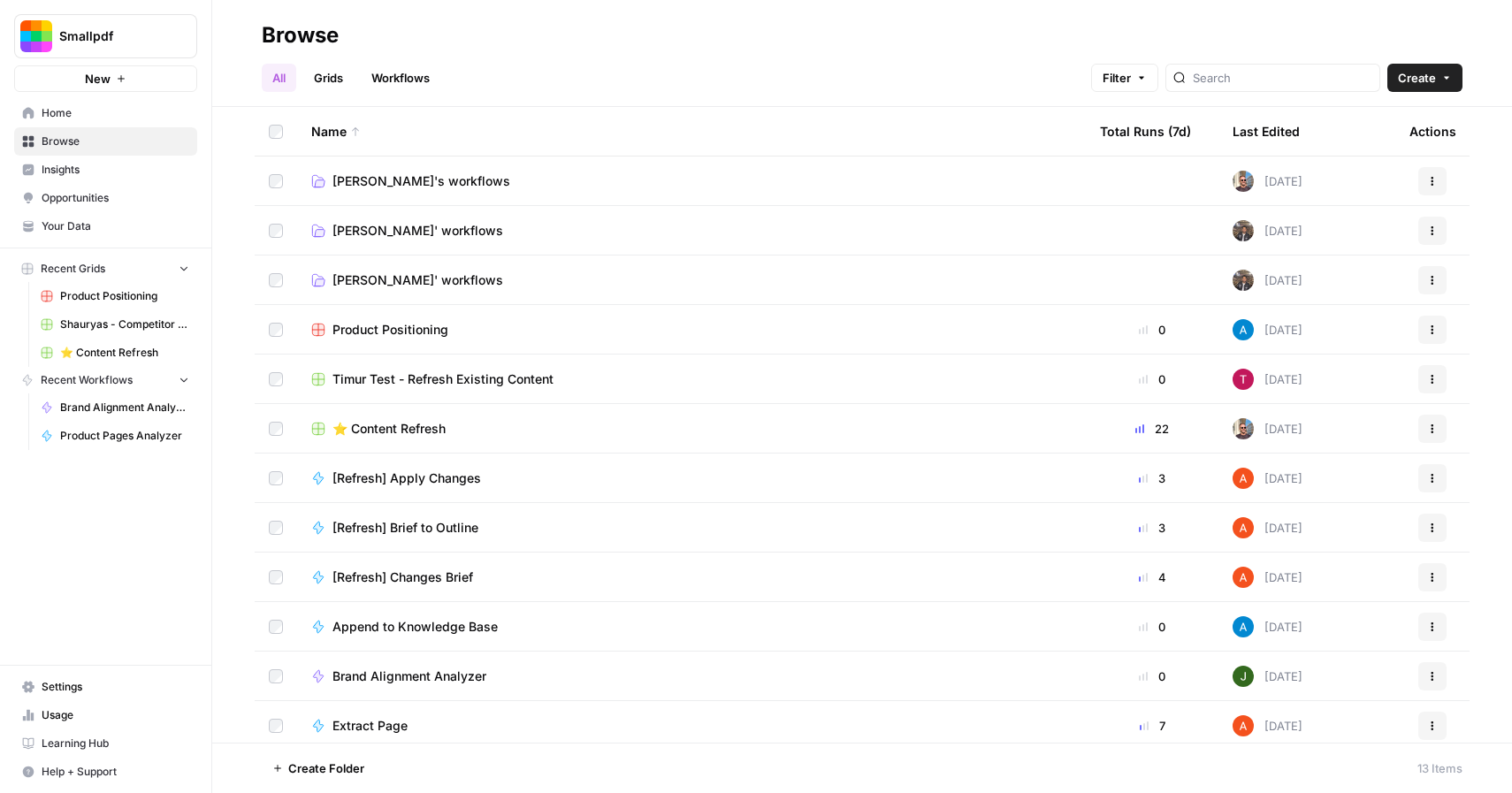
click at [394, 181] on span "[PERSON_NAME]'s workflows" at bounding box center [421, 182] width 178 height 18
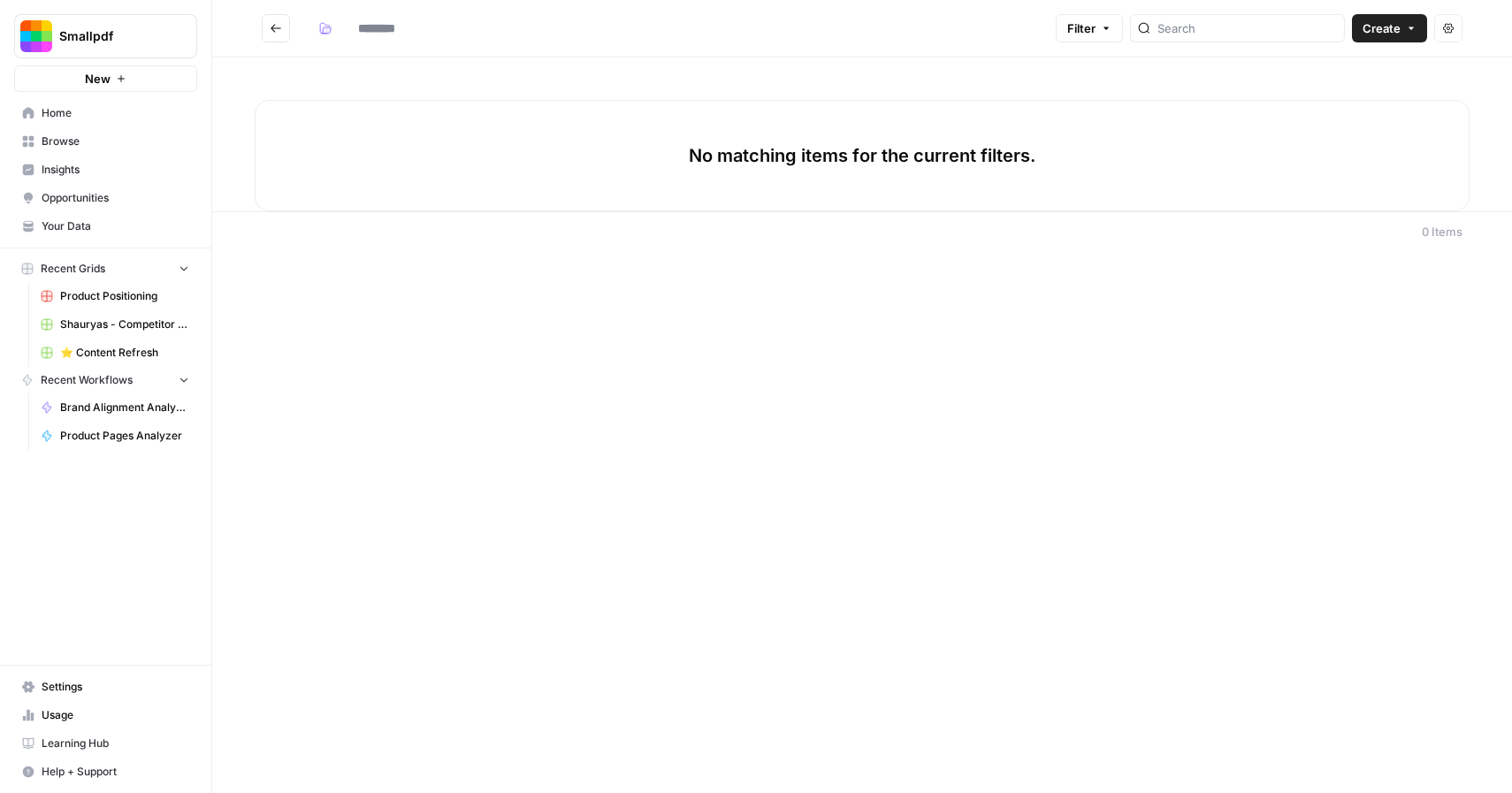
type input "**********"
click at [1404, 27] on button "Create" at bounding box center [1390, 28] width 76 height 28
click at [1345, 77] on span "Grid" at bounding box center [1355, 70] width 99 height 18
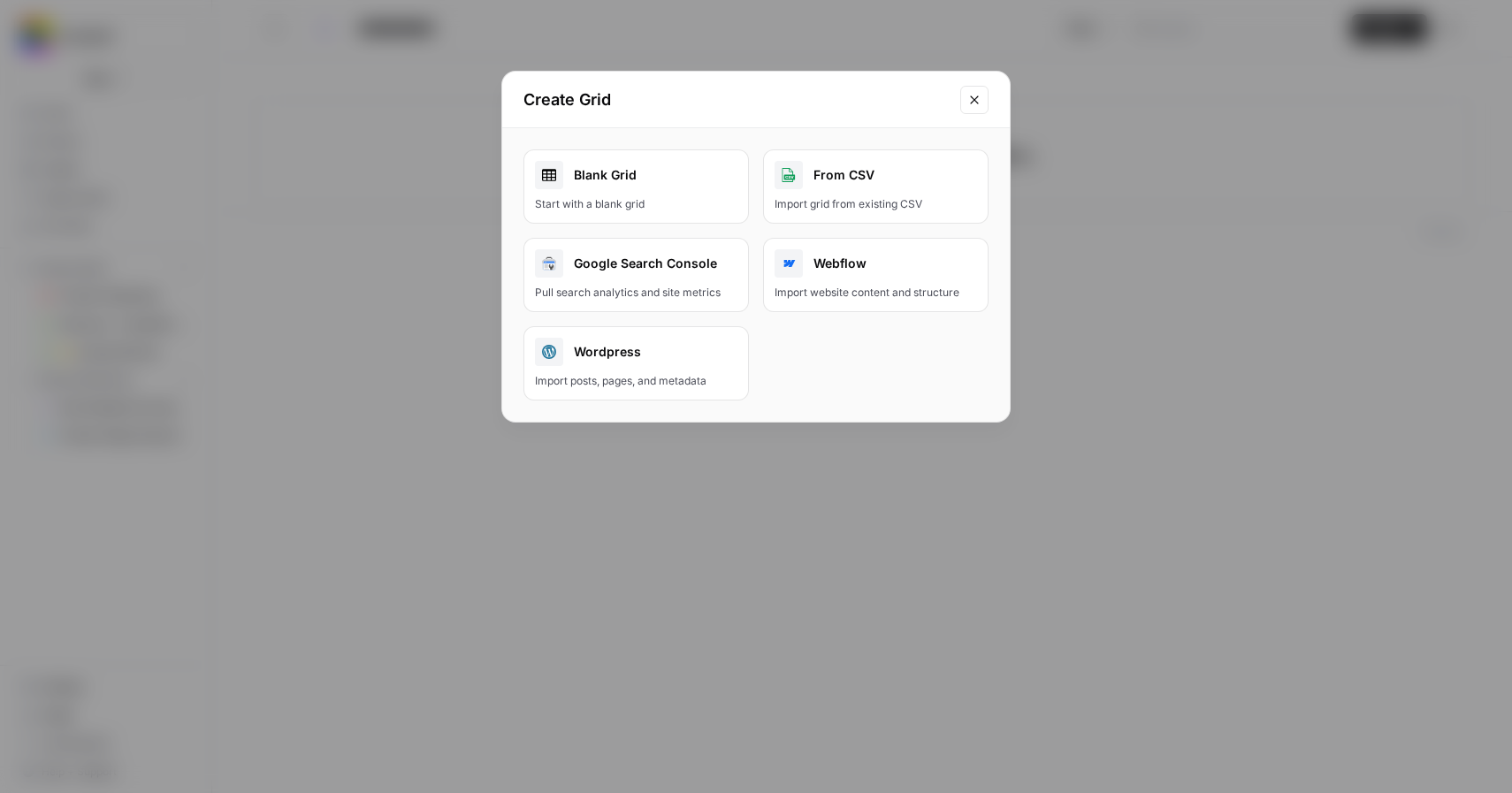
click at [969, 104] on icon "Close modal" at bounding box center [975, 99] width 14 height 14
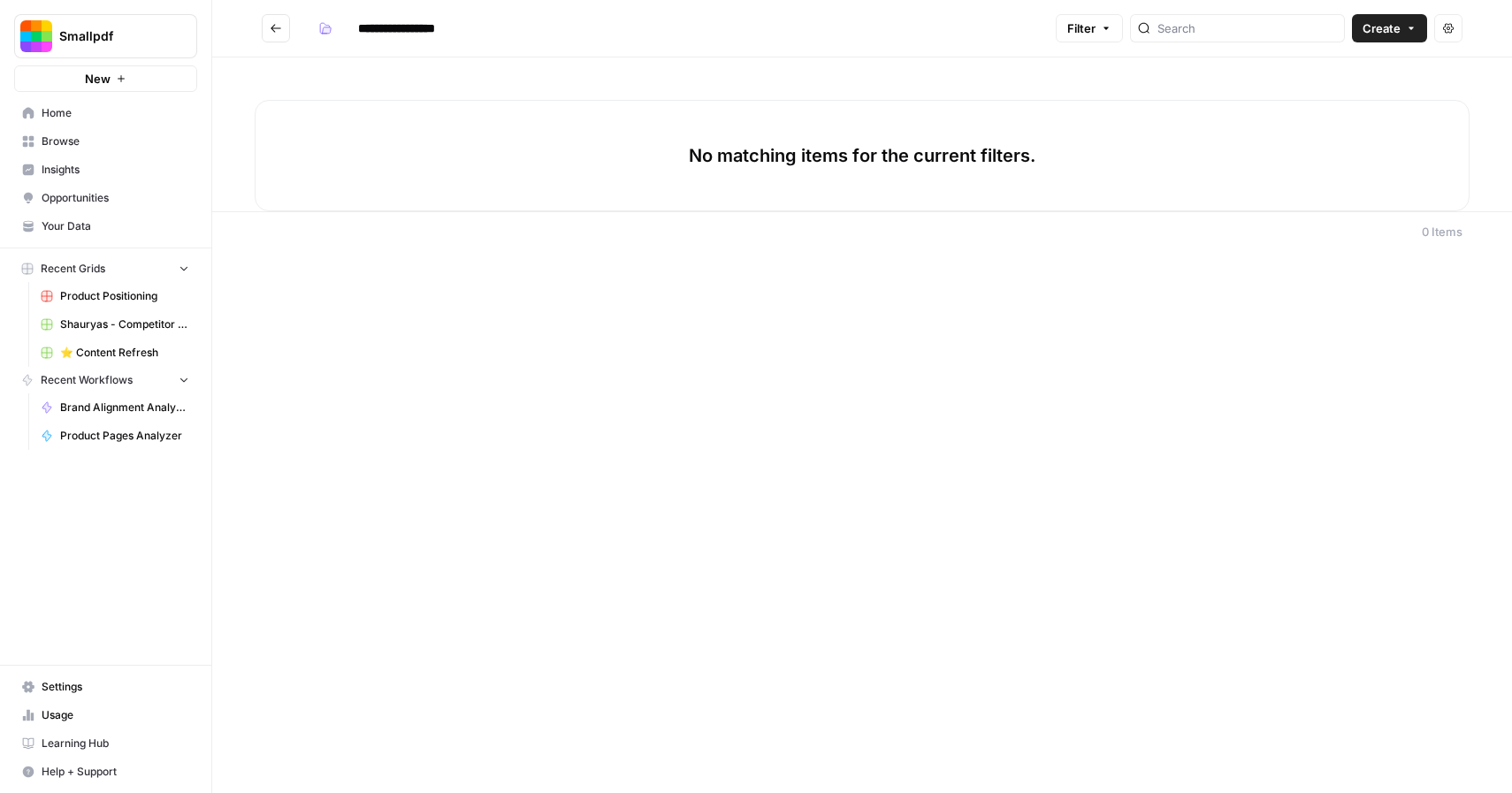
click at [954, 164] on p "No matching items for the current filters." at bounding box center [861, 155] width 347 height 25
click at [277, 29] on icon "Go back" at bounding box center [275, 28] width 12 height 12
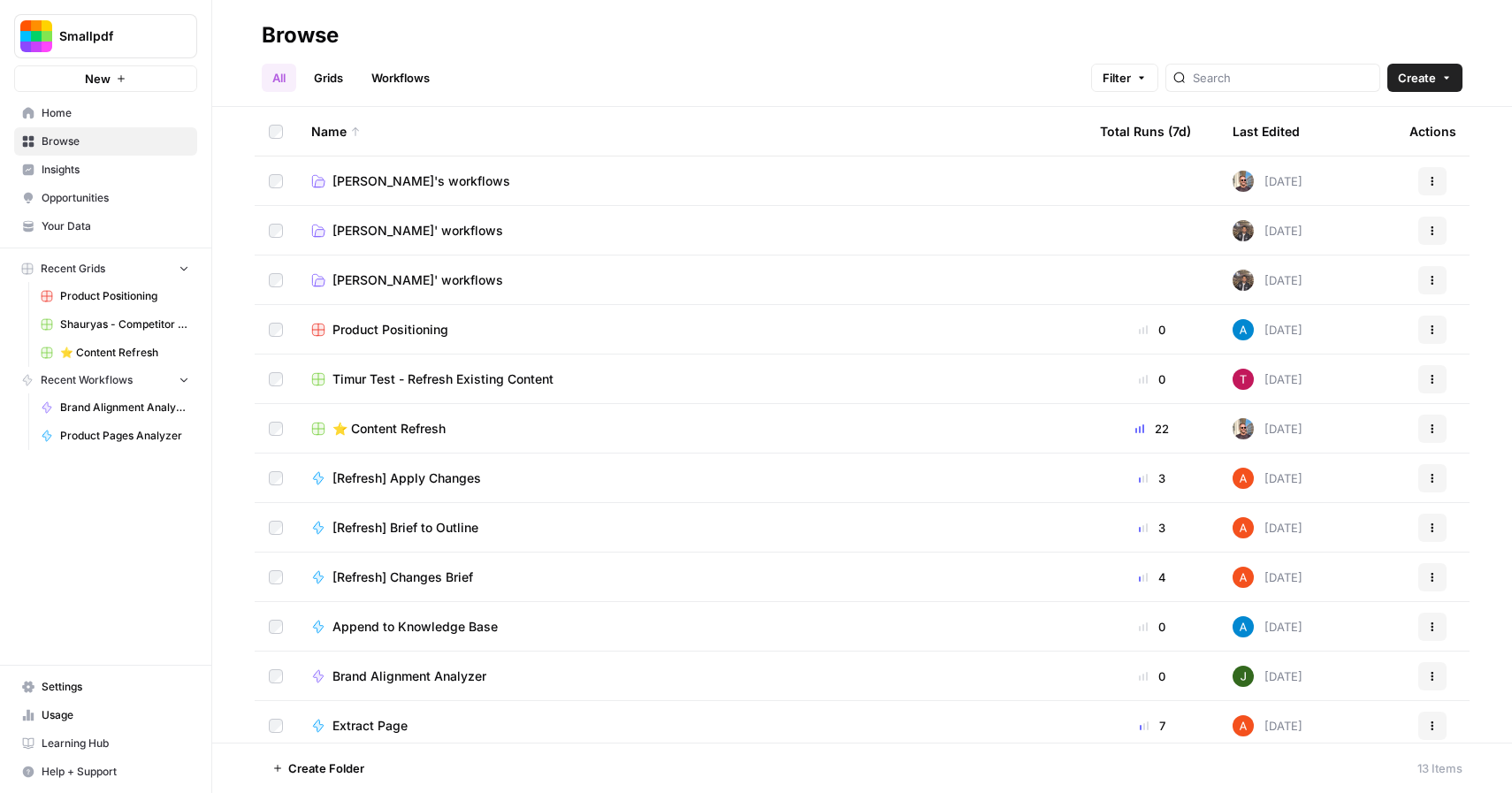
click at [1429, 95] on header "Browse All Grids Workflows Filter Create" at bounding box center [862, 54] width 1299 height 107
click at [1436, 87] on button "Create" at bounding box center [1425, 78] width 76 height 28
click at [1376, 144] on span "Grid" at bounding box center [1391, 144] width 99 height 18
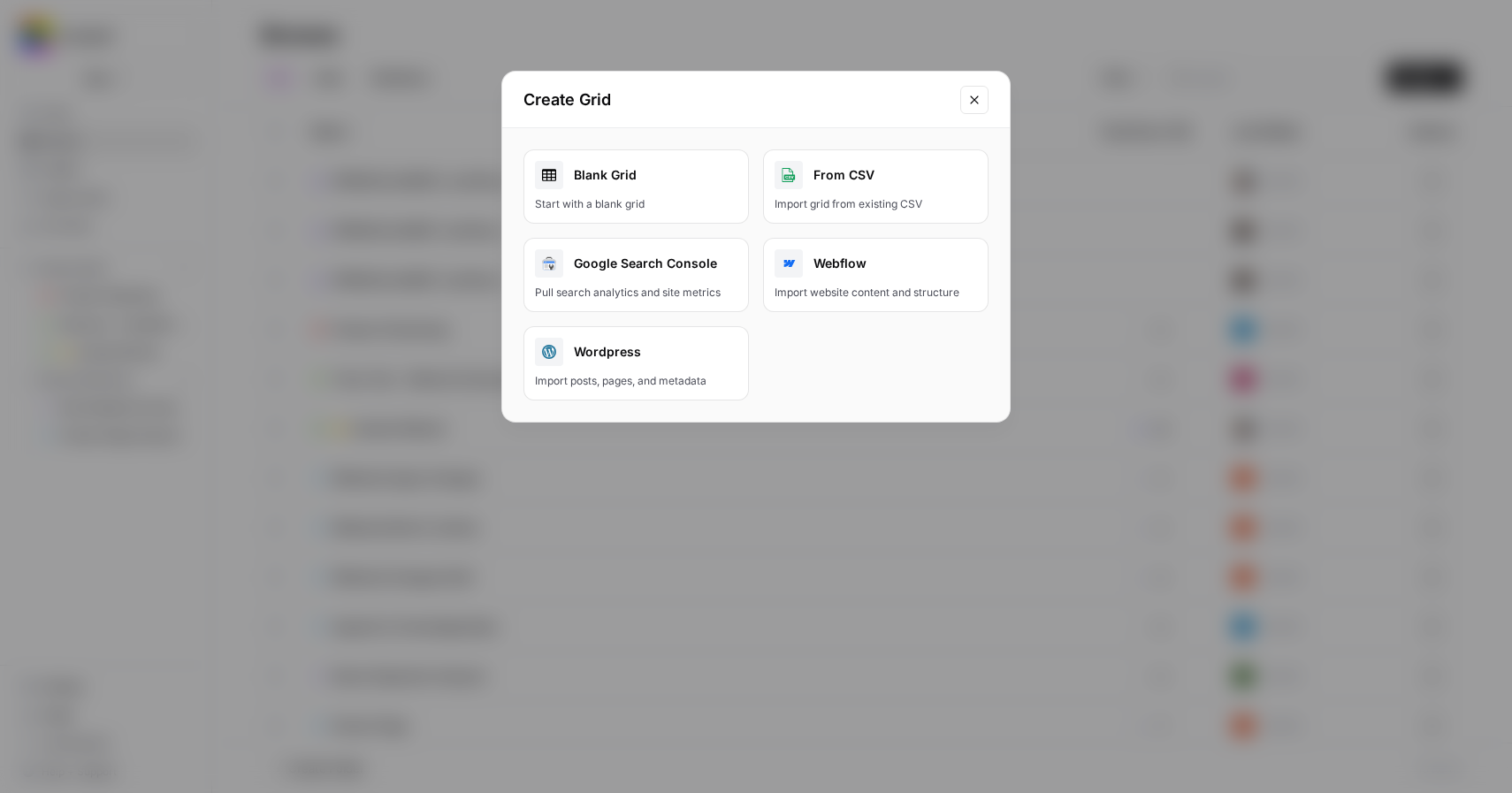
click at [978, 104] on icon "Close modal" at bounding box center [975, 99] width 14 height 14
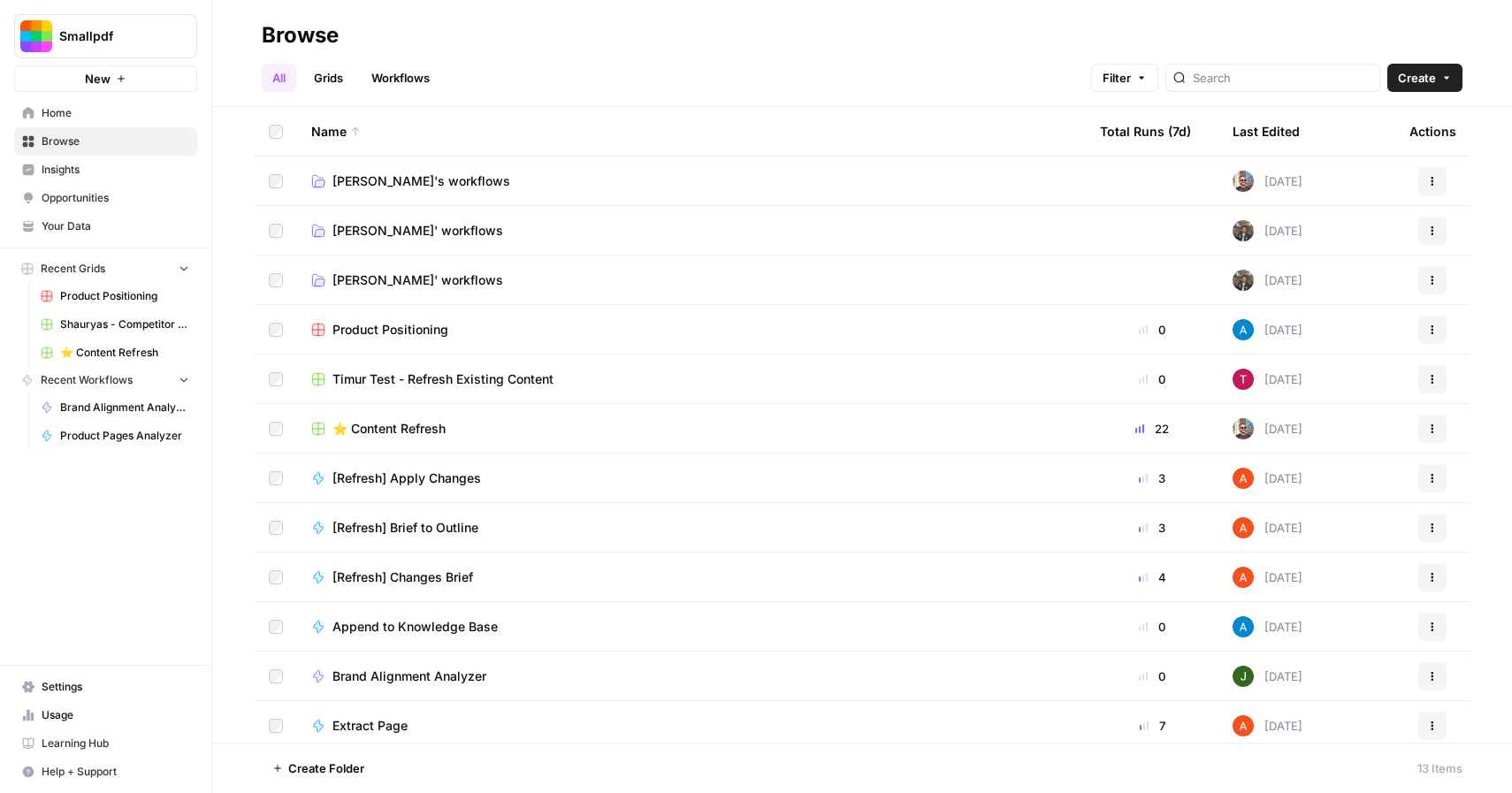
click at [327, 85] on link "Grids" at bounding box center [328, 78] width 51 height 28
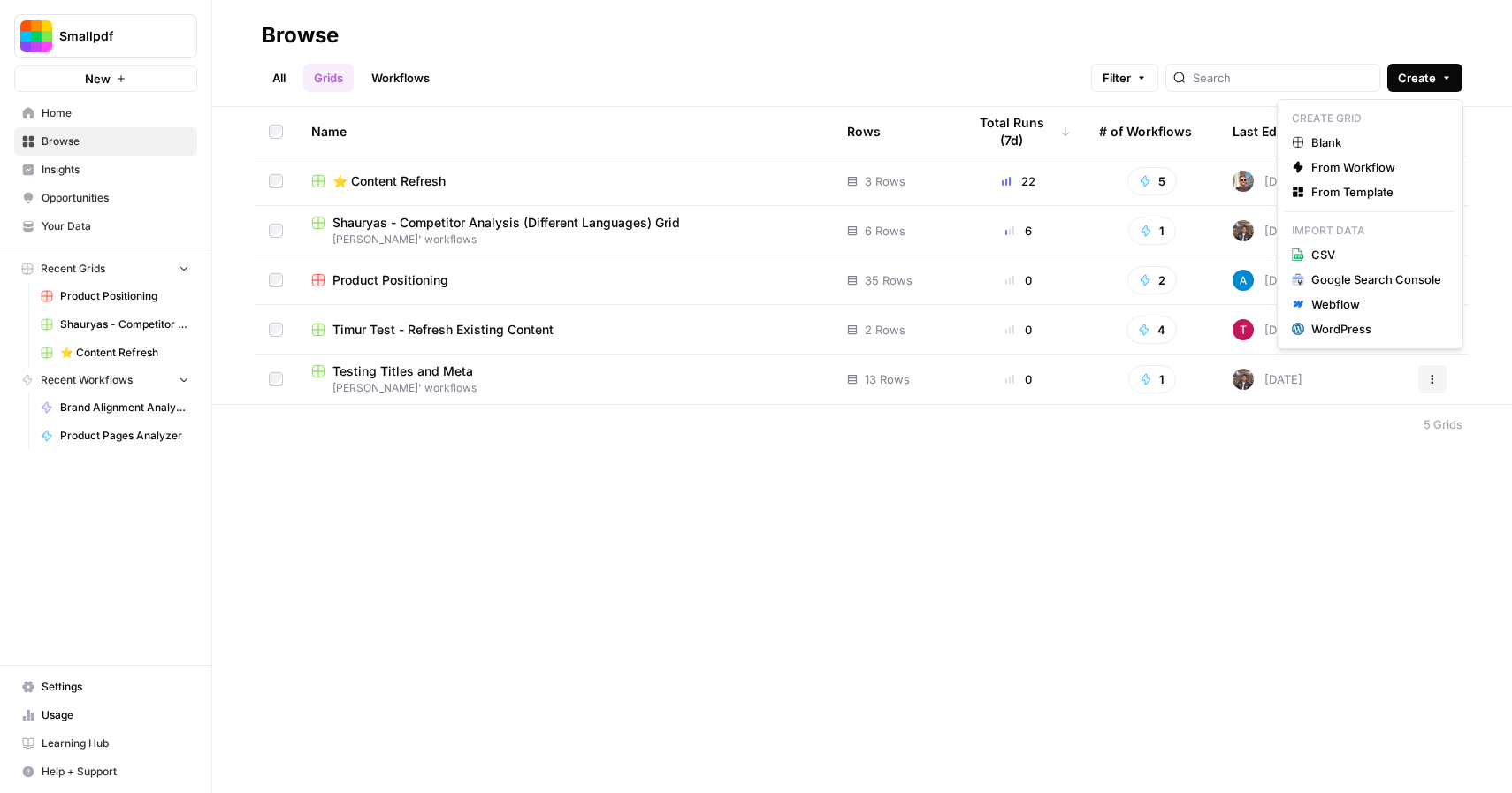
click at [1432, 84] on span "Create" at bounding box center [1417, 78] width 38 height 18
click at [1355, 191] on span "From Template" at bounding box center [1376, 192] width 130 height 18
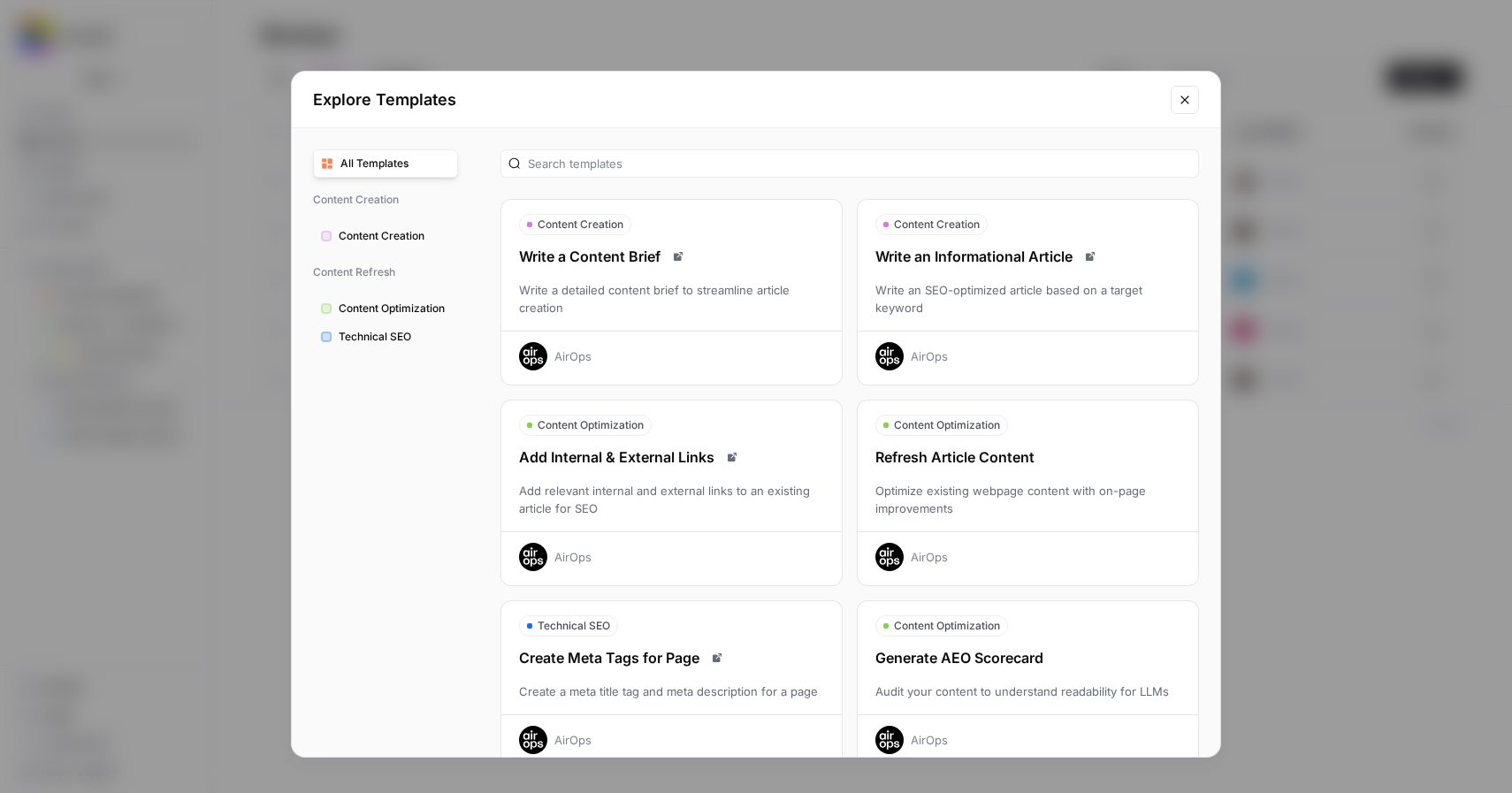
click at [1036, 276] on div "Write an Informational Article Write an SEO-optimized article based on a target…" at bounding box center [1027, 307] width 341 height 124
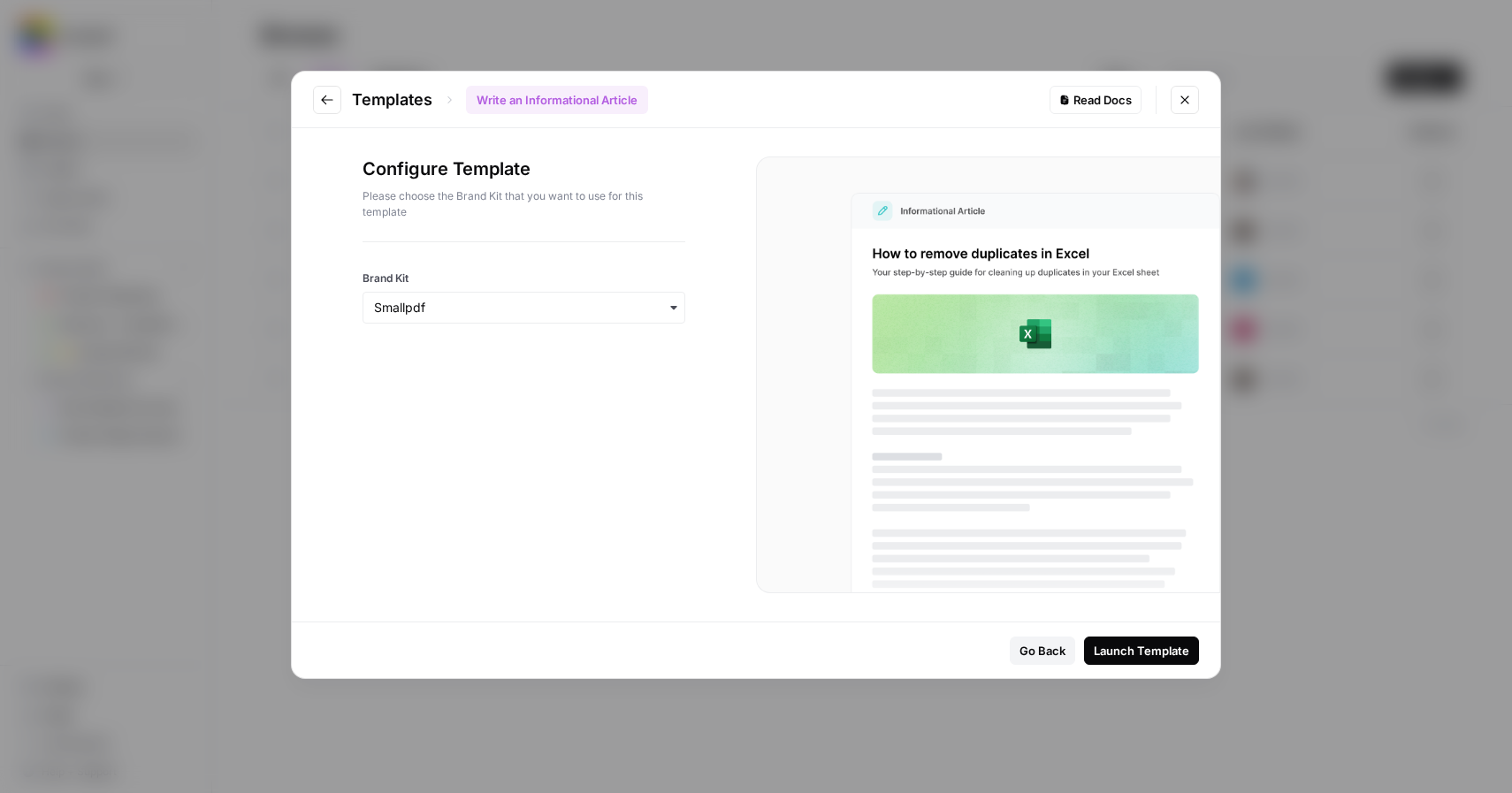
click at [1153, 651] on div "Launch Template" at bounding box center [1141, 651] width 95 height 18
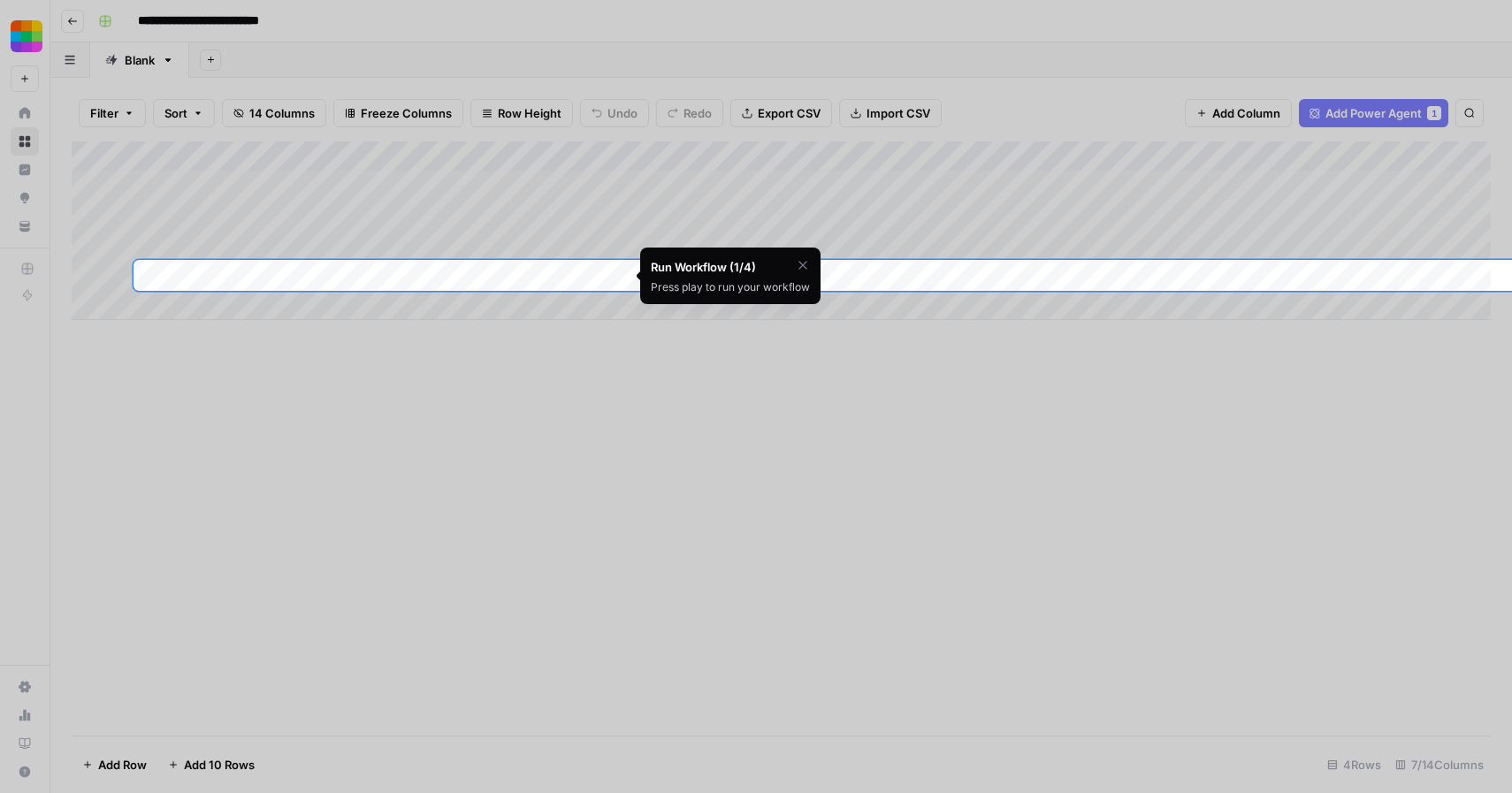
click at [572, 390] on div at bounding box center [756, 688] width 1512 height 793
click at [802, 263] on icon "button" at bounding box center [803, 265] width 14 height 14
click at [778, 305] on span "Skip Tutorial" at bounding box center [756, 309] width 56 height 14
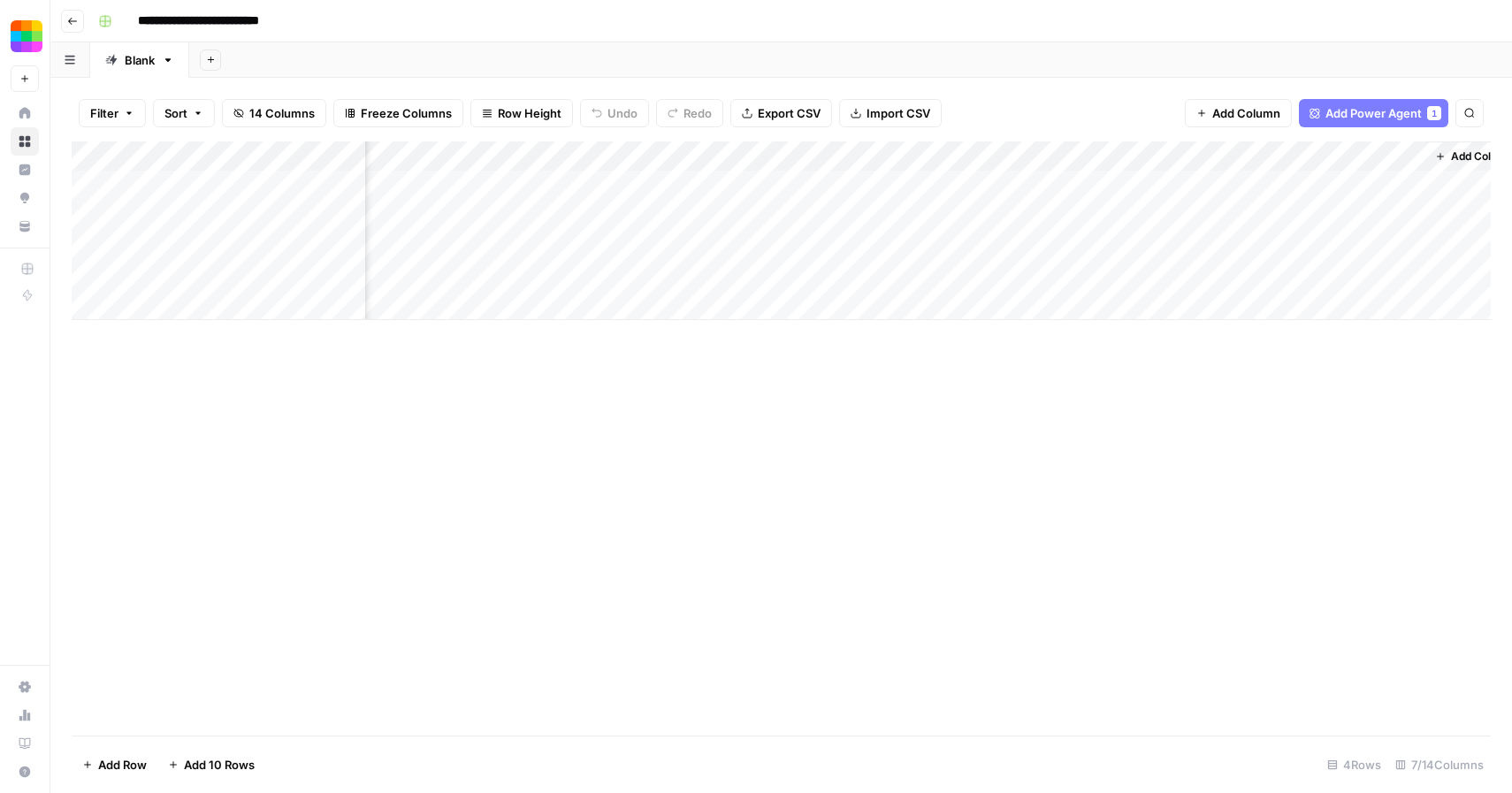
scroll to position [0, 217]
click at [1196, 157] on div "Add Column" at bounding box center [781, 231] width 1419 height 179
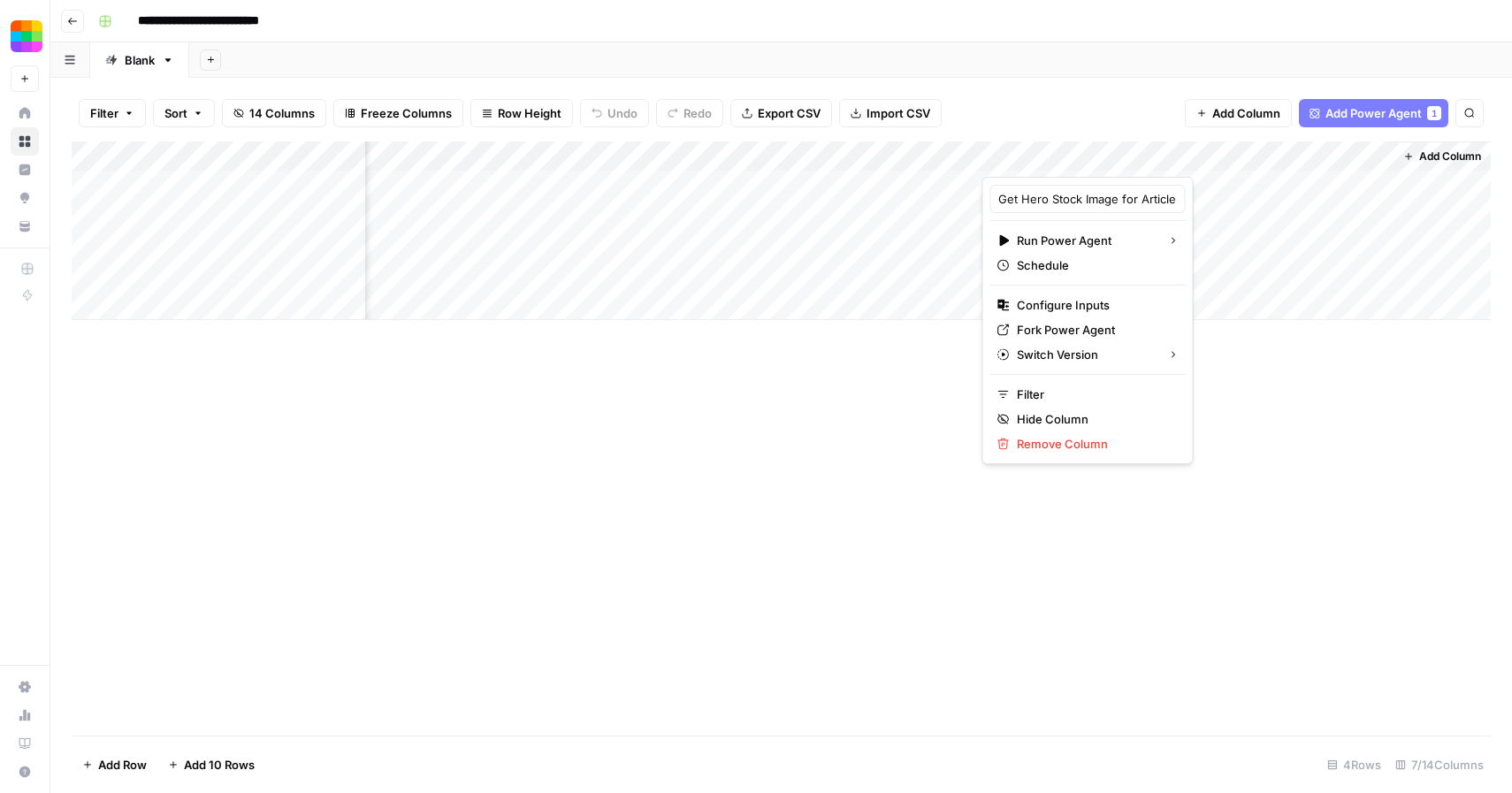
click at [915, 422] on div "Add Column" at bounding box center [781, 438] width 1419 height 594
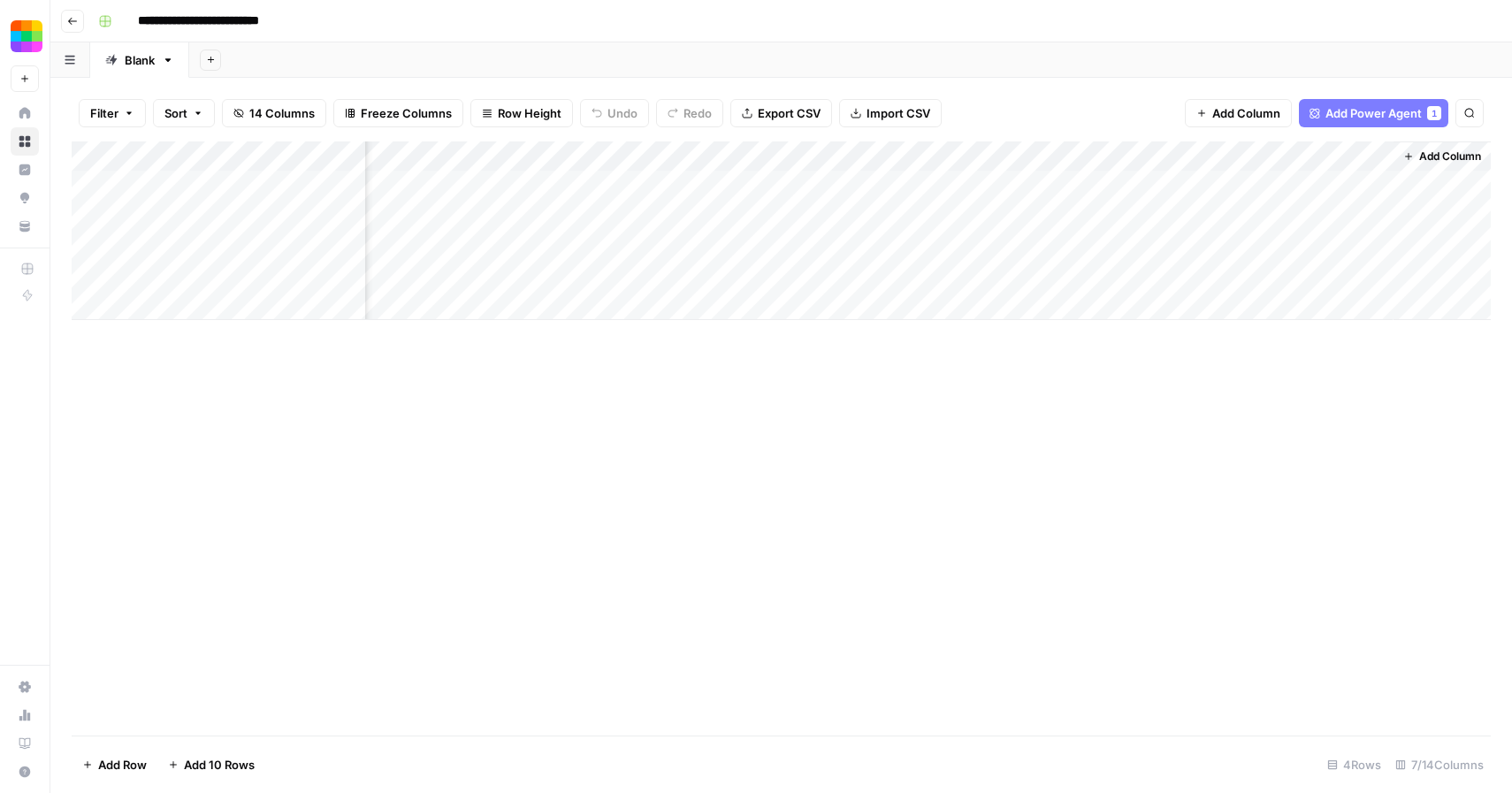
click at [1197, 150] on div "Add Column" at bounding box center [781, 231] width 1419 height 179
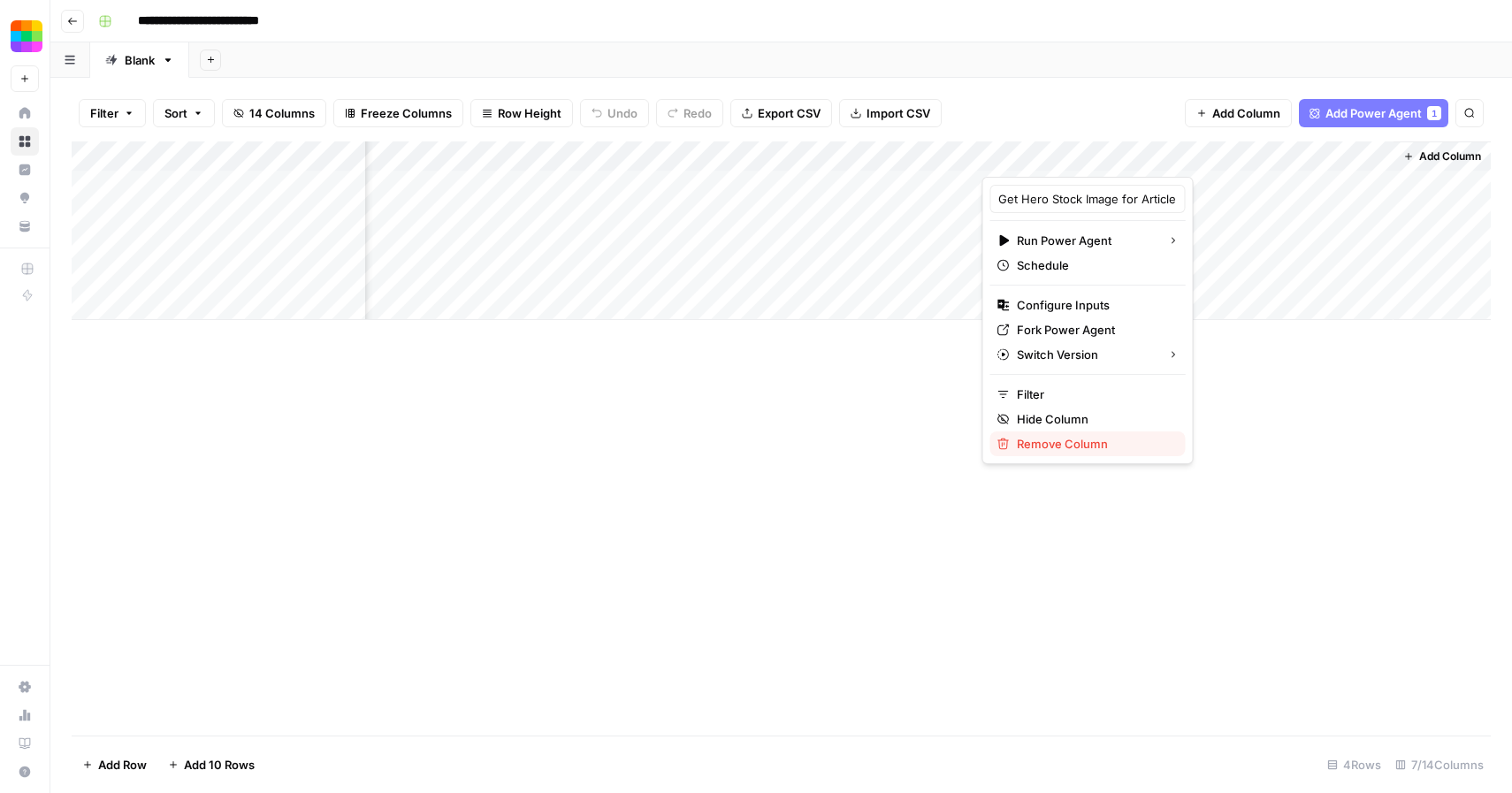
click at [1058, 442] on span "Remove Column" at bounding box center [1094, 444] width 155 height 18
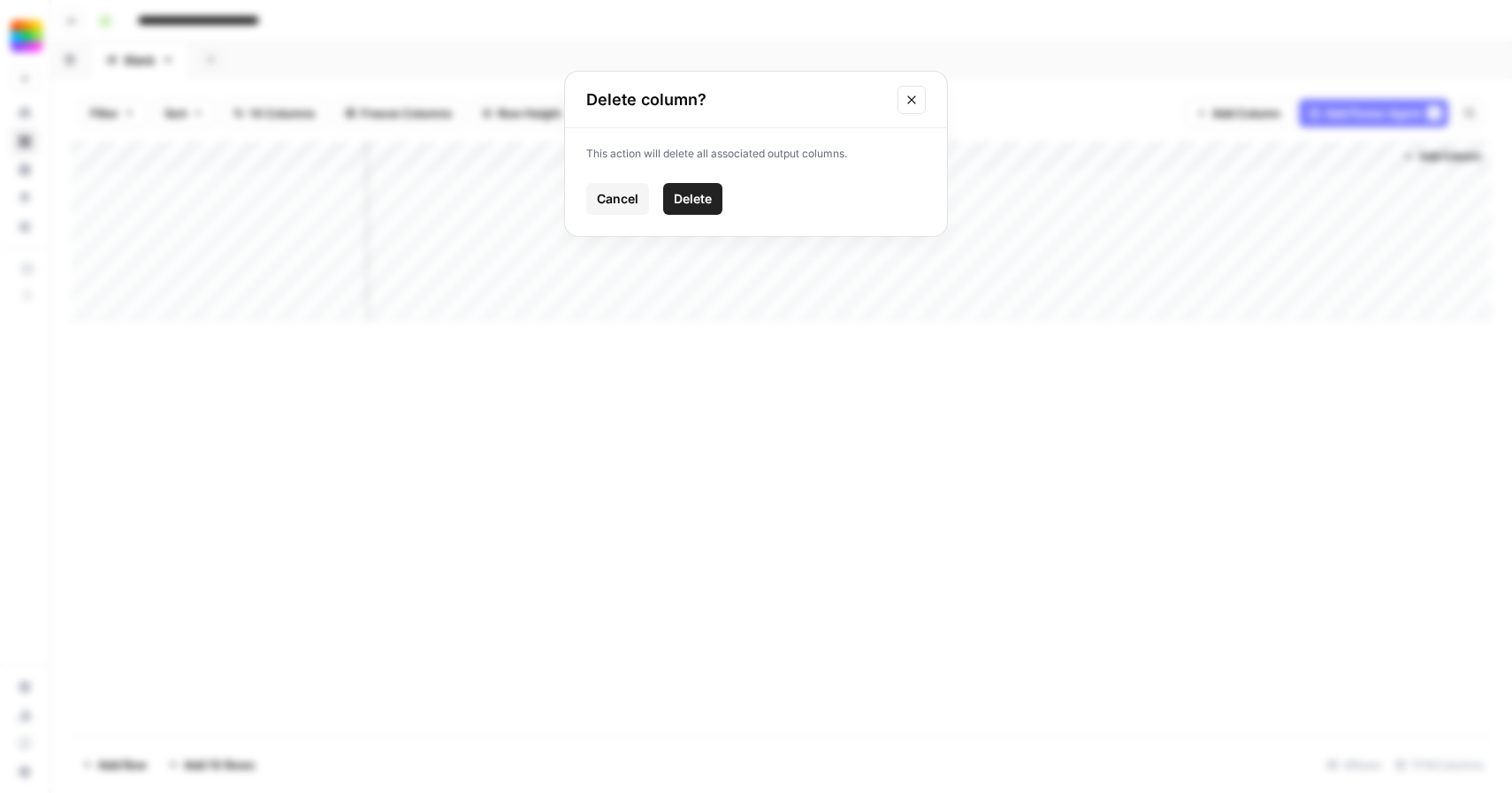
click at [701, 202] on span "Delete" at bounding box center [692, 199] width 38 height 18
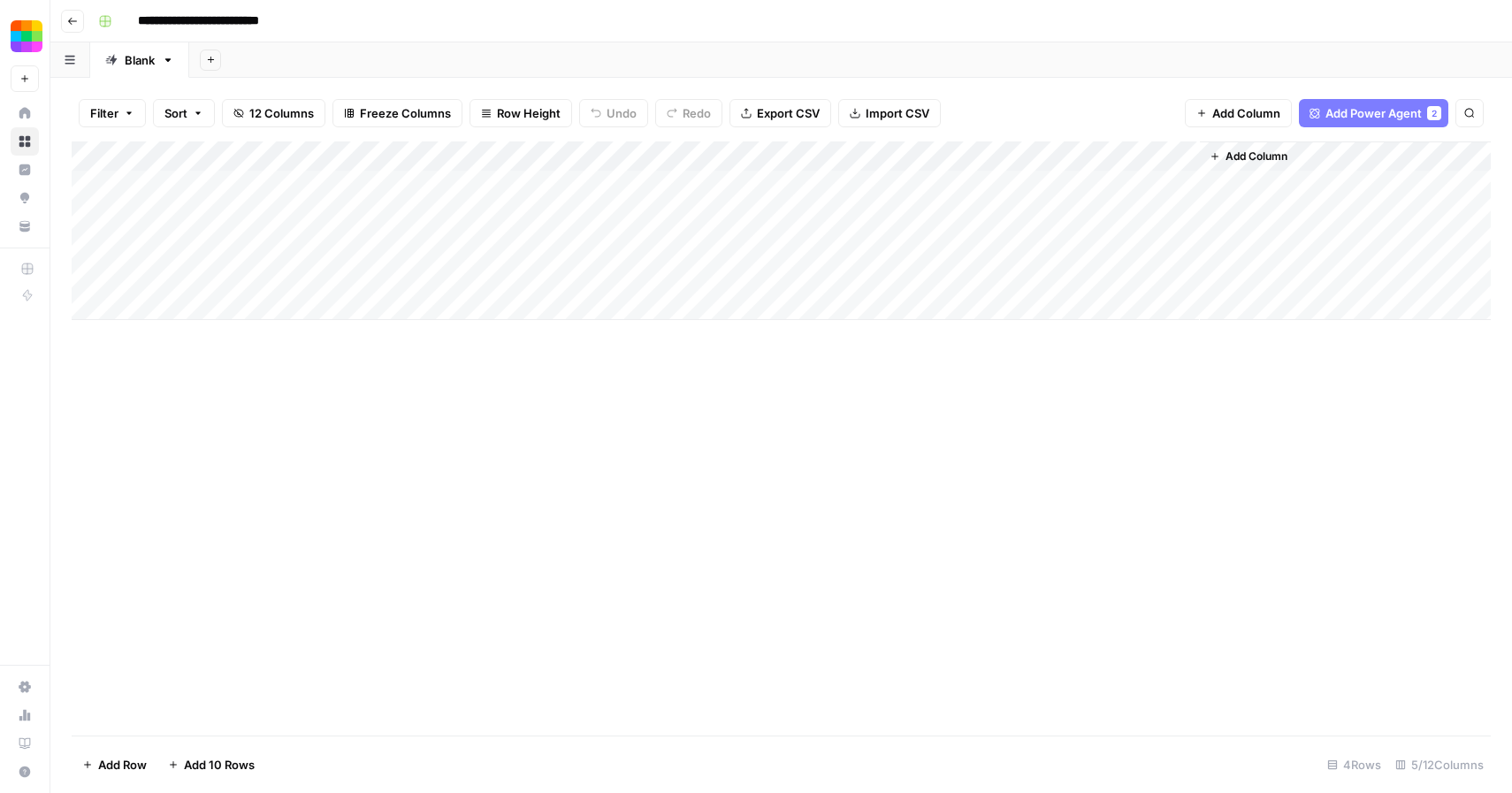
click at [253, 277] on div "Add Column" at bounding box center [781, 231] width 1419 height 179
click at [262, 182] on div "Add Column" at bounding box center [781, 231] width 1419 height 179
type textarea "******"
paste textarea "**********"
type textarea "**********"
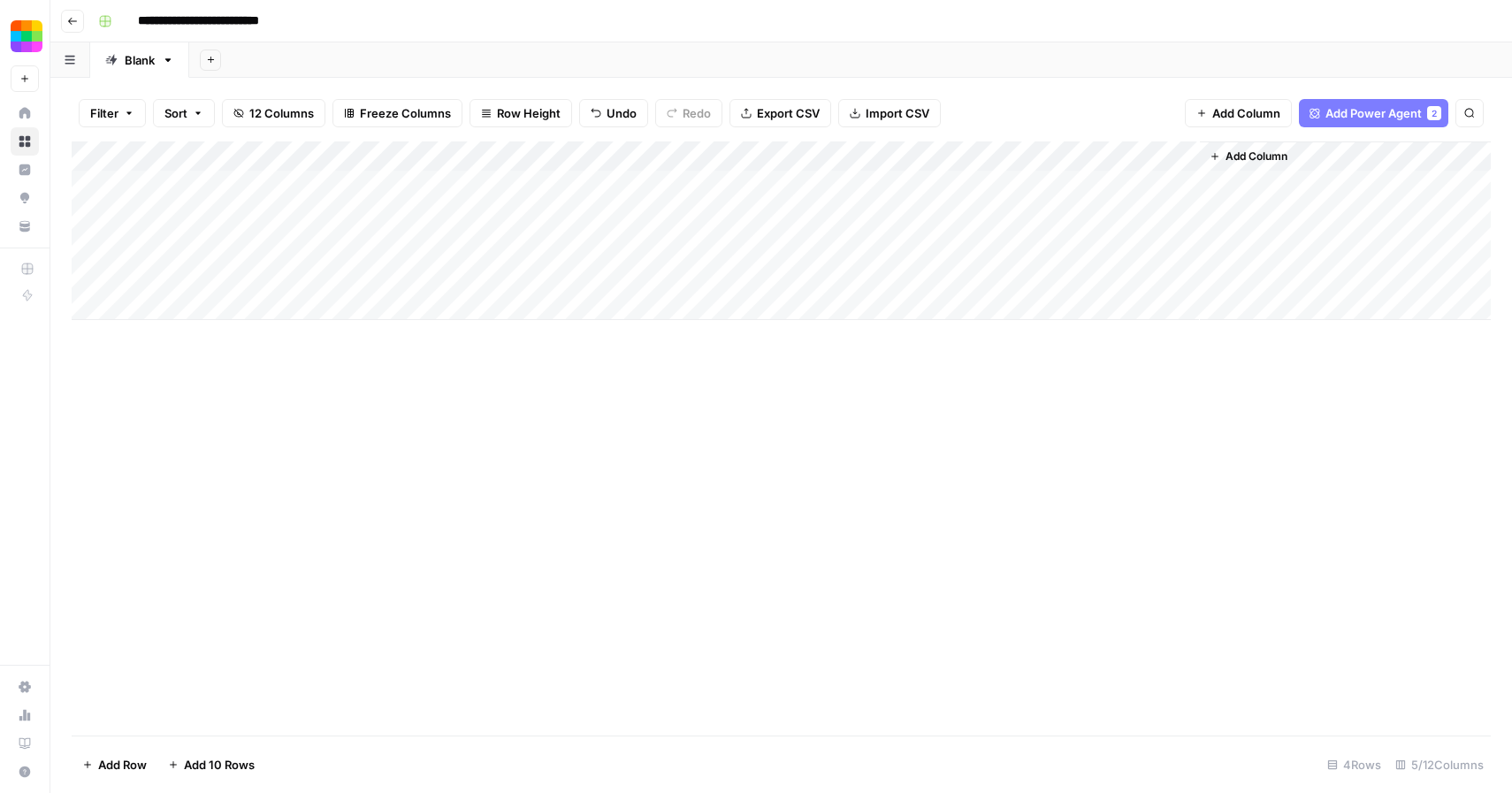
click at [316, 181] on div "Add Column" at bounding box center [781, 231] width 1419 height 179
click at [497, 187] on div "Add Column" at bounding box center [781, 231] width 1419 height 179
click at [615, 180] on div "Add Column" at bounding box center [781, 231] width 1419 height 179
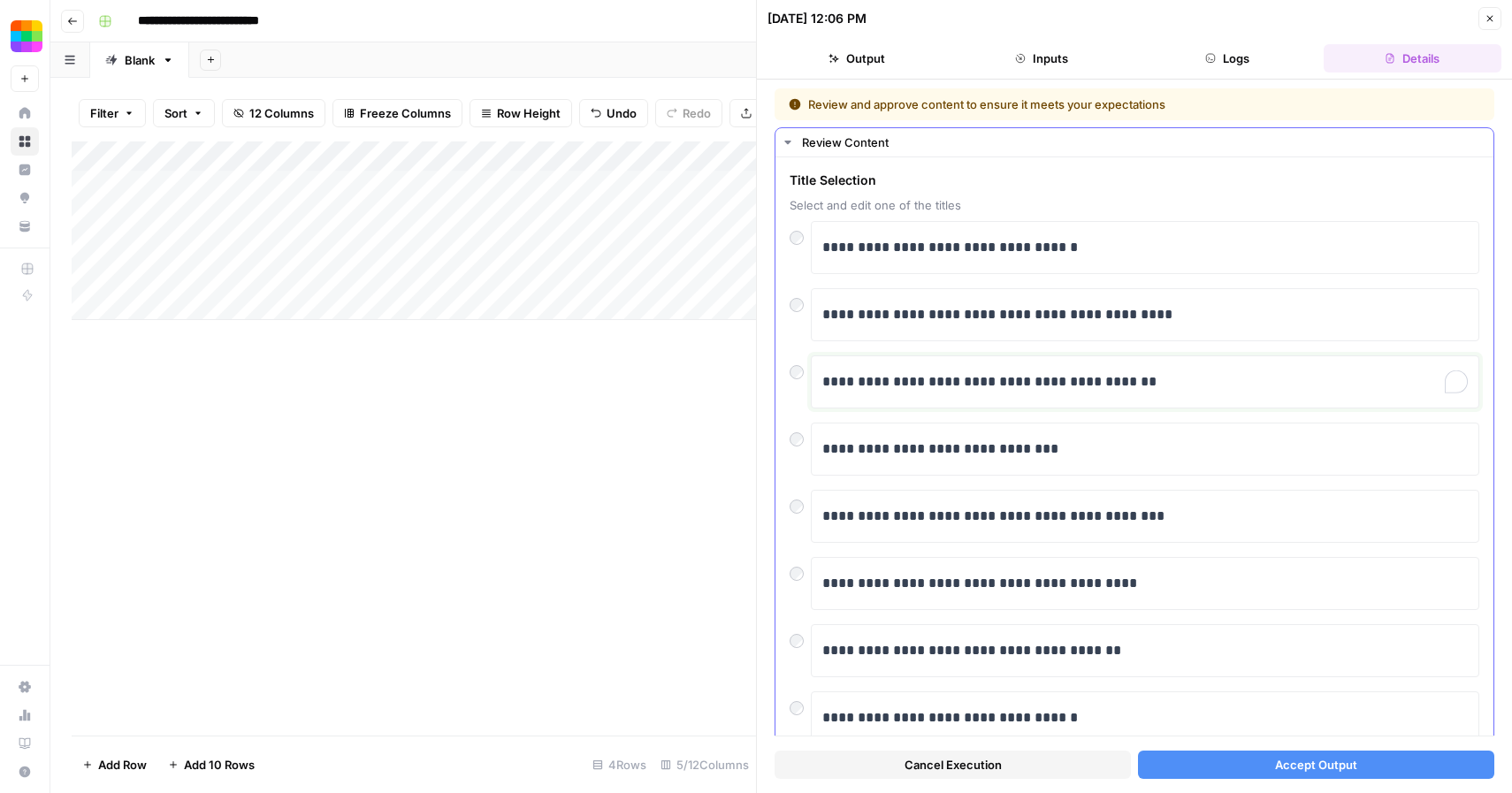
click at [1055, 374] on p "**********" at bounding box center [1145, 382] width 646 height 23
click at [1493, 15] on icon "button" at bounding box center [1489, 18] width 11 height 11
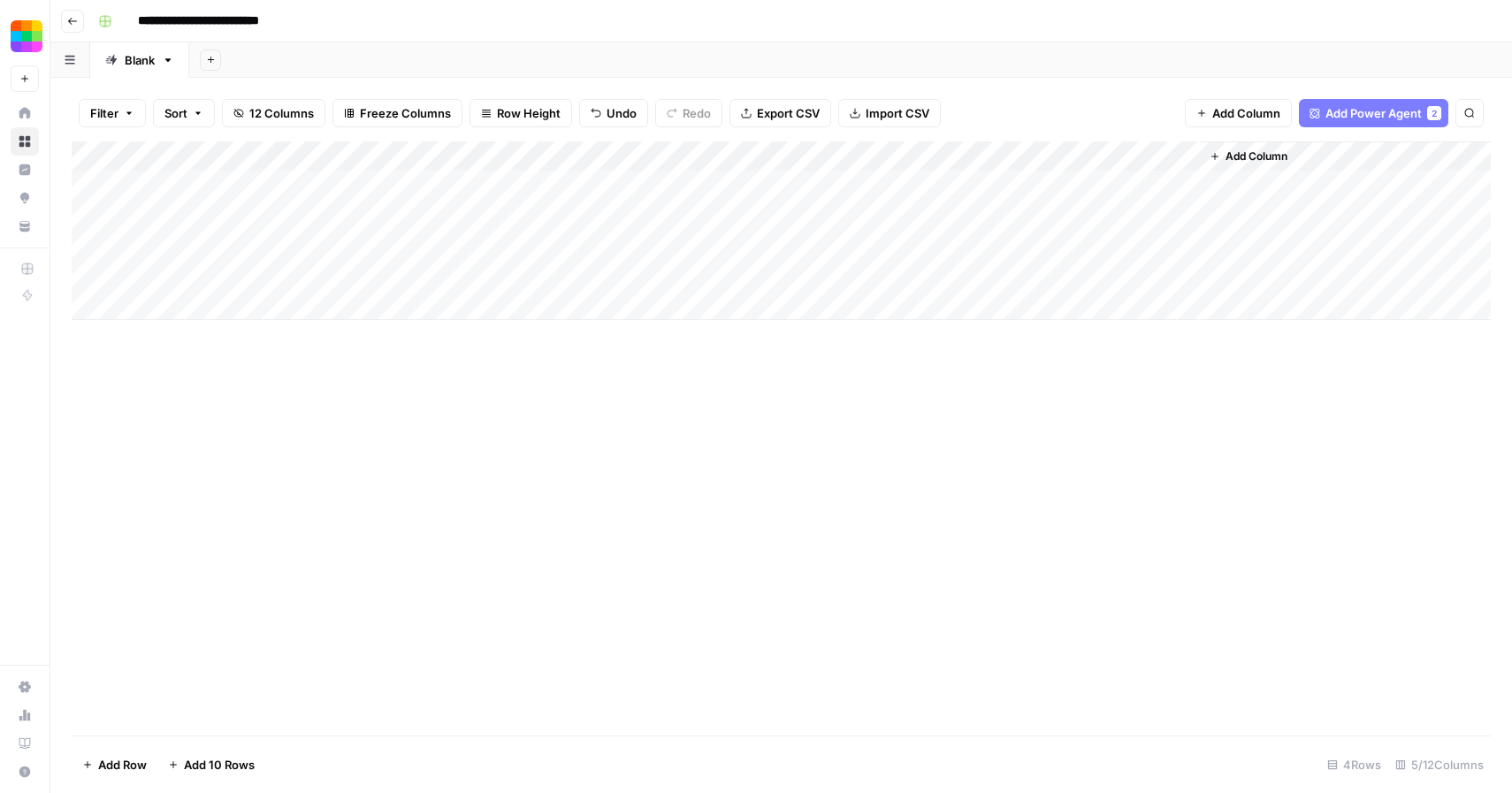
click at [304, 185] on div "Add Column" at bounding box center [781, 231] width 1419 height 179
click at [92, 186] on div "Add Column" at bounding box center [781, 231] width 1419 height 179
click at [142, 764] on span "Delete 1 Row" at bounding box center [117, 765] width 71 height 18
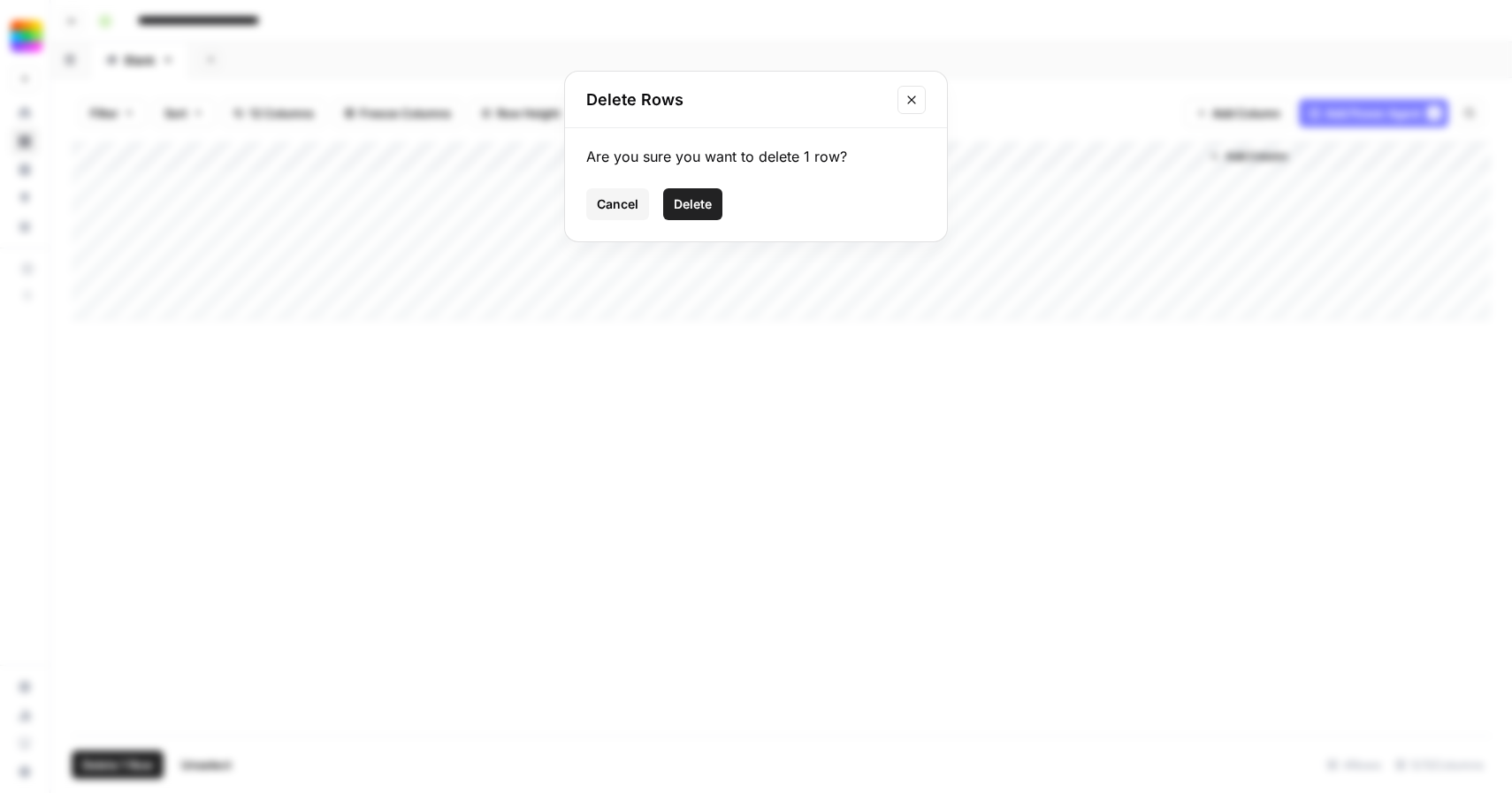
click at [698, 199] on span "Delete" at bounding box center [692, 205] width 38 height 18
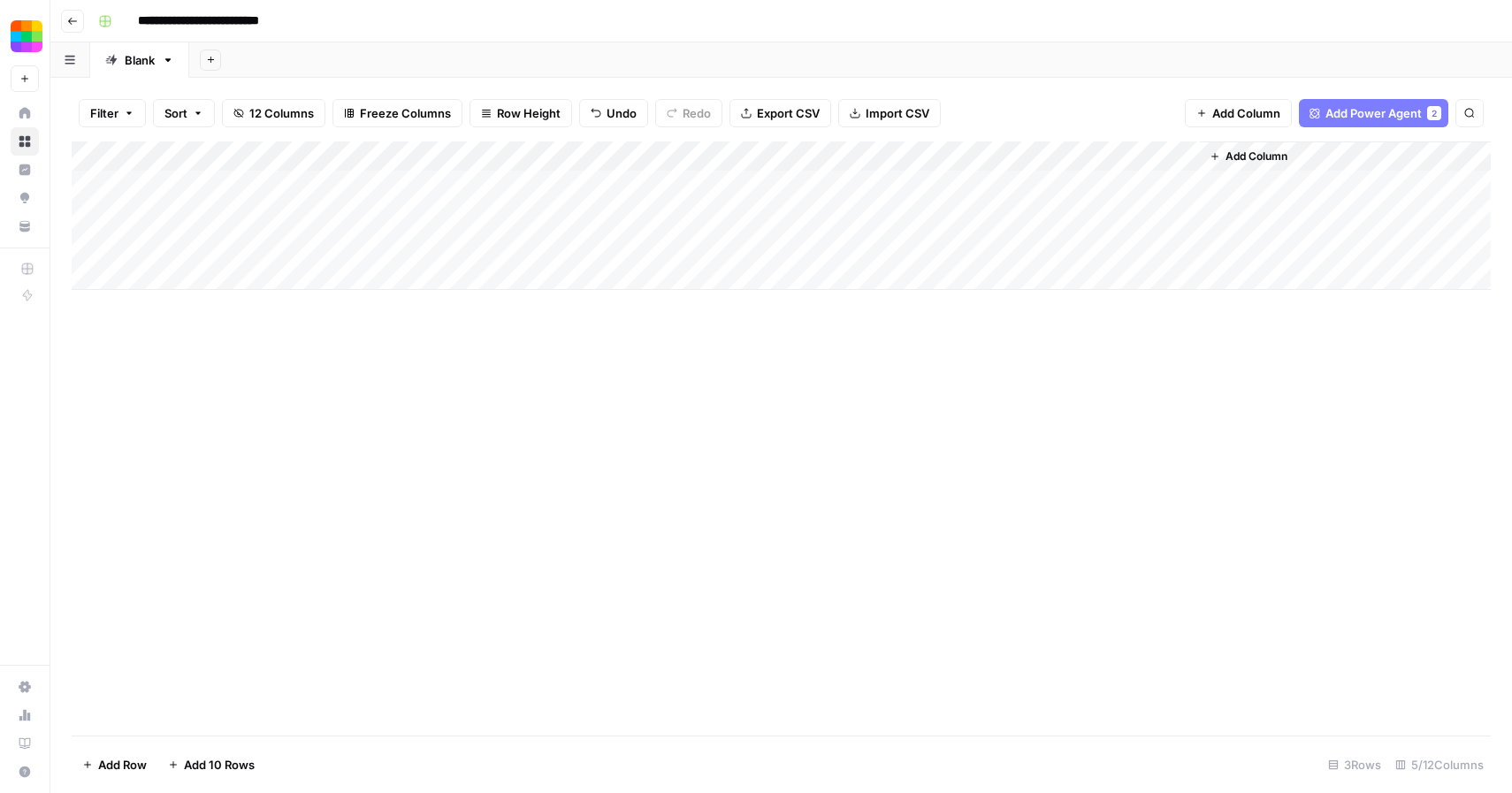
click at [272, 188] on div "Add Column" at bounding box center [781, 216] width 1419 height 149
drag, startPoint x: 368, startPoint y: 151, endPoint x: 419, endPoint y: 153, distance: 51.0
click at [419, 153] on div "Add Column" at bounding box center [781, 216] width 1419 height 149
drag, startPoint x: 419, startPoint y: 153, endPoint x: 440, endPoint y: 153, distance: 21.0
click at [440, 153] on div "Add Column" at bounding box center [781, 216] width 1419 height 149
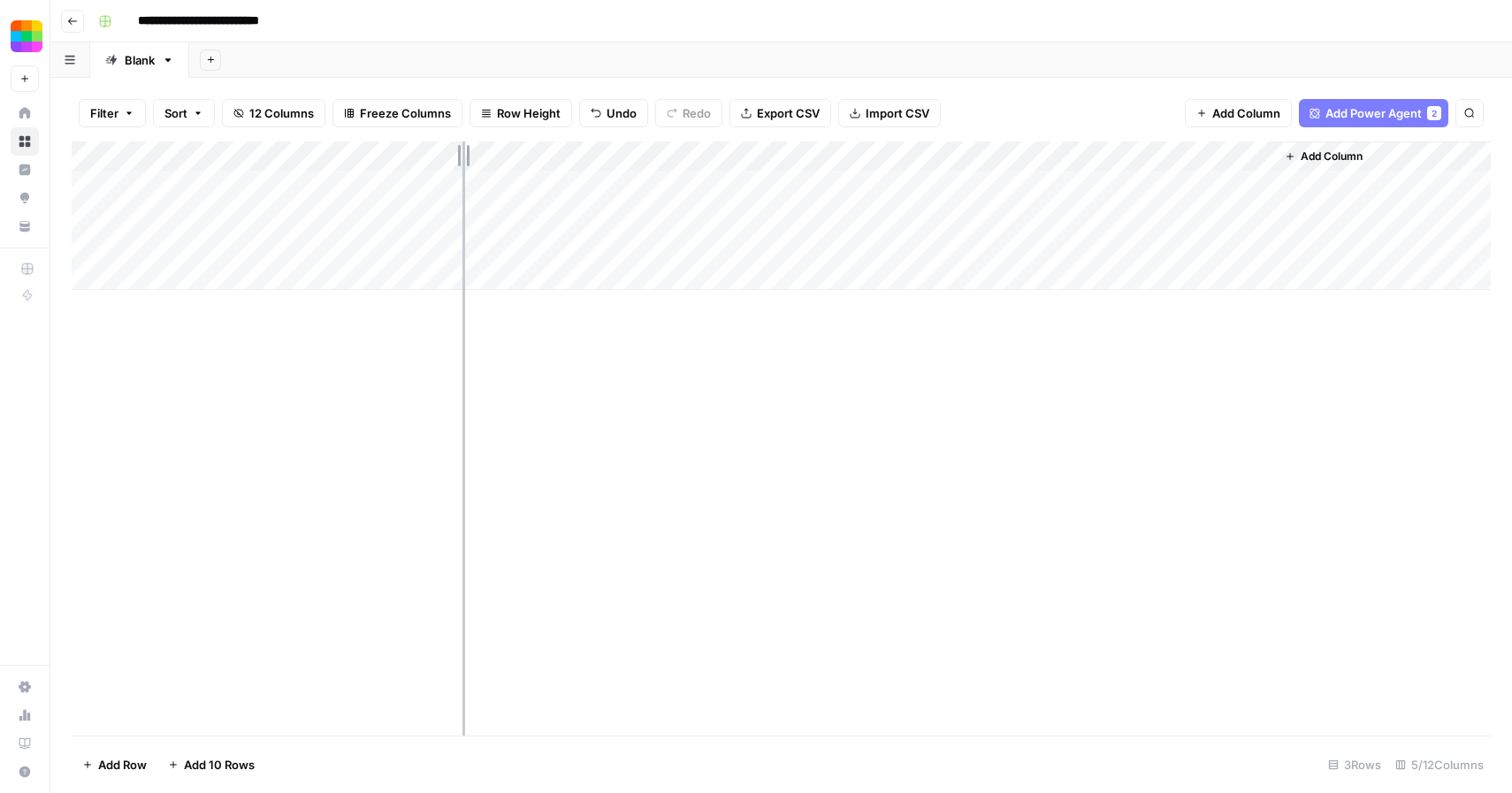
drag, startPoint x: 440, startPoint y: 153, endPoint x: 463, endPoint y: 156, distance: 23.2
click at [463, 156] on div "Add Column" at bounding box center [781, 216] width 1419 height 149
click at [388, 352] on div "Add Column" at bounding box center [781, 438] width 1419 height 594
click at [342, 187] on div "Add Column" at bounding box center [781, 216] width 1419 height 149
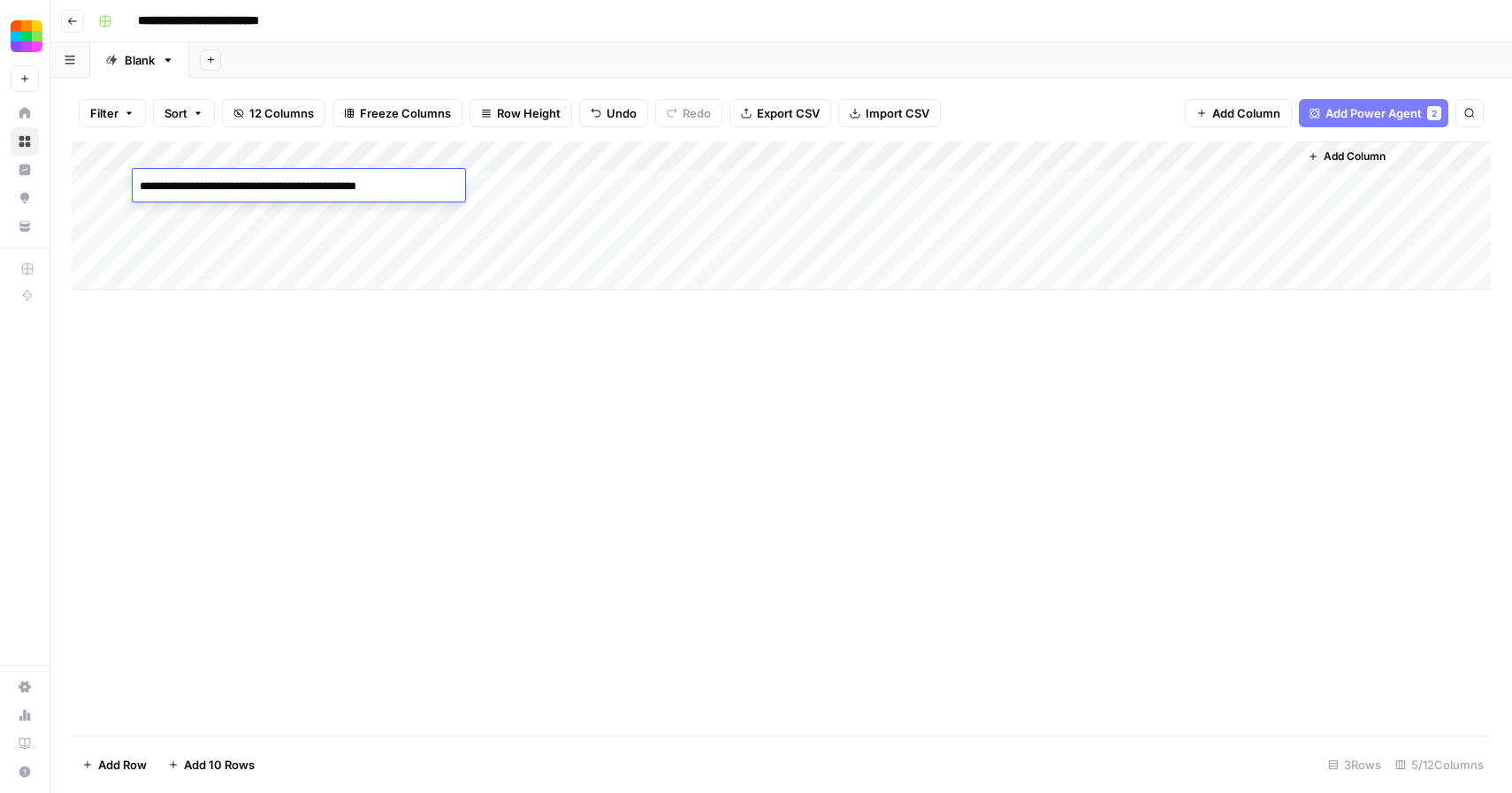
type textarea "**********"
click at [282, 415] on div "Add Column" at bounding box center [781, 438] width 1419 height 594
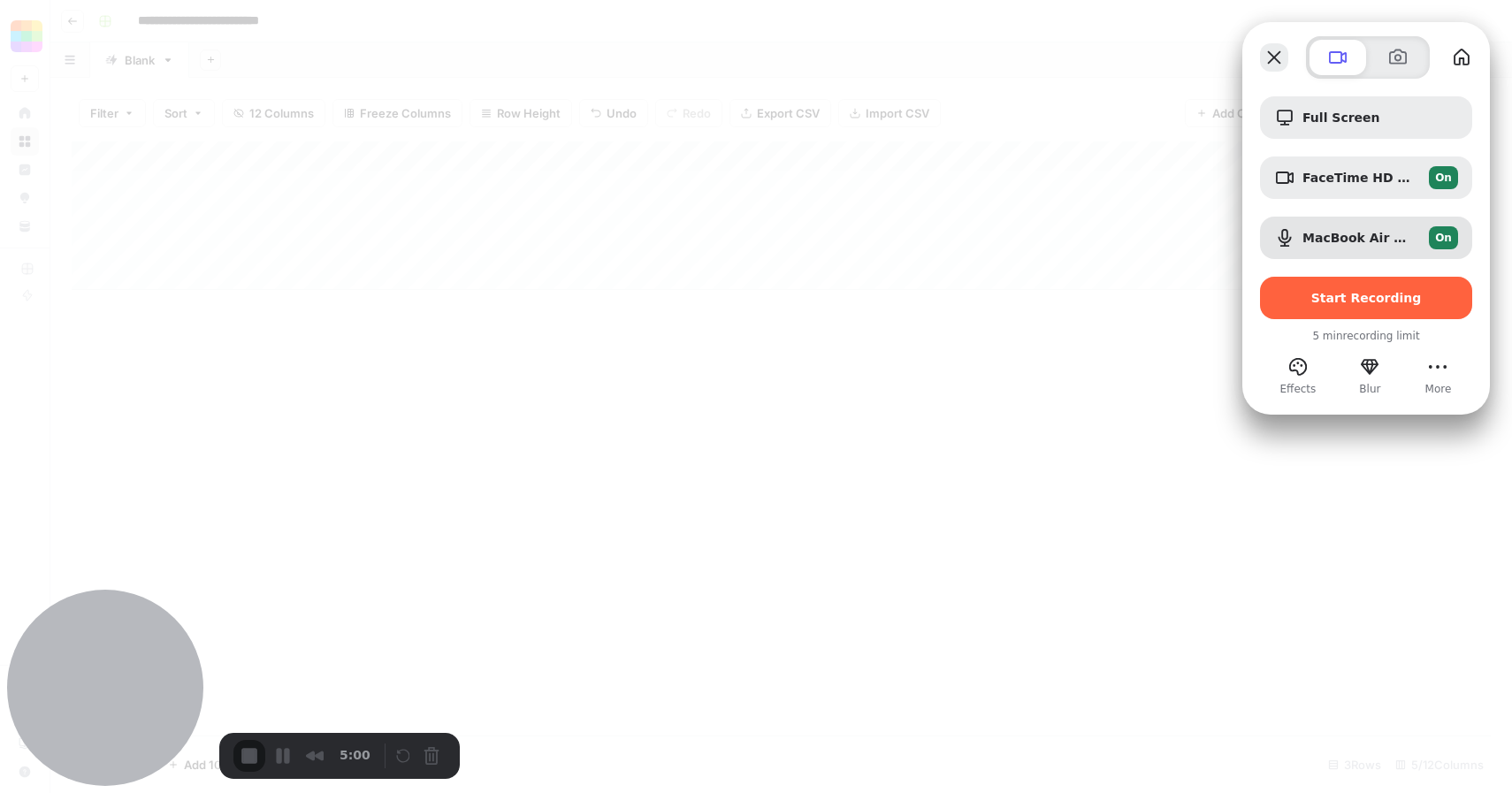
click at [1269, 60] on button "Close" at bounding box center [1274, 58] width 28 height 28
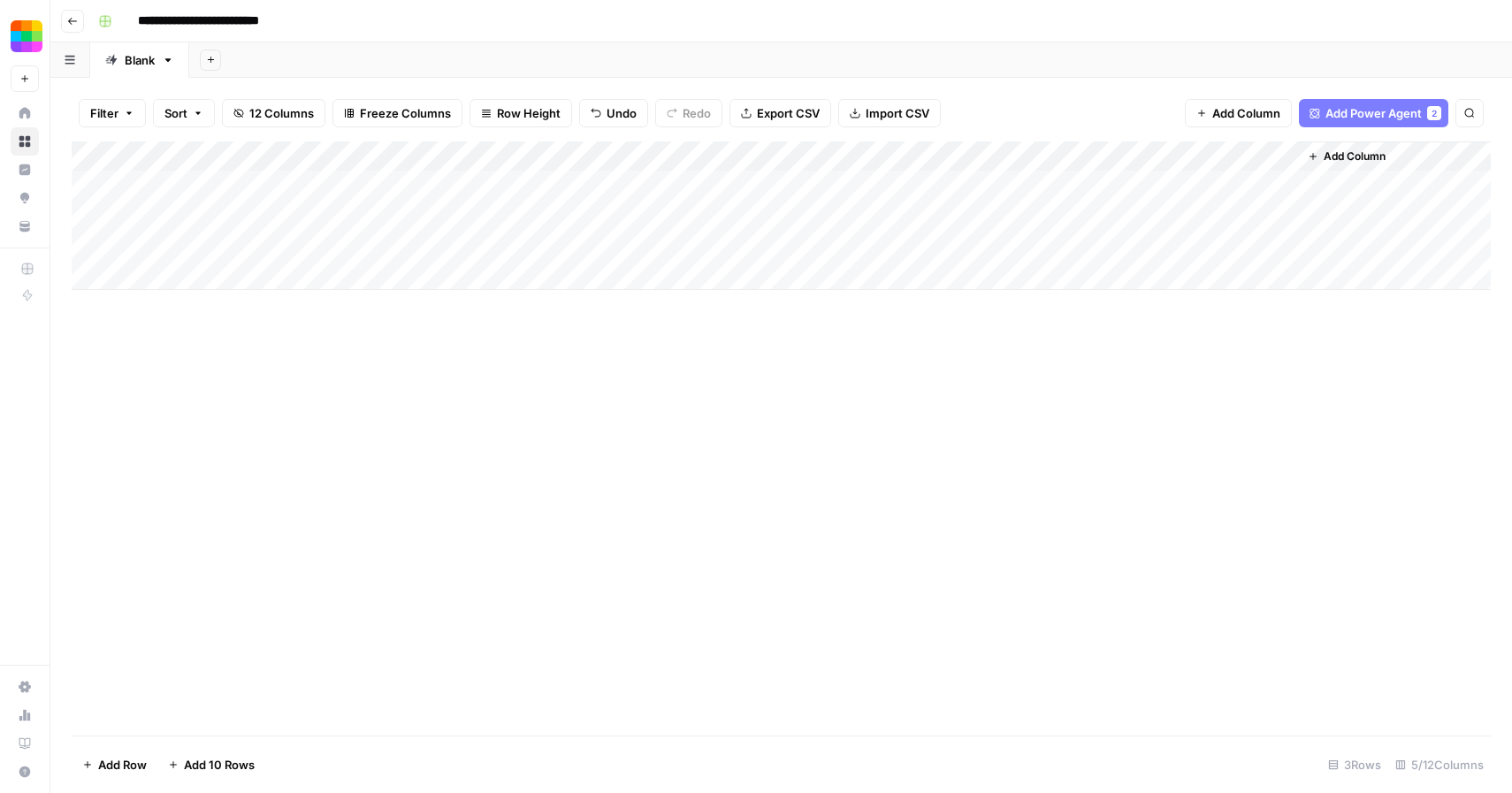
click at [253, 22] on input "**********" at bounding box center [217, 21] width 173 height 28
click at [139, 25] on input "**********" at bounding box center [191, 21] width 121 height 28
type input "**********"
click at [302, 411] on div "Add Column" at bounding box center [781, 438] width 1419 height 594
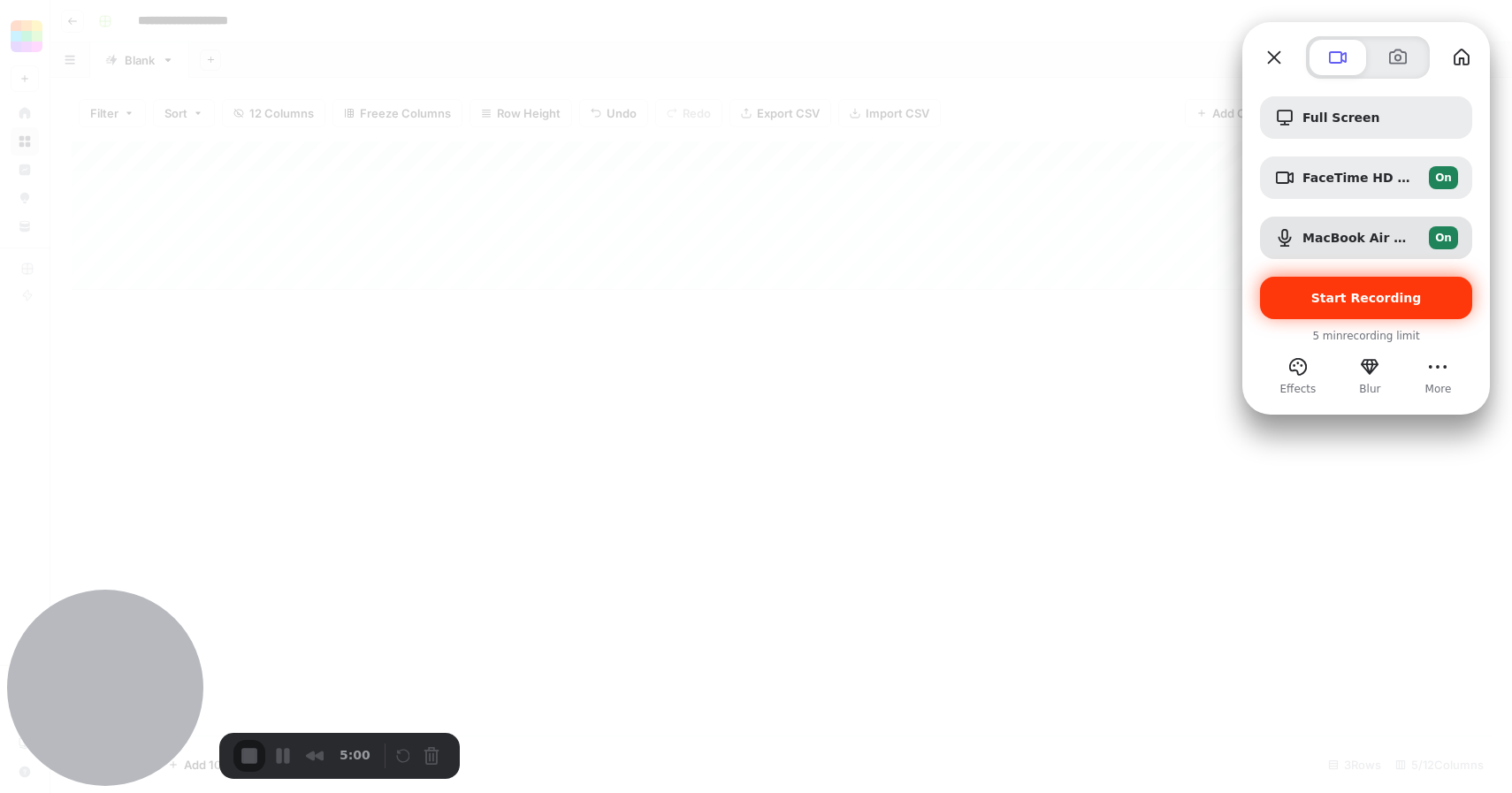
click at [1360, 300] on span "Start Recording" at bounding box center [1366, 298] width 110 height 14
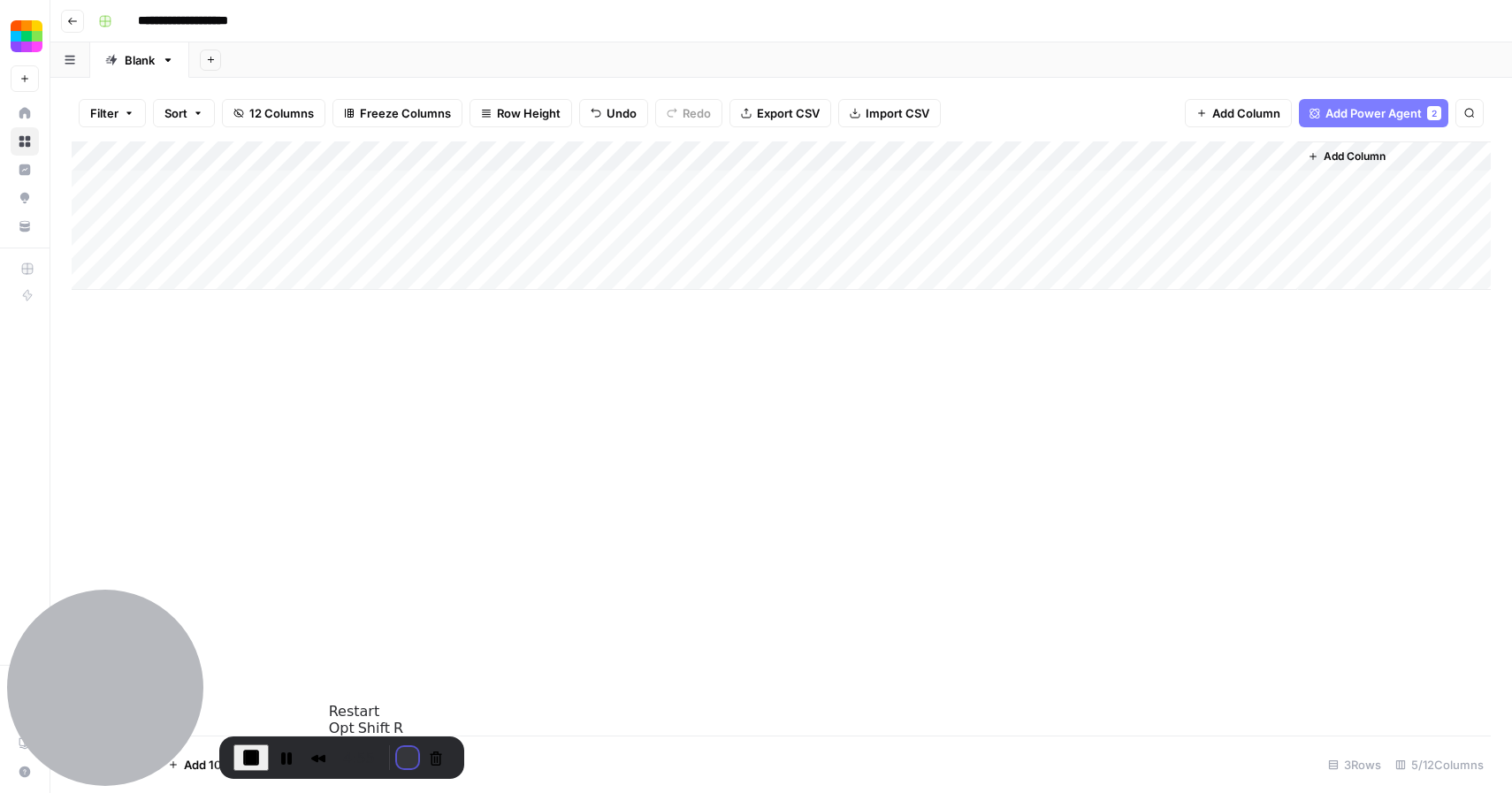
click at [405, 760] on button "Restart Recording" at bounding box center [407, 757] width 21 height 21
click at [218, 181] on div "Add Column" at bounding box center [781, 216] width 1419 height 149
type textarea "**********"
click at [455, 348] on div "Add Column" at bounding box center [781, 438] width 1419 height 594
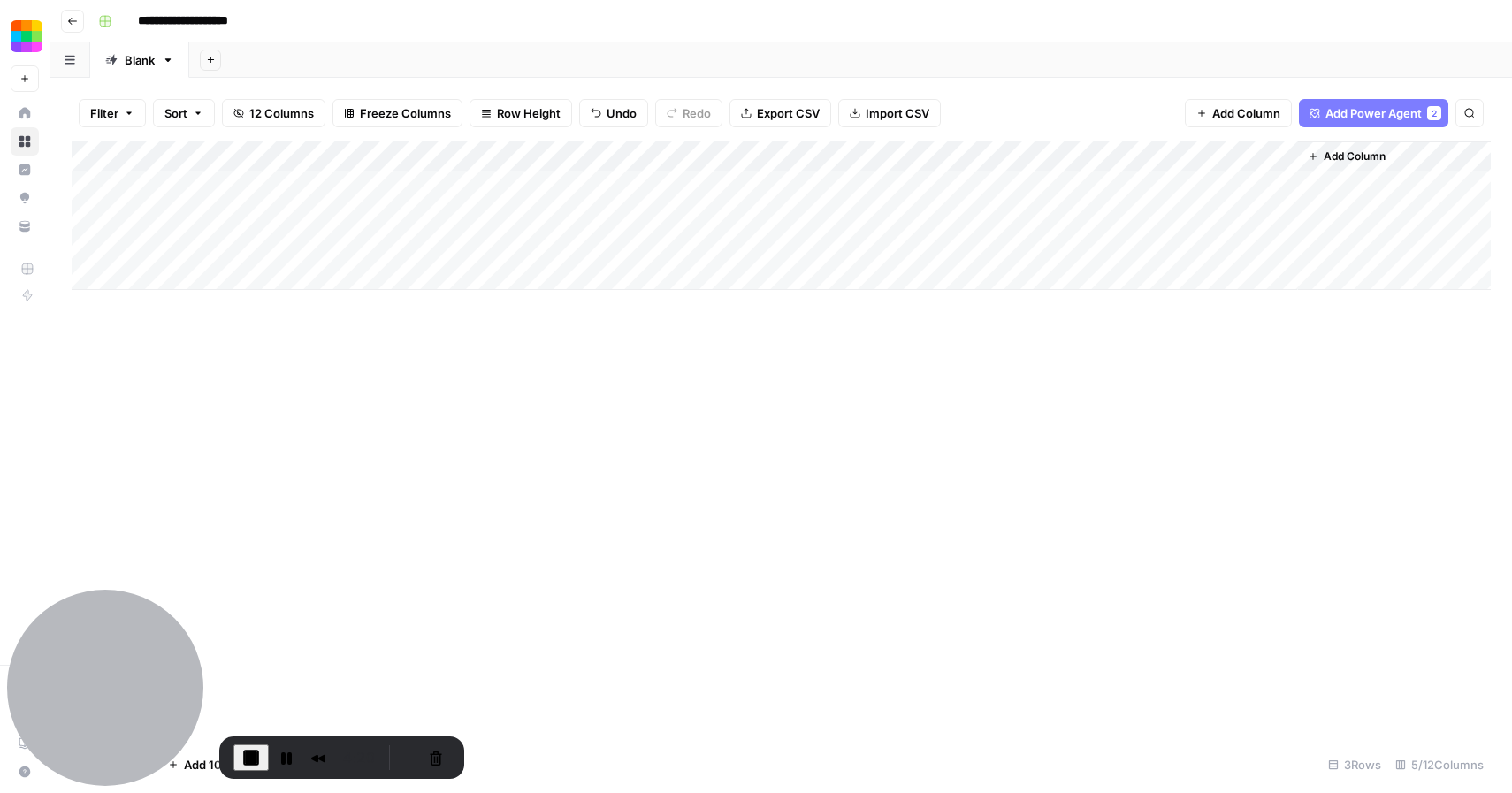
click at [596, 187] on div "Add Column" at bounding box center [781, 216] width 1419 height 149
click at [284, 758] on button "Pause Recording" at bounding box center [286, 757] width 28 height 28
click at [283, 758] on span "Play Recording" at bounding box center [280, 755] width 21 height 21
click at [714, 187] on div "Add Column" at bounding box center [781, 216] width 1419 height 149
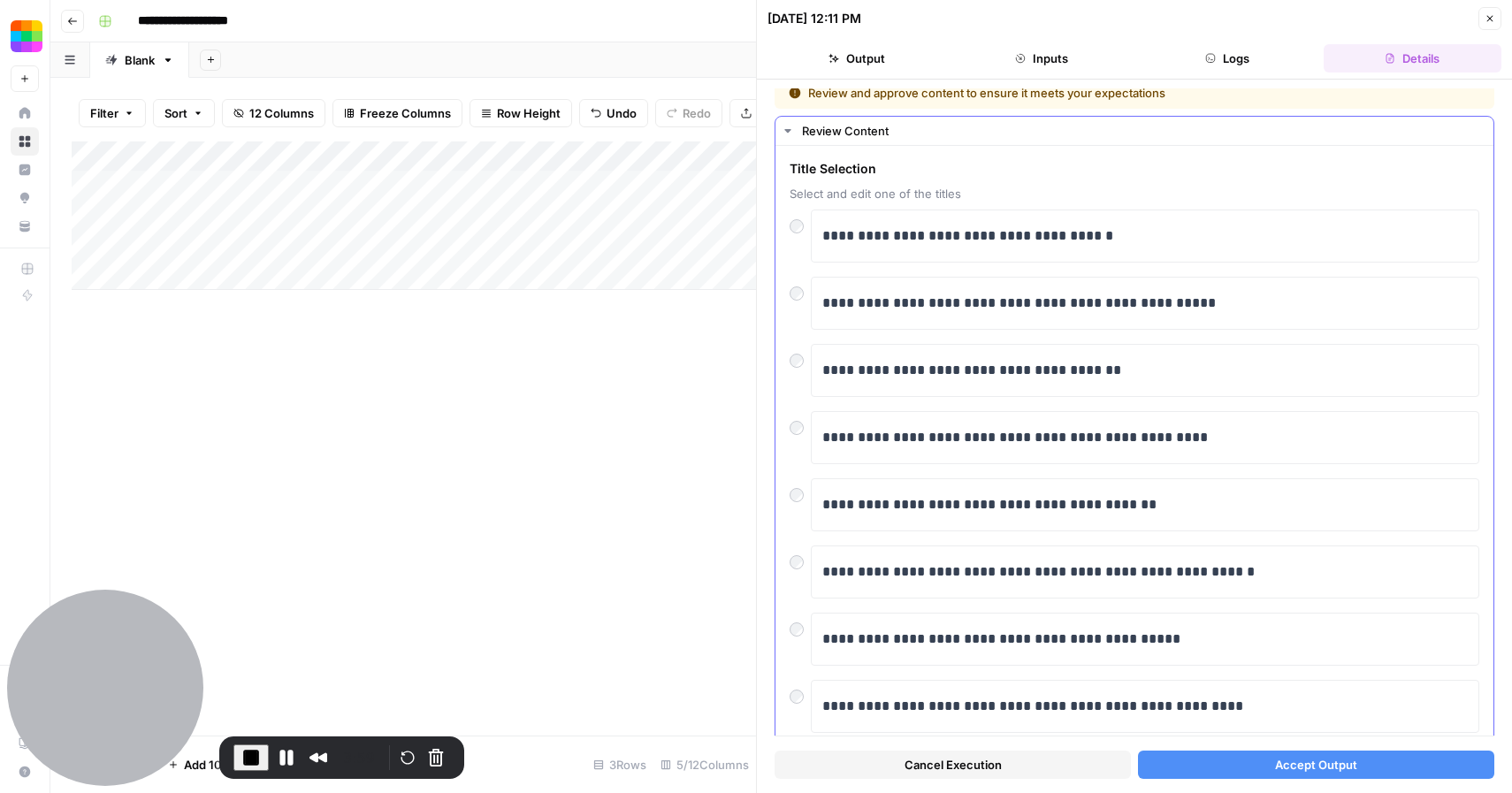
scroll to position [3, 0]
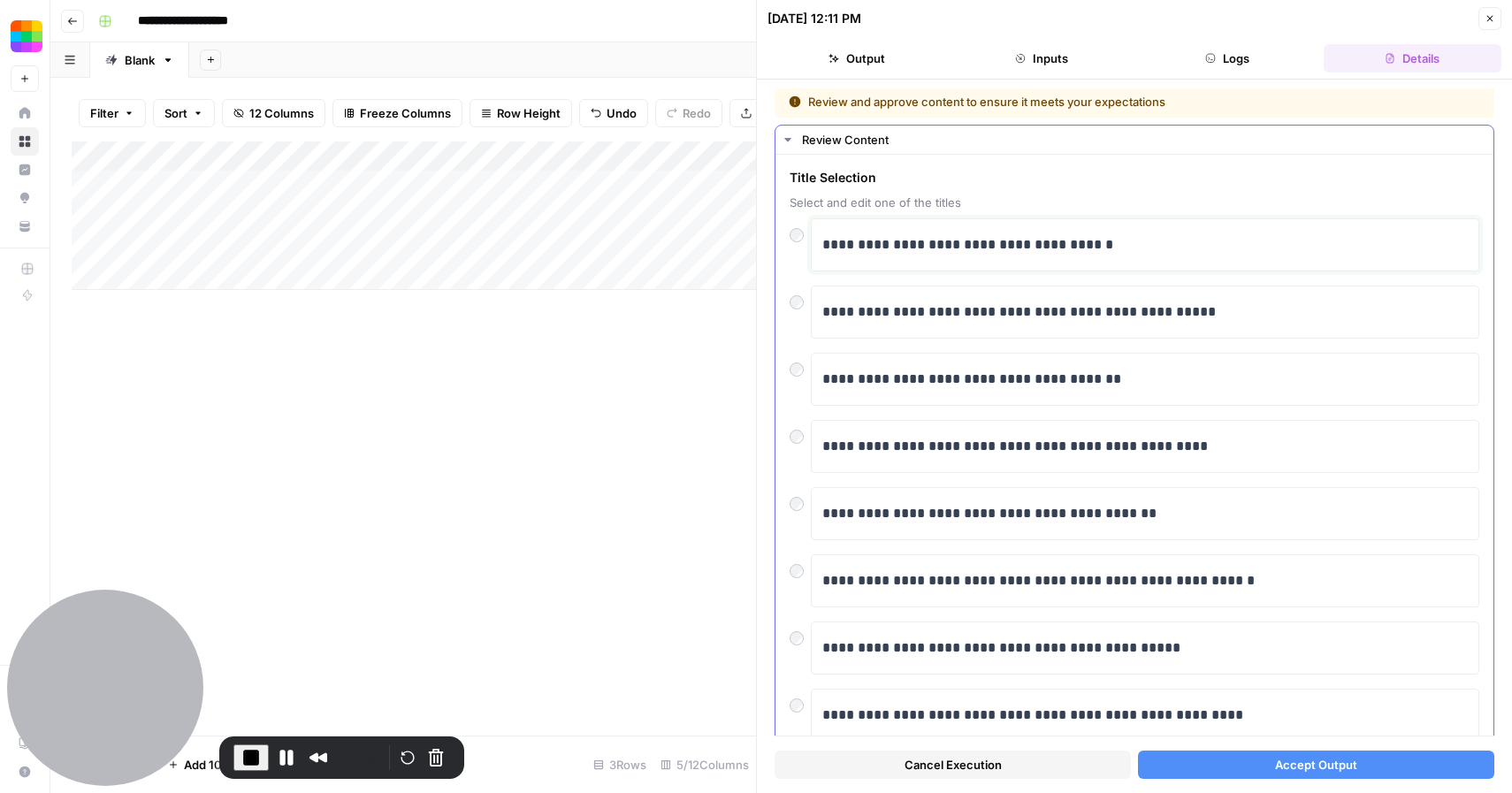
click at [1132, 251] on p "**********" at bounding box center [1145, 244] width 646 height 23
click at [1298, 772] on span "Accept Output" at bounding box center [1315, 765] width 82 height 18
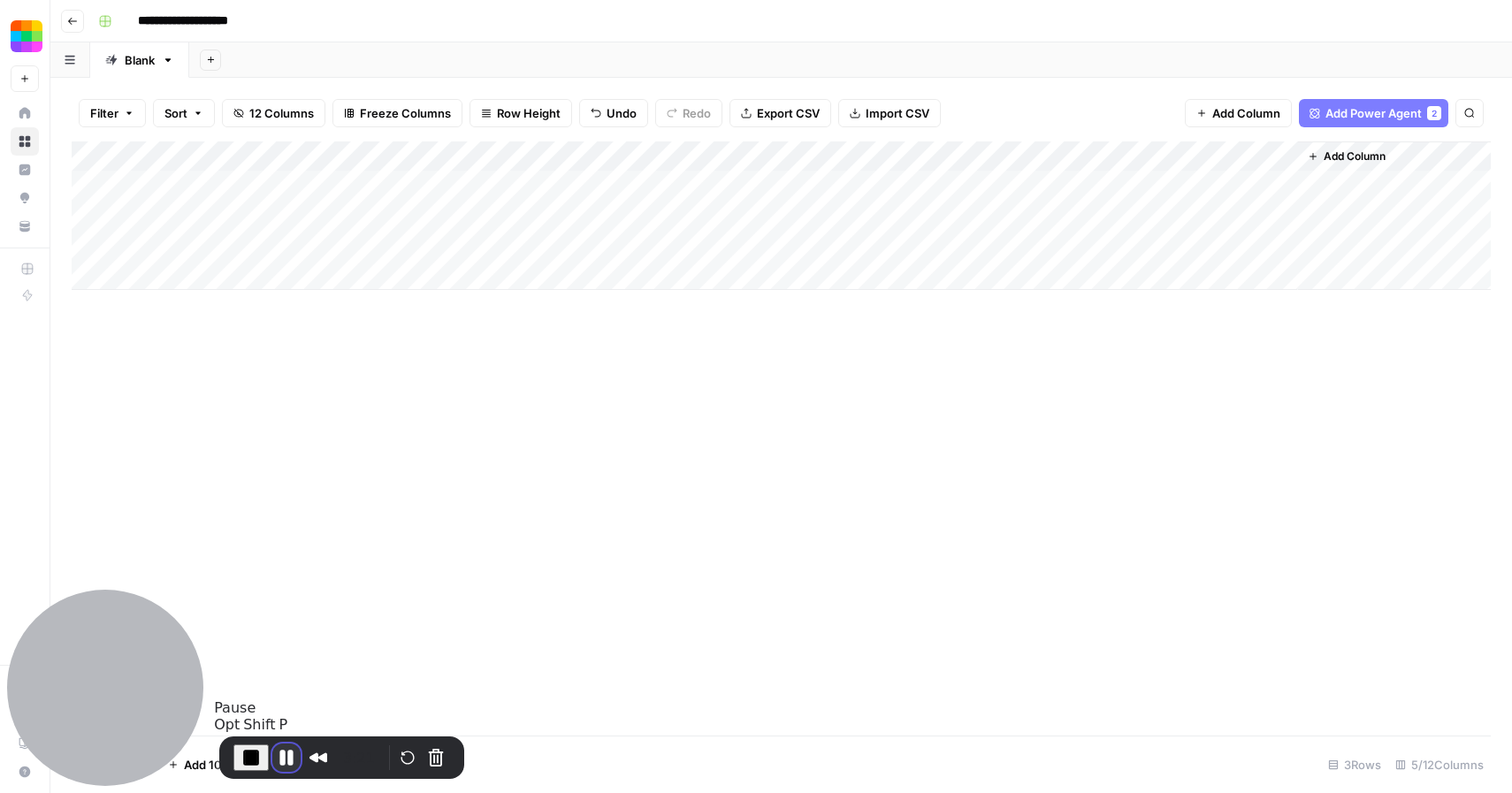
click at [282, 762] on button "Pause Recording" at bounding box center [286, 757] width 28 height 28
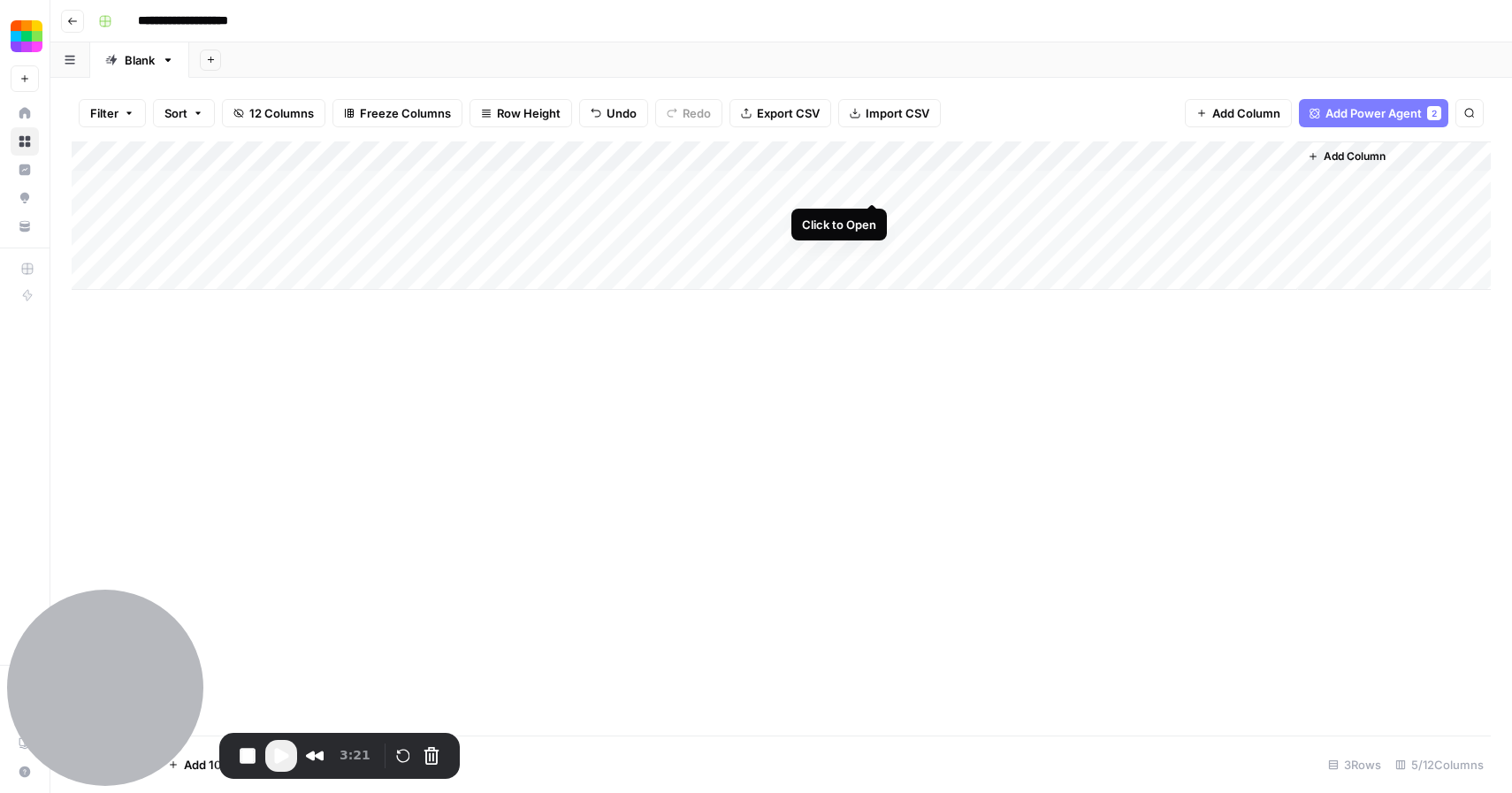
click at [872, 183] on div "Add Column" at bounding box center [781, 216] width 1419 height 149
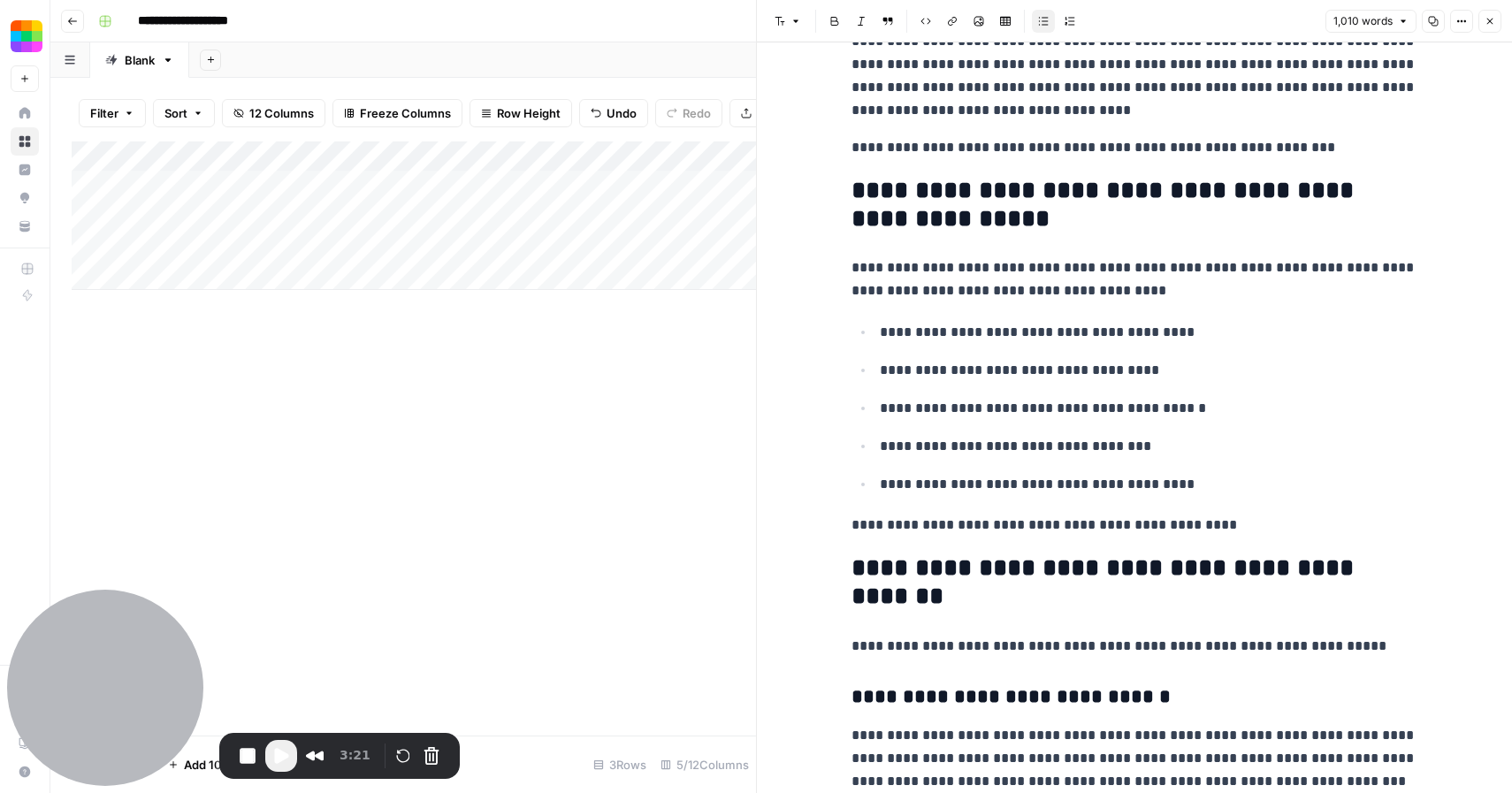
scroll to position [322, 0]
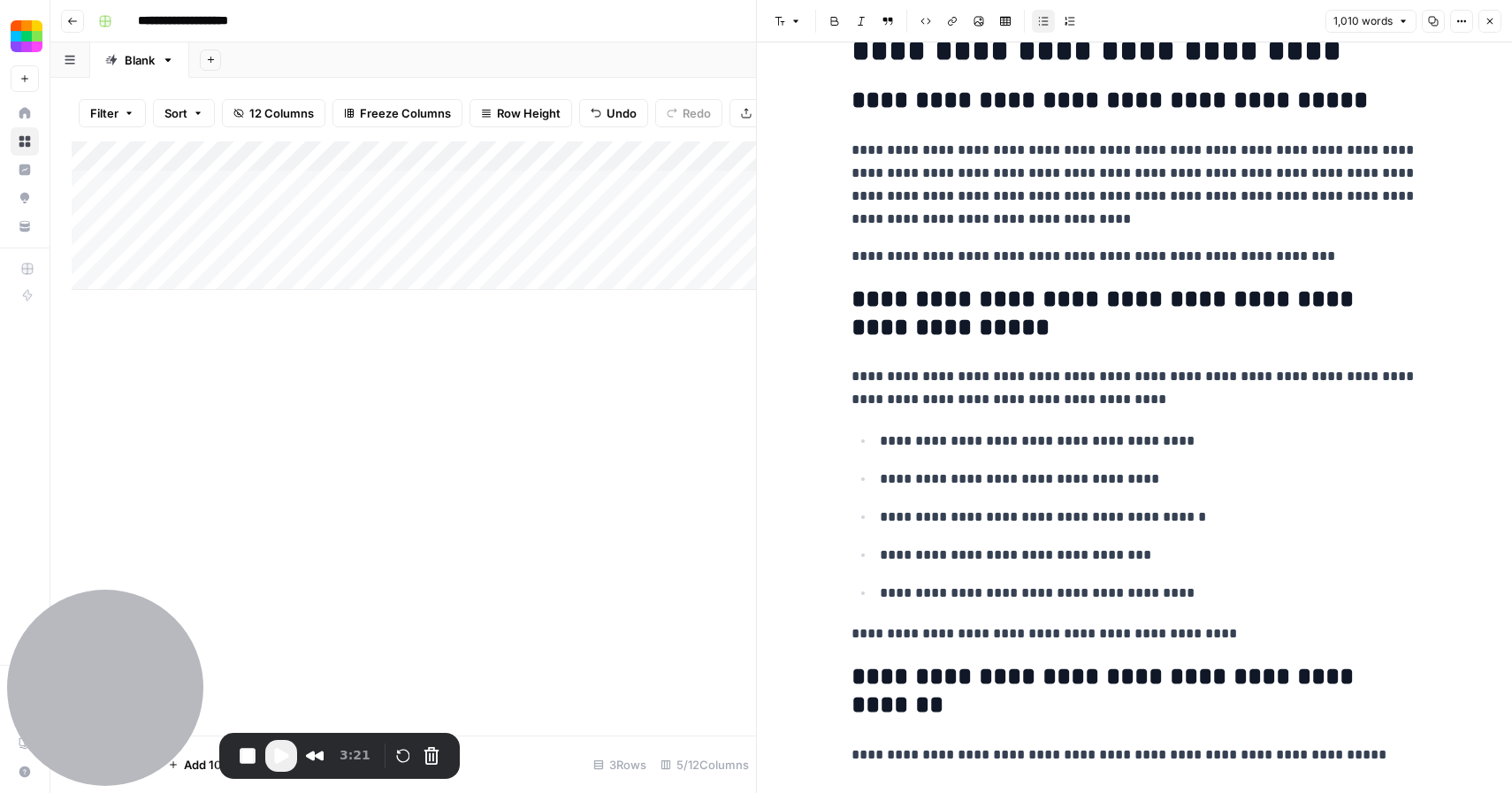
click at [1496, 14] on button "Close" at bounding box center [1489, 21] width 23 height 23
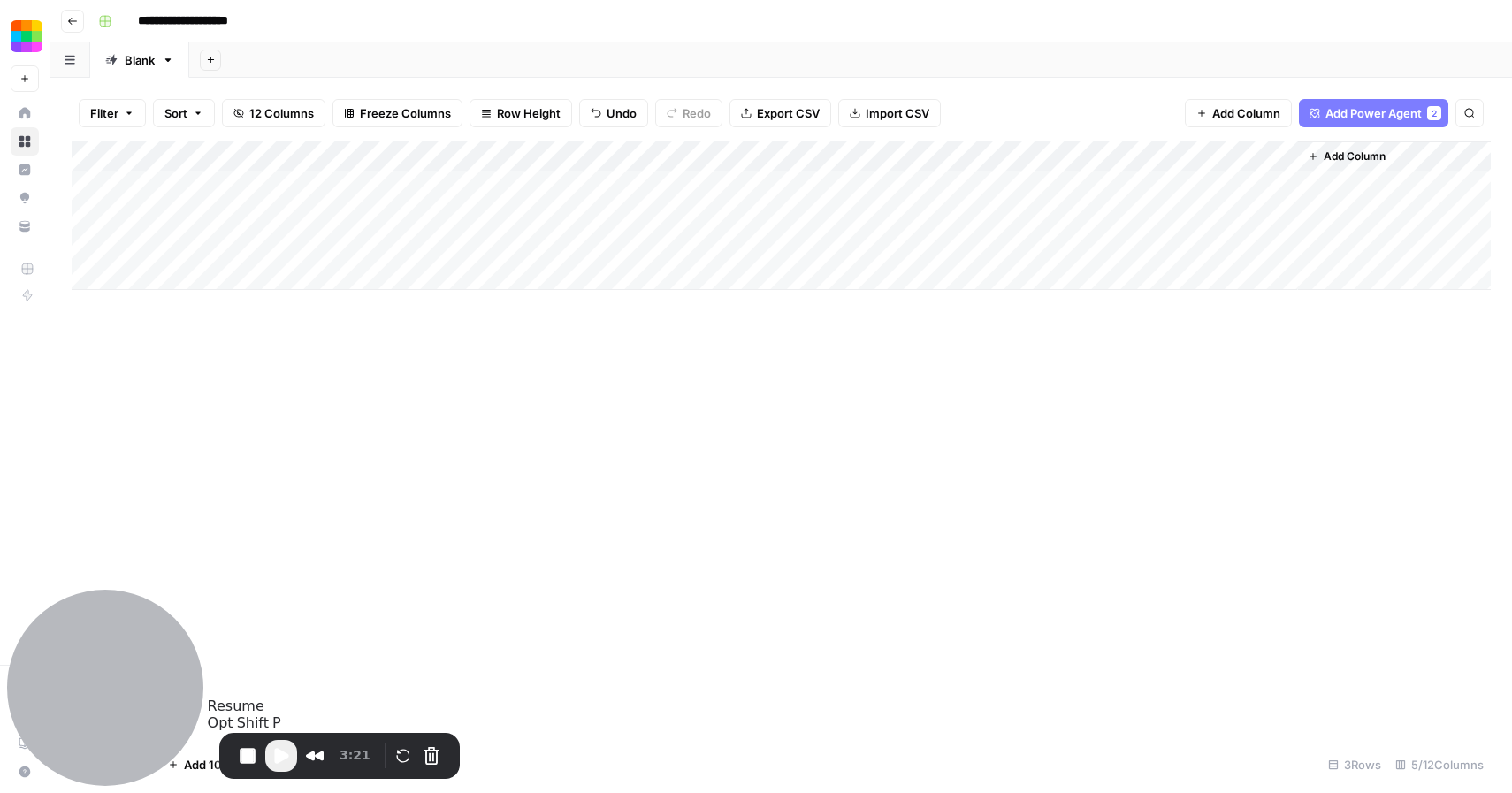
click at [278, 751] on span "Play Recording" at bounding box center [280, 755] width 21 height 21
click at [875, 182] on div "Add Column" at bounding box center [781, 216] width 1419 height 149
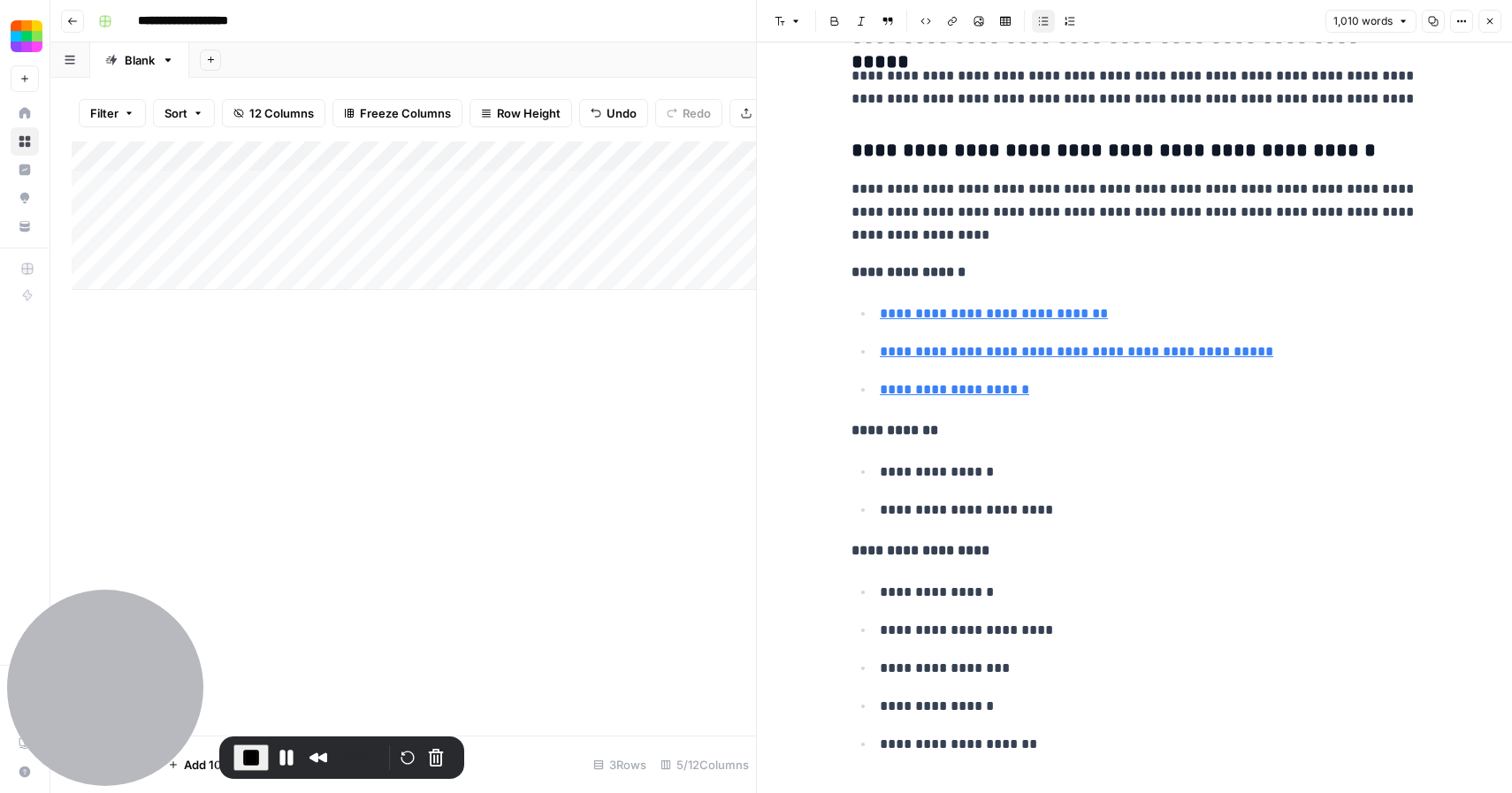
scroll to position [3739, 0]
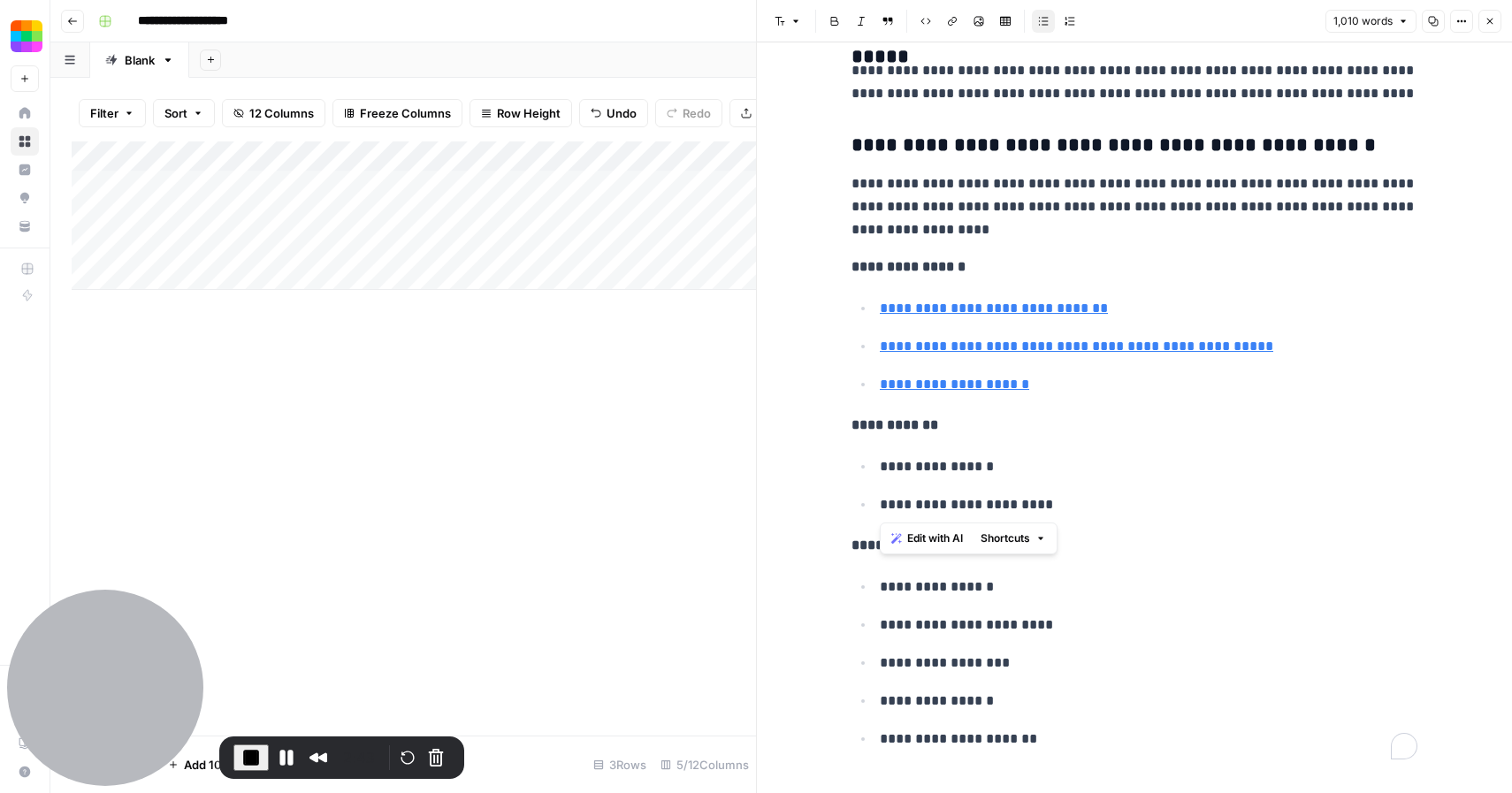
drag, startPoint x: 876, startPoint y: 470, endPoint x: 1059, endPoint y: 504, distance: 186.1
click at [1059, 504] on ul "**********" at bounding box center [1134, 485] width 566 height 62
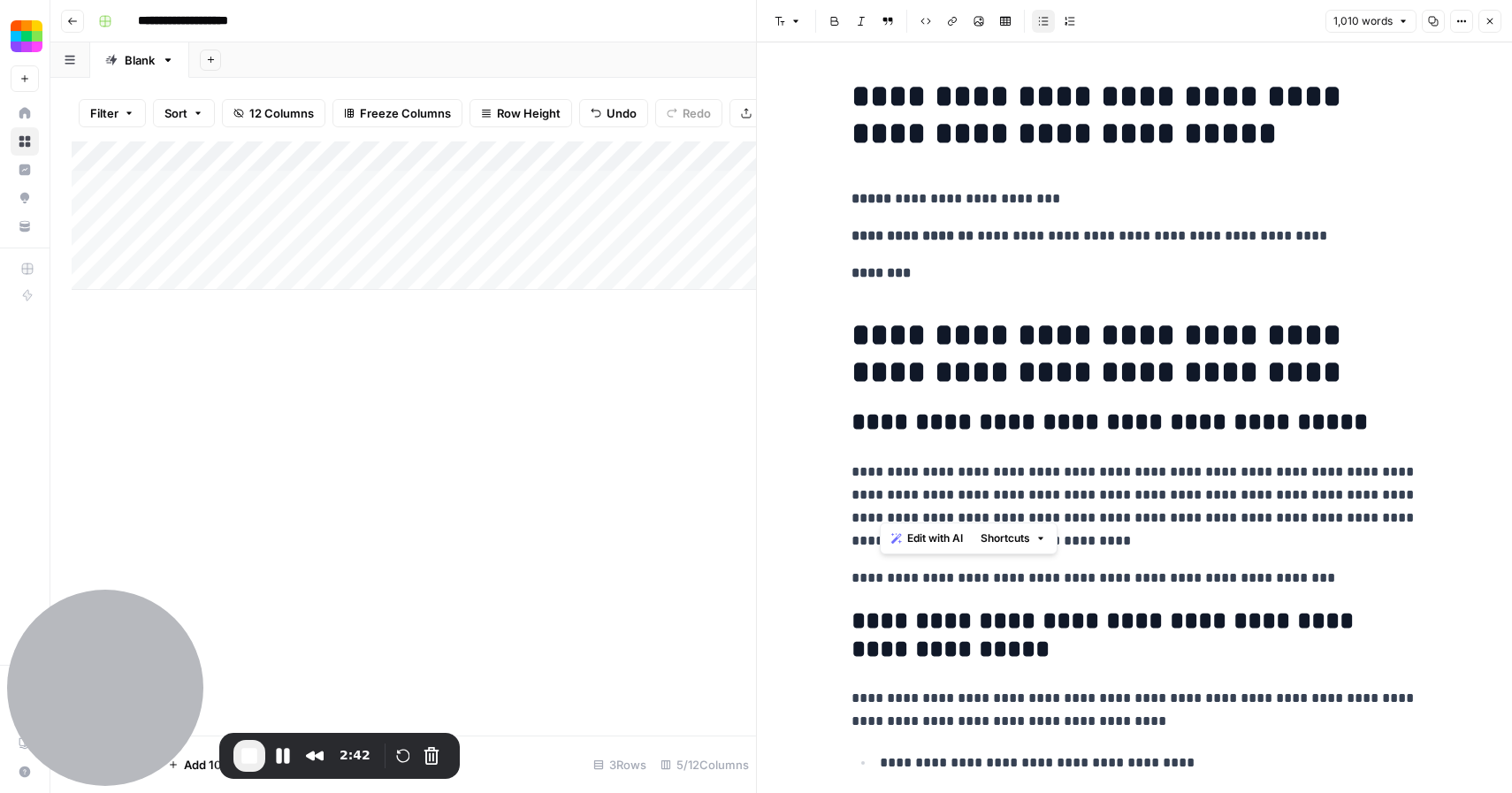
scroll to position [3739, 0]
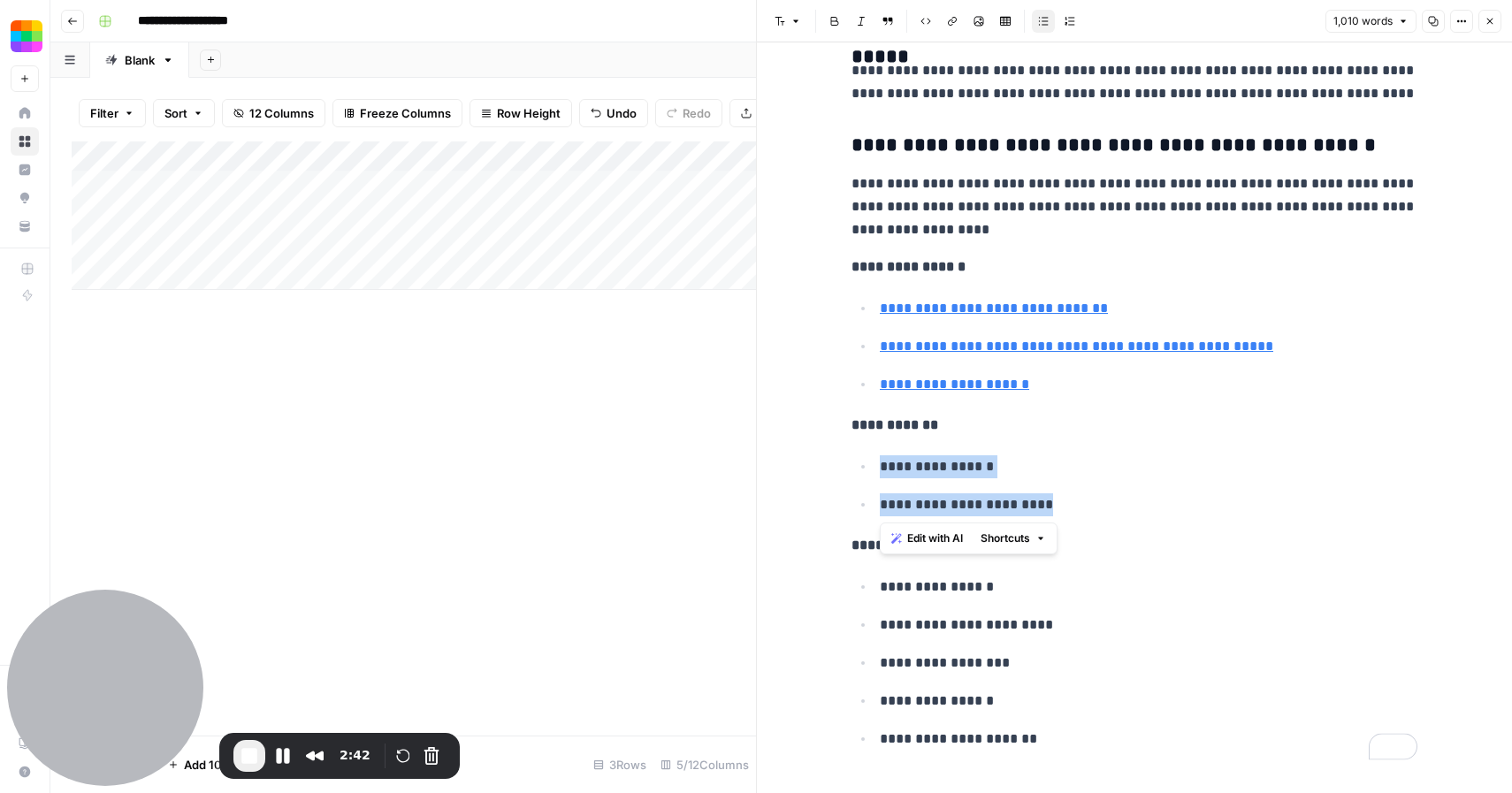
click at [1065, 504] on p "**********" at bounding box center [1148, 505] width 537 height 23
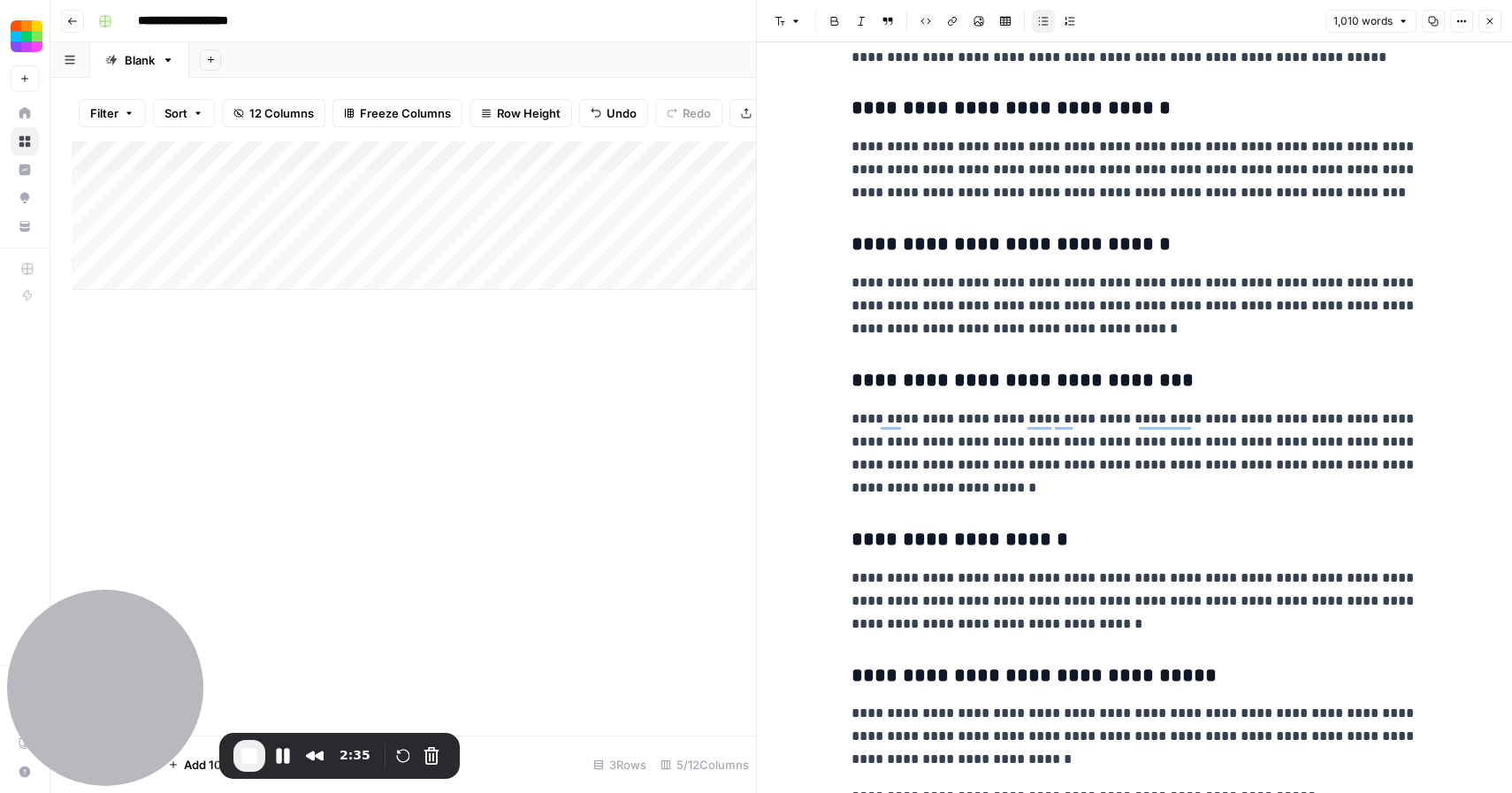
scroll to position [0, 0]
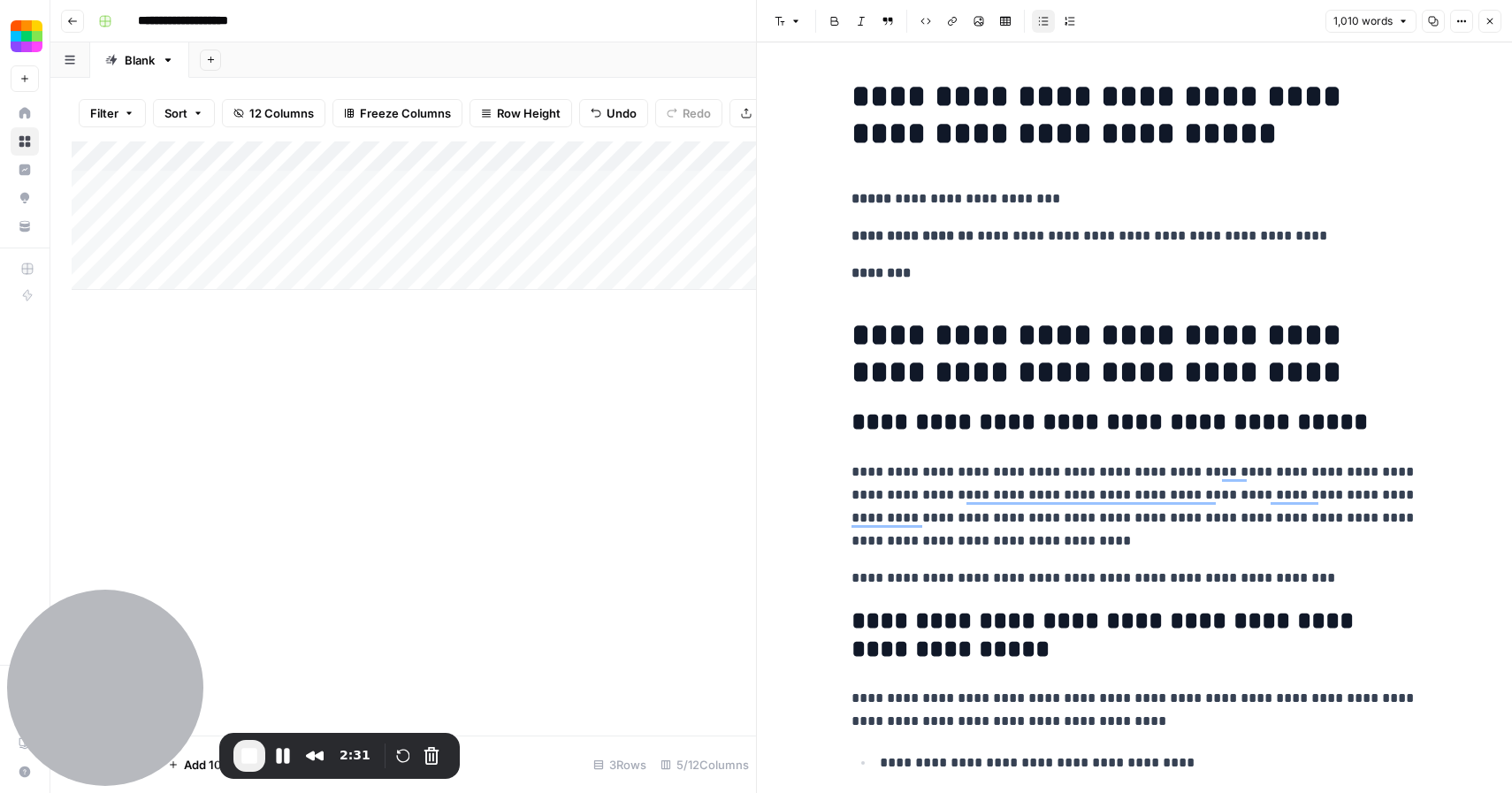
click at [1289, 376] on h1 "**********" at bounding box center [1134, 354] width 566 height 75
click at [1490, 20] on icon "button" at bounding box center [1490, 22] width 6 height 6
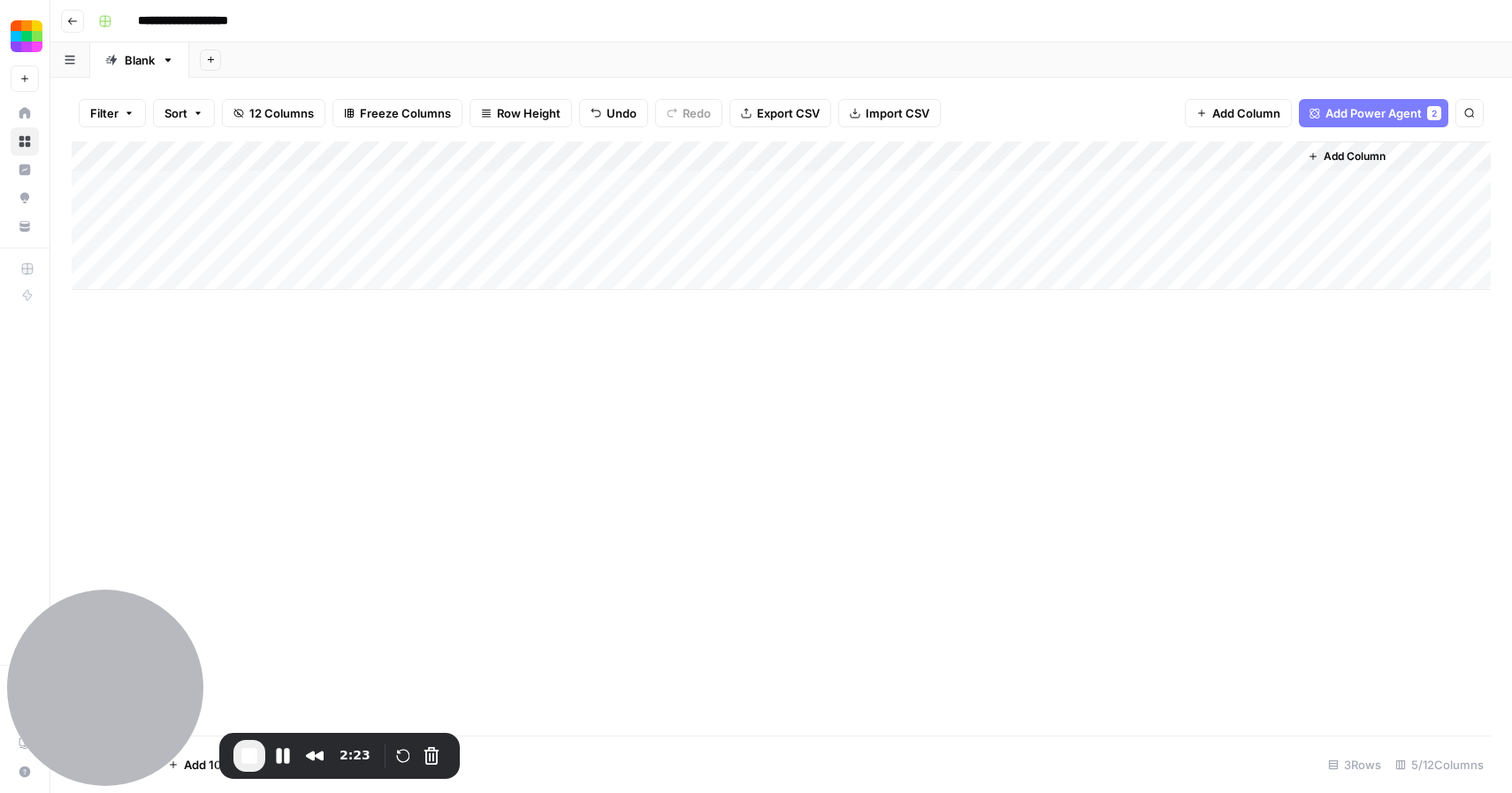
click at [1012, 187] on div "Add Column" at bounding box center [781, 216] width 1419 height 149
click at [288, 757] on button "Pause Recording" at bounding box center [283, 756] width 28 height 28
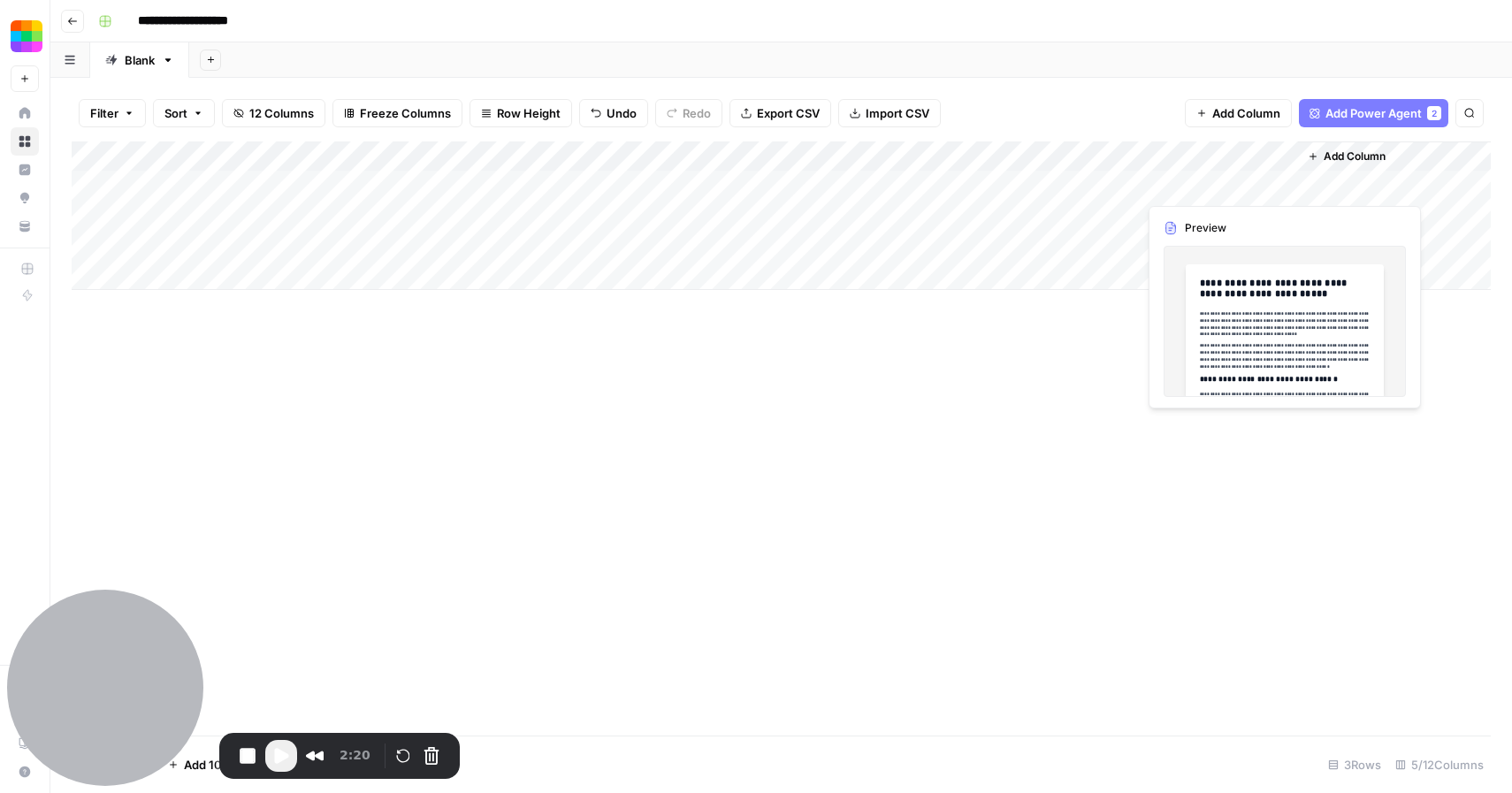
click at [1282, 189] on div "Add Column" at bounding box center [781, 216] width 1419 height 149
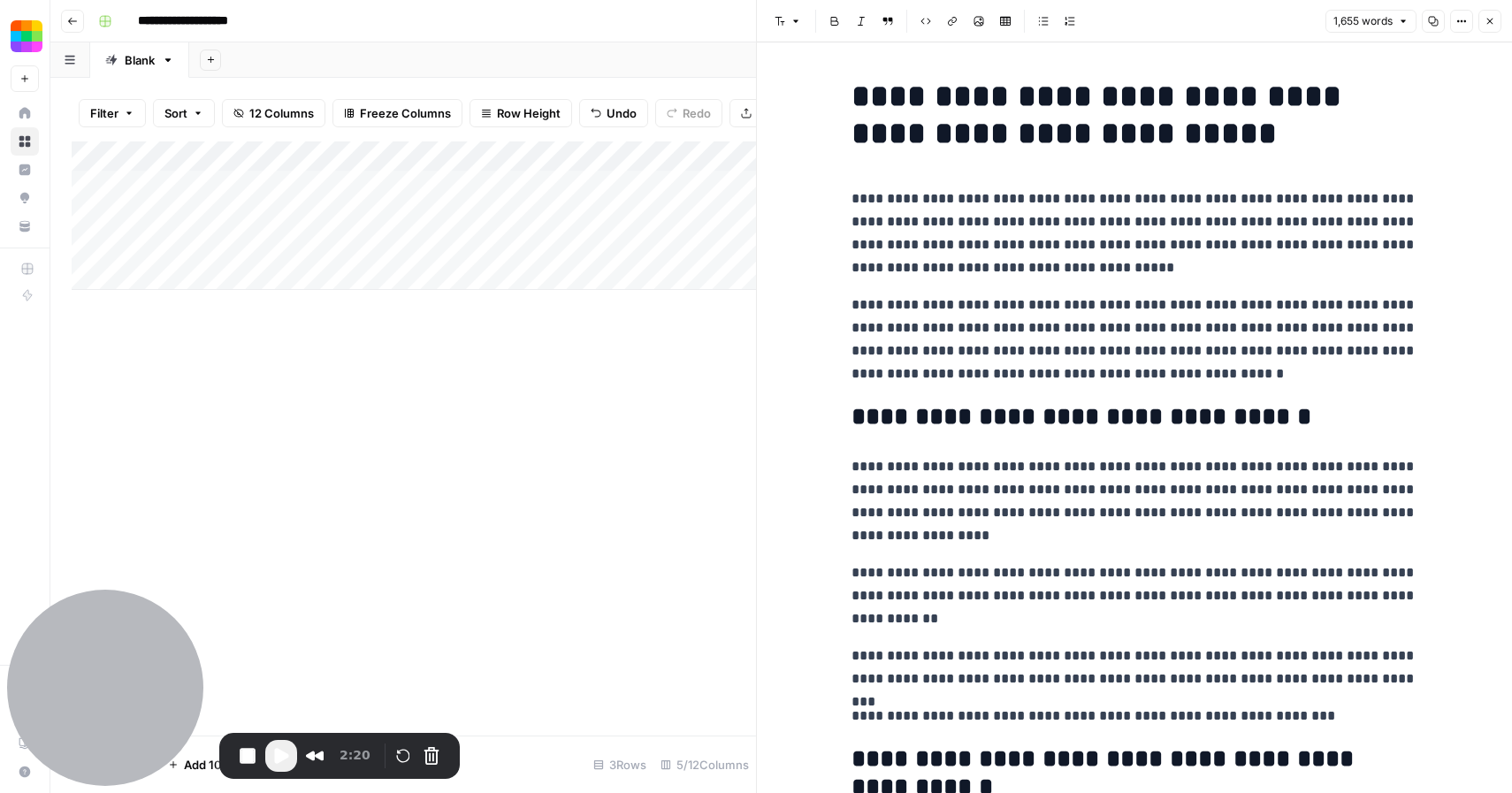
click at [1490, 22] on icon "button" at bounding box center [1489, 21] width 11 height 11
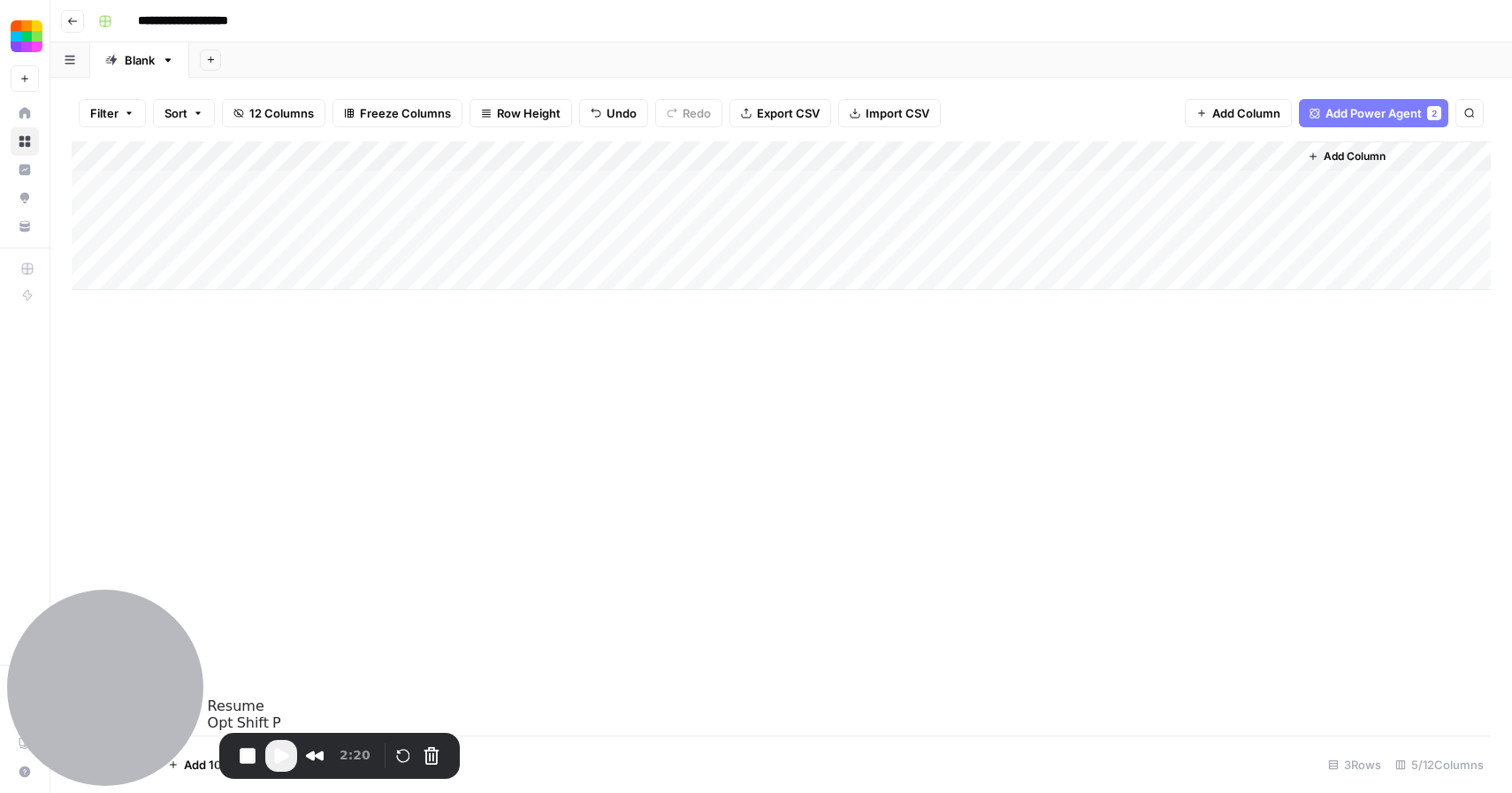
click at [277, 766] on span "Play Recording" at bounding box center [280, 755] width 21 height 21
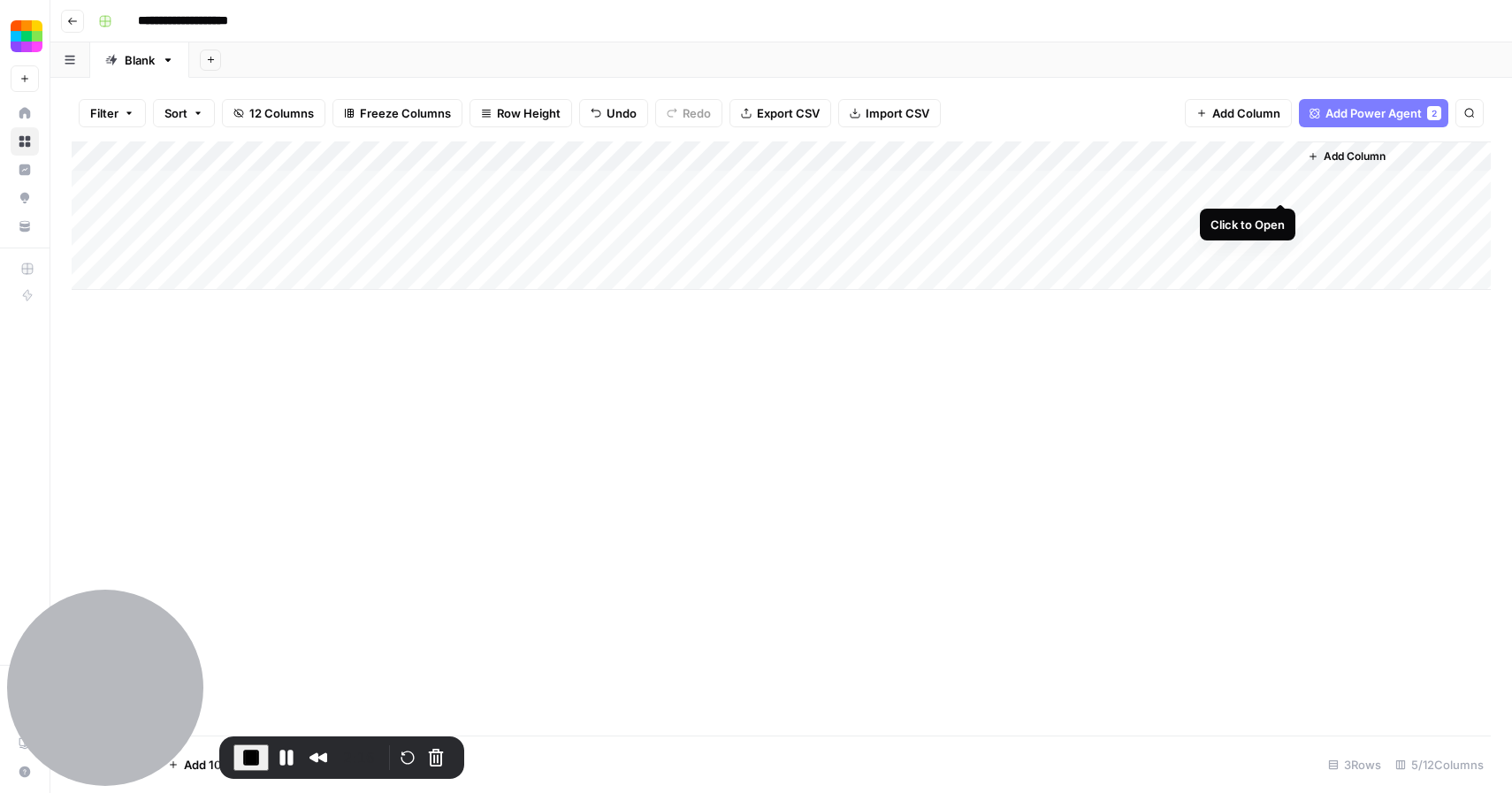
click at [1278, 184] on div "Add Column" at bounding box center [781, 216] width 1419 height 149
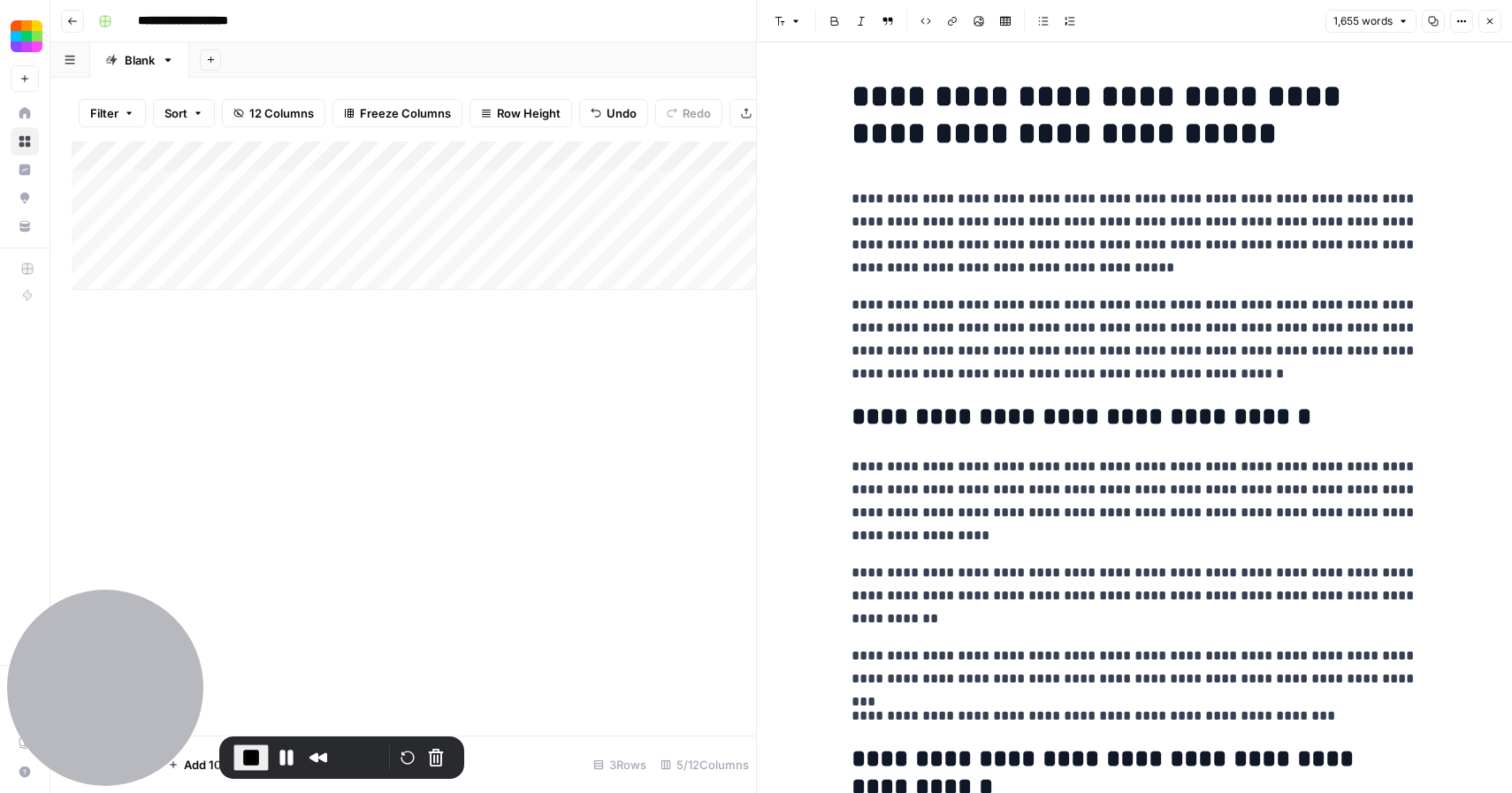
click at [1059, 259] on p "**********" at bounding box center [1134, 234] width 566 height 92
copy div "**********"
click at [1072, 269] on p "**********" at bounding box center [1134, 234] width 566 height 92
click at [251, 762] on span "End Recording" at bounding box center [250, 757] width 21 height 21
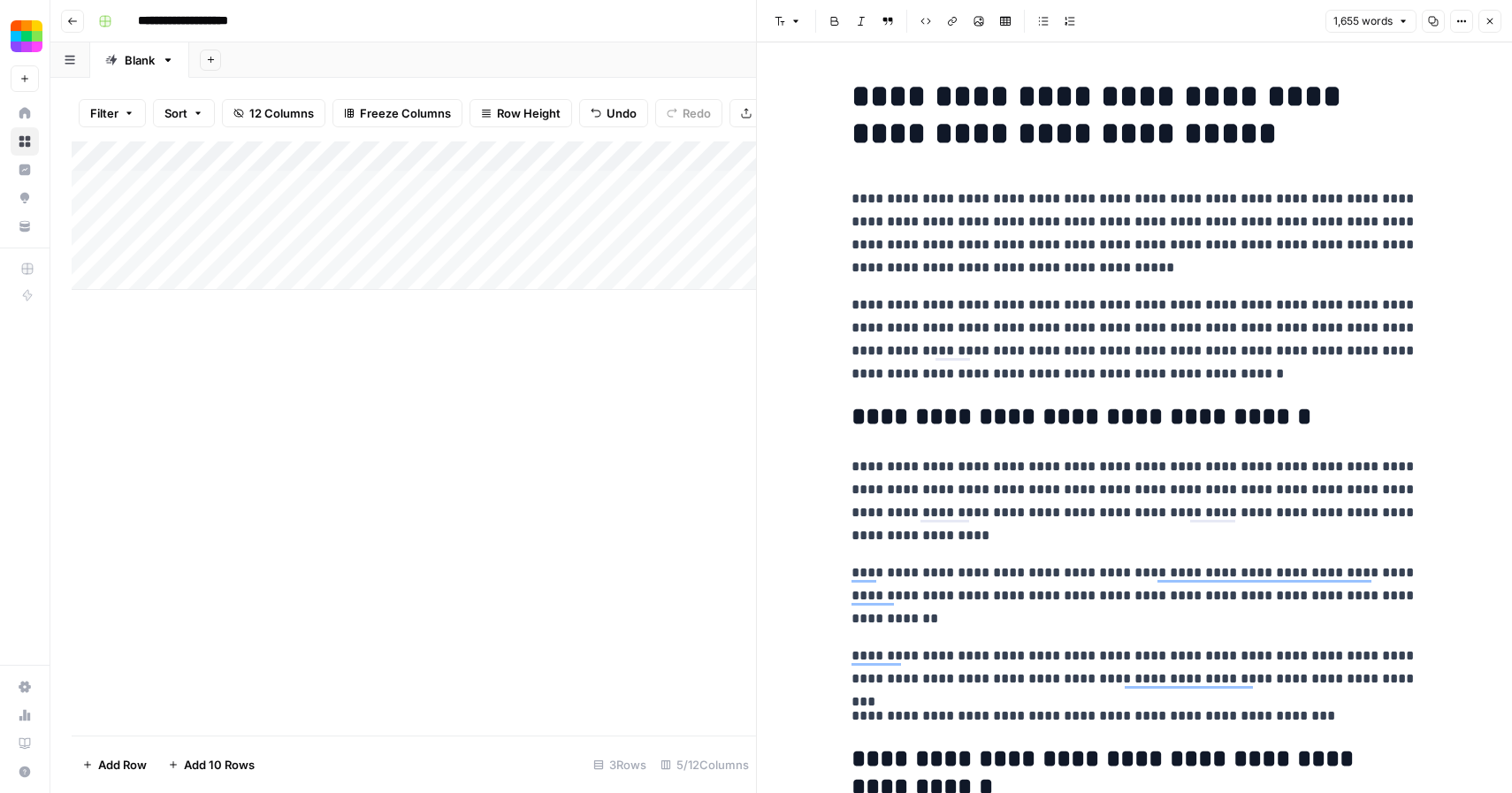
click at [607, 429] on div "Add Column" at bounding box center [413, 438] width 684 height 594
click at [1486, 20] on icon "button" at bounding box center [1489, 21] width 11 height 11
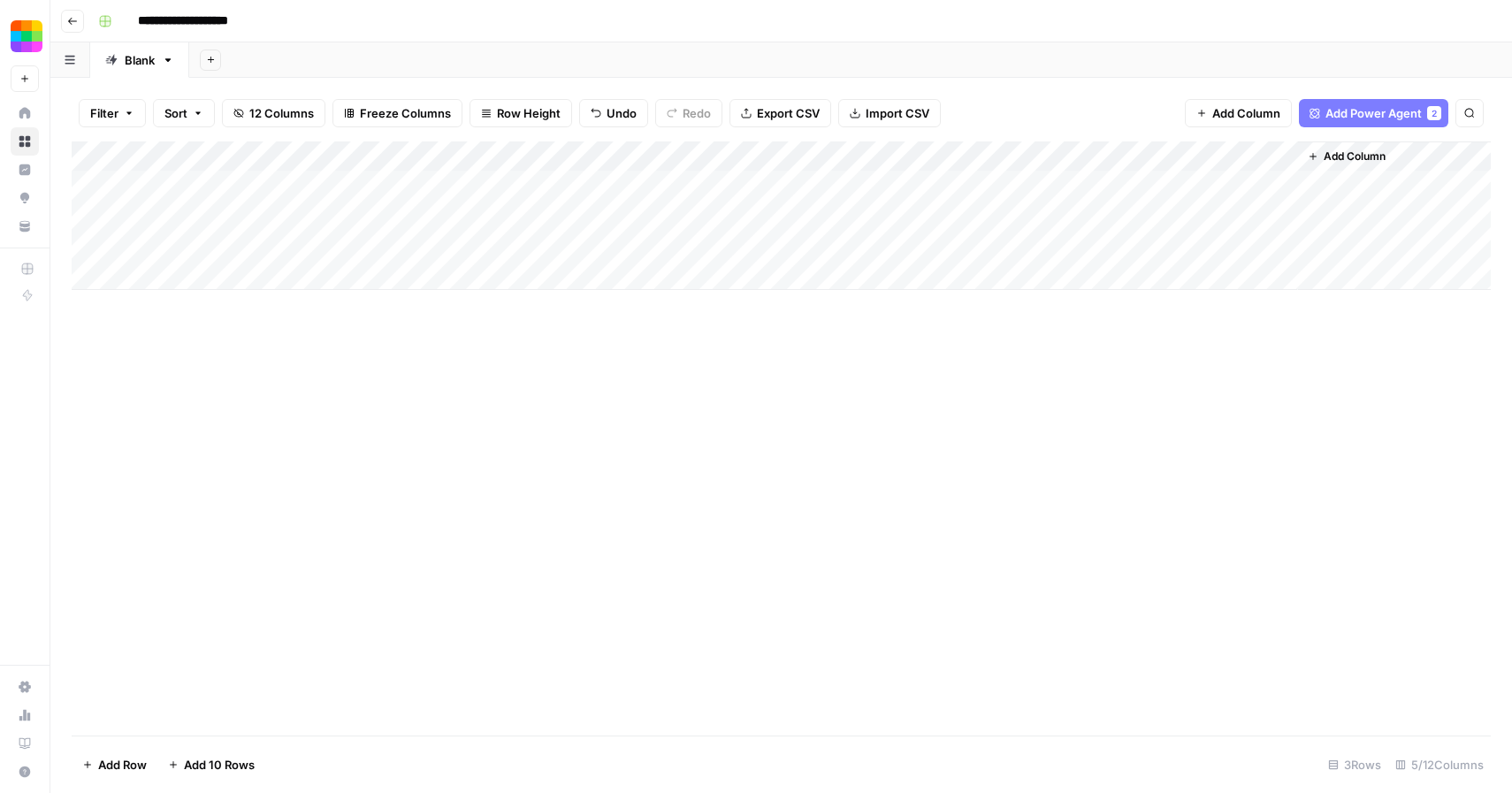
click at [480, 422] on div "Add Column" at bounding box center [781, 438] width 1419 height 594
click at [574, 450] on div "Add Column" at bounding box center [781, 438] width 1419 height 594
